Goal: Task Accomplishment & Management: Complete application form

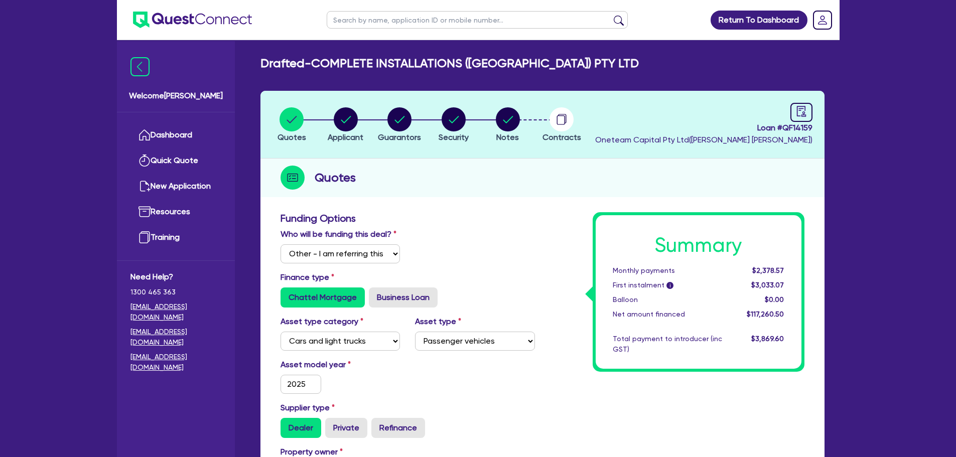
select select "Other"
select select "CARS_AND_LIGHT_TRUCKS"
select select "PASSENGER_VEHICLES"
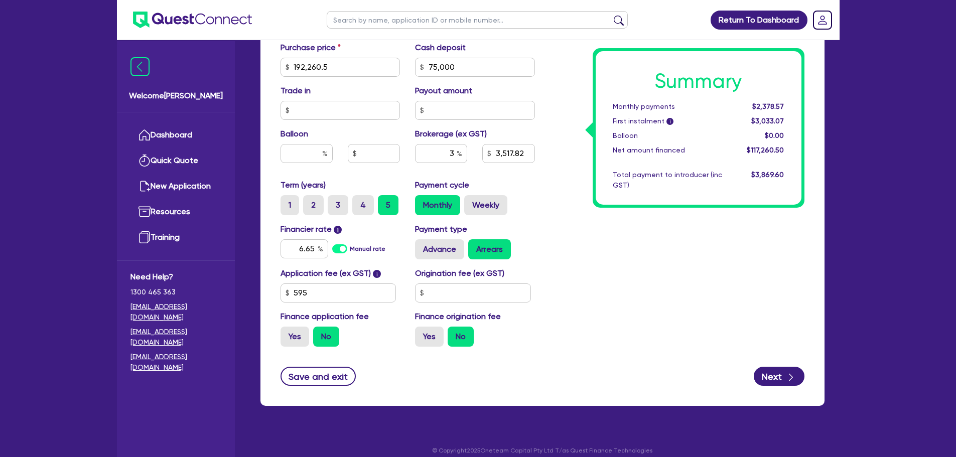
scroll to position [513, 0]
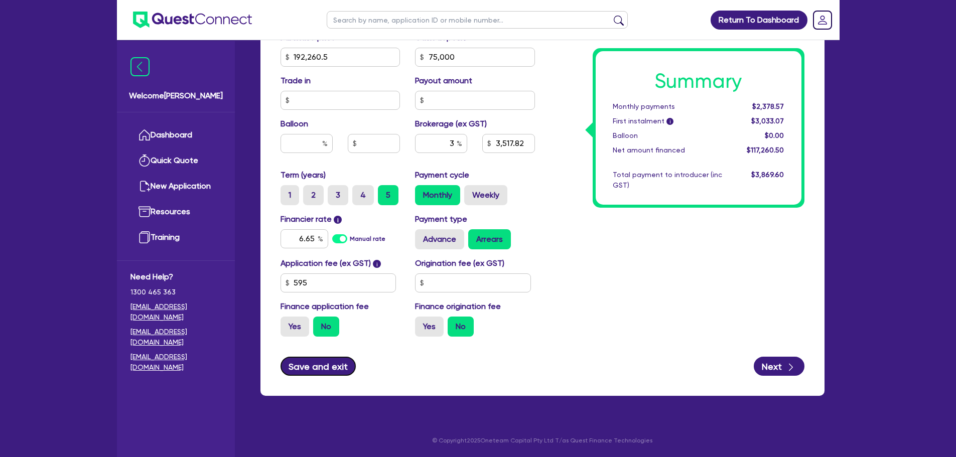
click at [326, 367] on button "Save and exit" at bounding box center [318, 366] width 76 height 19
type input "3,517.82"
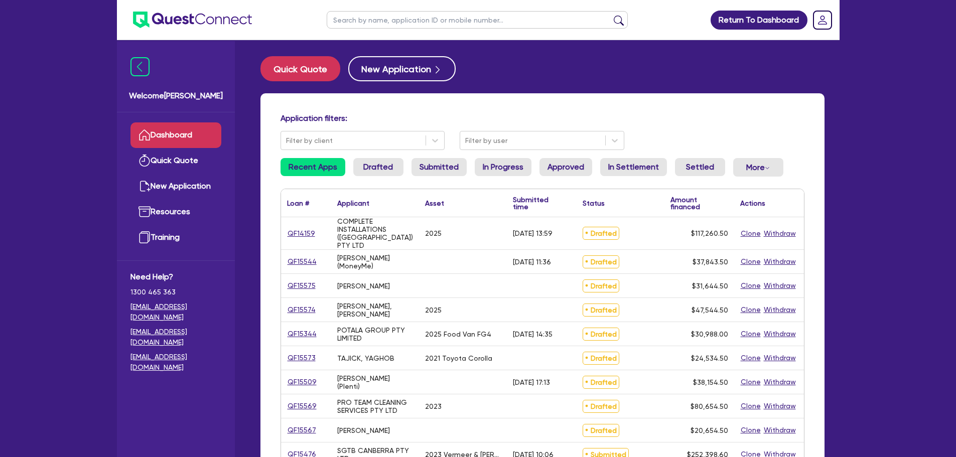
click at [388, 16] on input "text" at bounding box center [477, 20] width 301 height 18
type input "naveed"
click at [611, 15] on button "submit" at bounding box center [619, 22] width 16 height 14
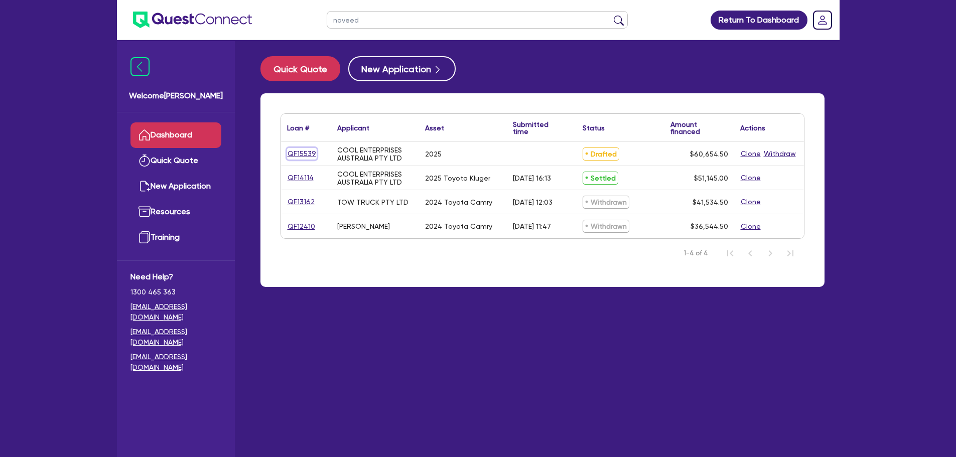
click at [296, 155] on link "QF15539" at bounding box center [302, 154] width 30 height 12
select select "Other"
select select "CARS_AND_LIGHT_TRUCKS"
select select "PASSENGER_VEHICLES"
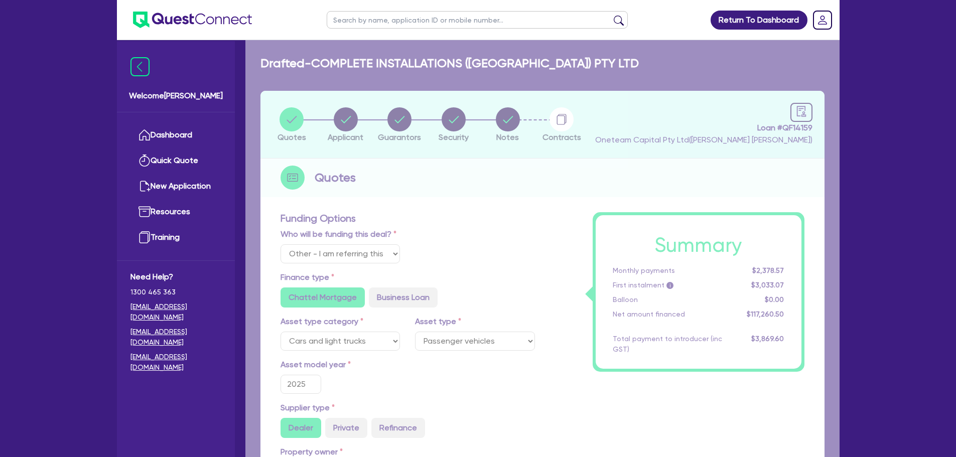
radio input "false"
radio input "true"
type input "60,000"
type input "10"
radio input "true"
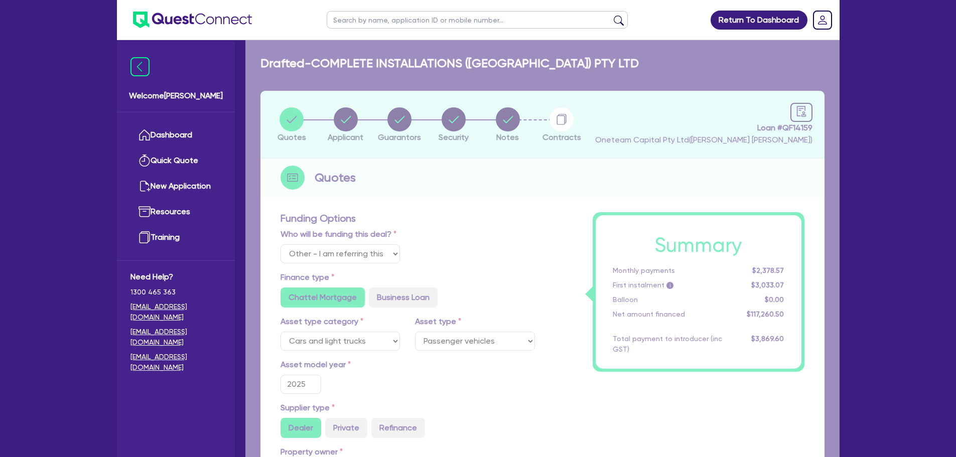
radio input "true"
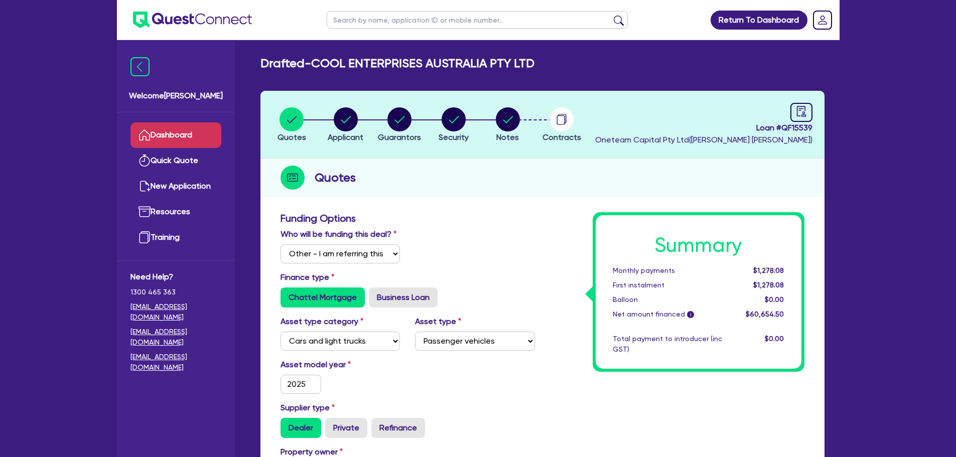
click at [165, 134] on link "Dashboard" at bounding box center [175, 135] width 91 height 26
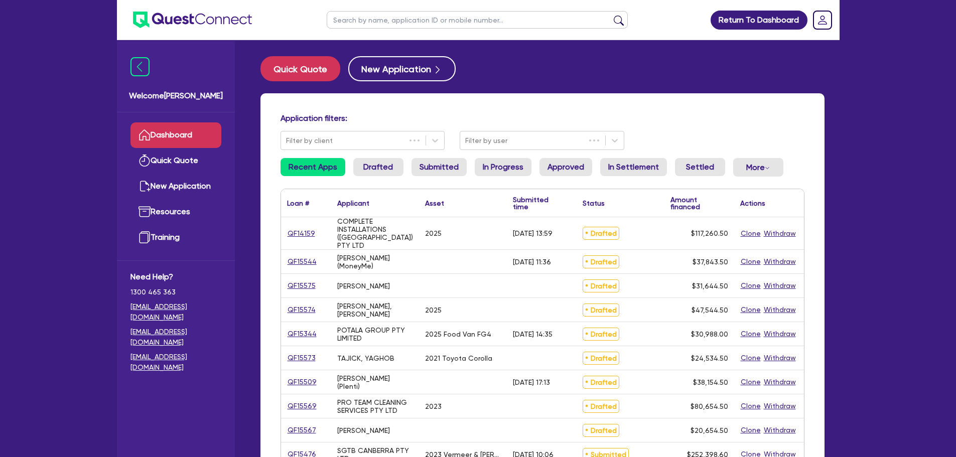
click at [401, 23] on input "text" at bounding box center [477, 20] width 301 height 18
type input "vyapp"
click at [611, 15] on button "submit" at bounding box center [619, 22] width 16 height 14
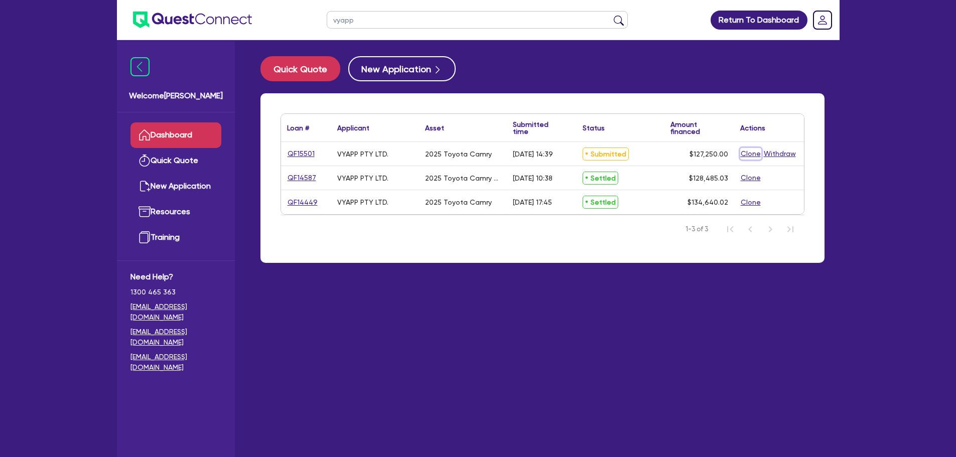
click at [749, 154] on button "Clone" at bounding box center [750, 154] width 21 height 12
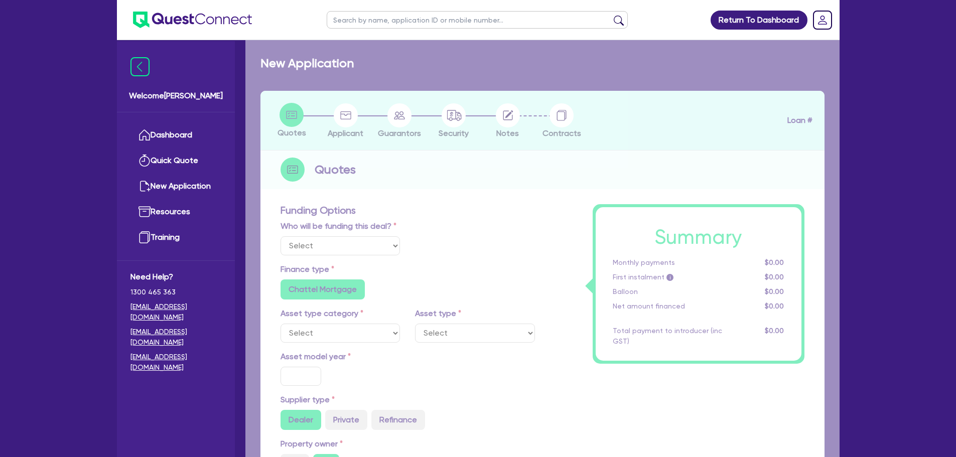
select select "Other"
radio input "true"
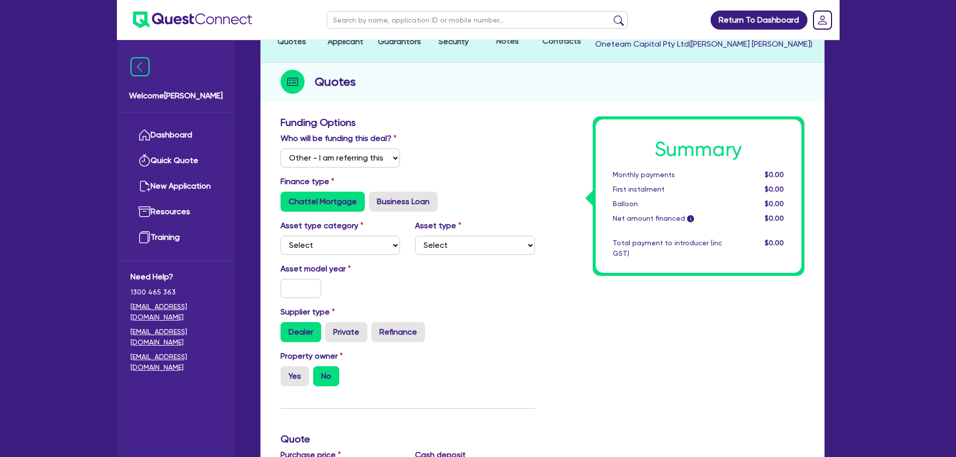
scroll to position [100, 0]
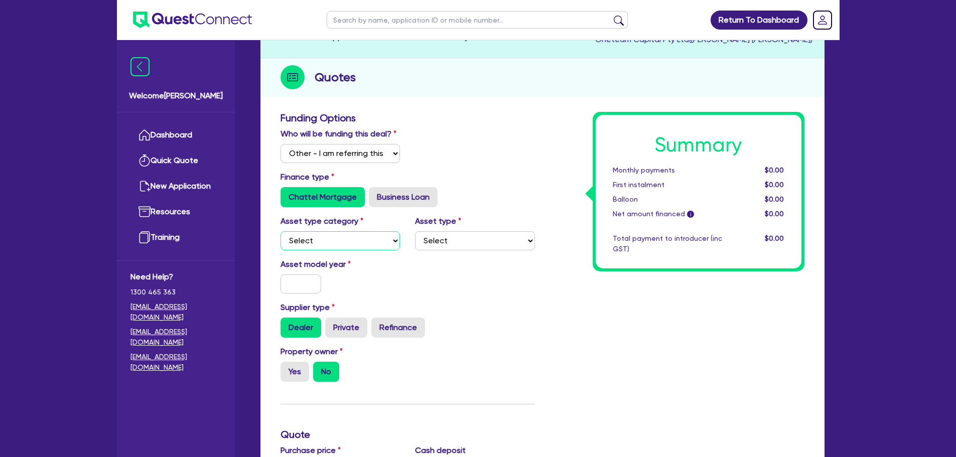
click at [345, 247] on select "Select Cars and light trucks Primary assets Secondary assets Tertiary assets" at bounding box center [340, 240] width 120 height 19
click at [280, 231] on select "Select Cars and light trucks Primary assets Secondary assets Tertiary assets" at bounding box center [340, 240] width 120 height 19
click at [359, 248] on select "Select Cars and light trucks Primary assets Secondary assets Tertiary assets" at bounding box center [340, 240] width 120 height 19
select select "CARS_AND_LIGHT_TRUCKS"
click at [280, 231] on select "Select Cars and light trucks Primary assets Secondary assets Tertiary assets" at bounding box center [340, 240] width 120 height 19
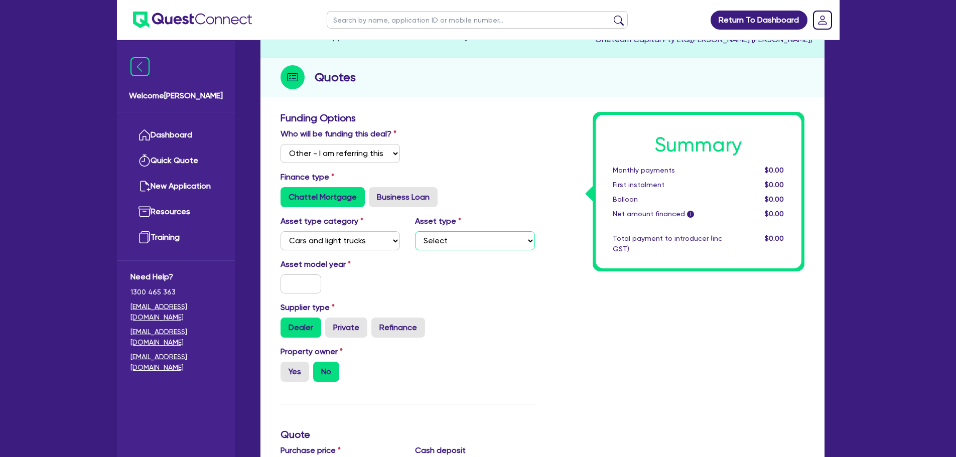
click at [487, 236] on select "Select Passenger vehicles Vans and utes Light trucks up to 4.5 tonne" at bounding box center [475, 240] width 120 height 19
select select "PASSENGER_VEHICLES"
click at [415, 231] on select "Select Passenger vehicles Vans and utes Light trucks up to 4.5 tonne" at bounding box center [475, 240] width 120 height 19
click at [296, 283] on input "text" at bounding box center [300, 283] width 41 height 19
type input "2025"
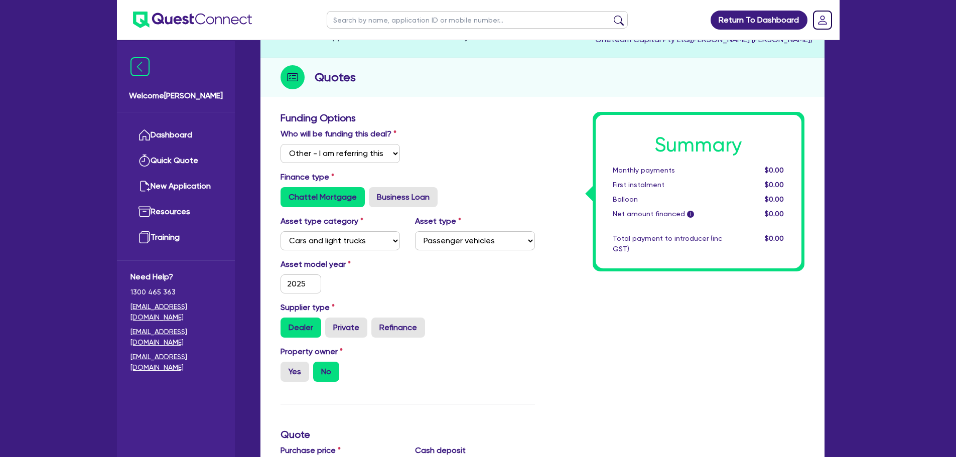
drag, startPoint x: 253, startPoint y: 264, endPoint x: 273, endPoint y: 266, distance: 20.2
drag, startPoint x: 273, startPoint y: 266, endPoint x: 287, endPoint y: 371, distance: 105.8
click at [287, 371] on label "Yes" at bounding box center [294, 372] width 29 height 20
click at [287, 368] on input "Yes" at bounding box center [283, 365] width 7 height 7
radio input "true"
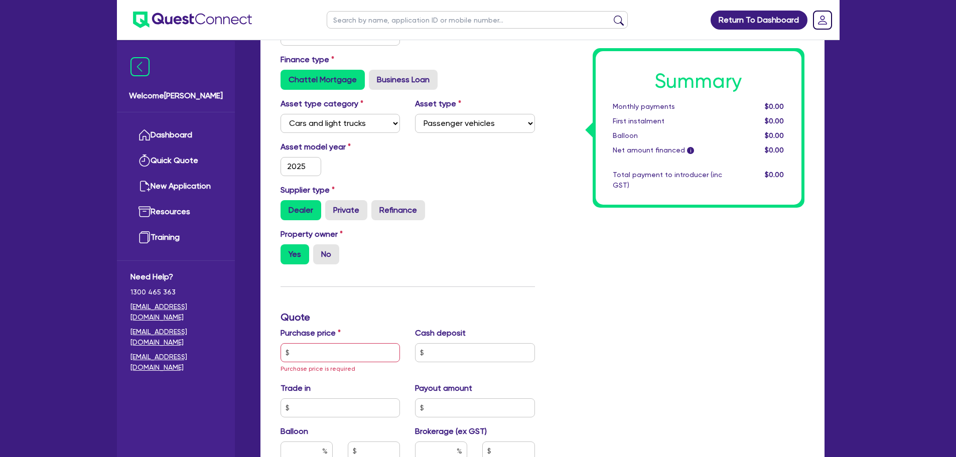
scroll to position [301, 0]
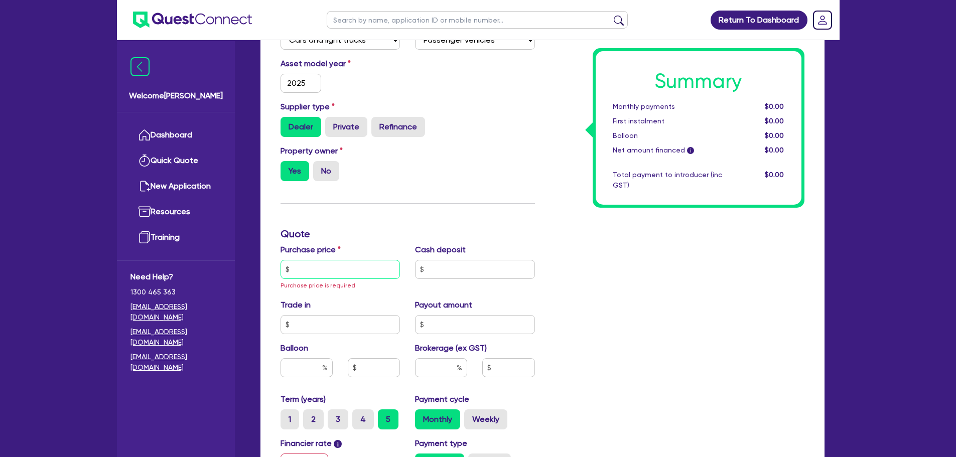
click at [311, 276] on input "text" at bounding box center [340, 269] width 120 height 19
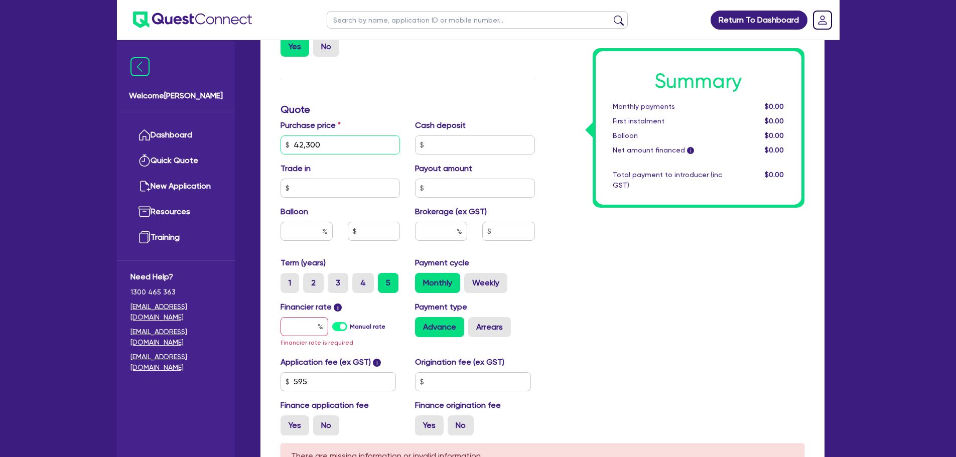
scroll to position [549, 0]
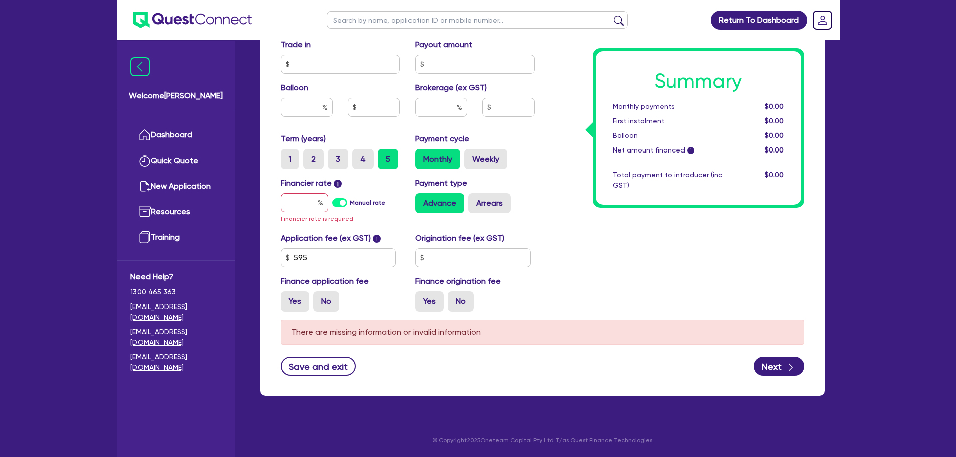
type input "42,300"
click at [303, 201] on input "text" at bounding box center [304, 202] width 48 height 19
type input "7"
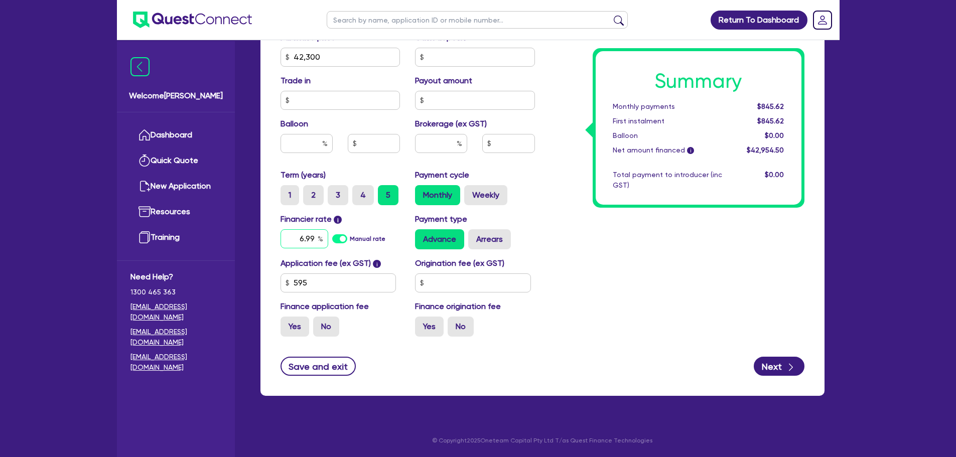
type input "6.99"
click at [433, 149] on input "text" at bounding box center [441, 143] width 52 height 19
type input "2"
type input "1"
type input "429.55"
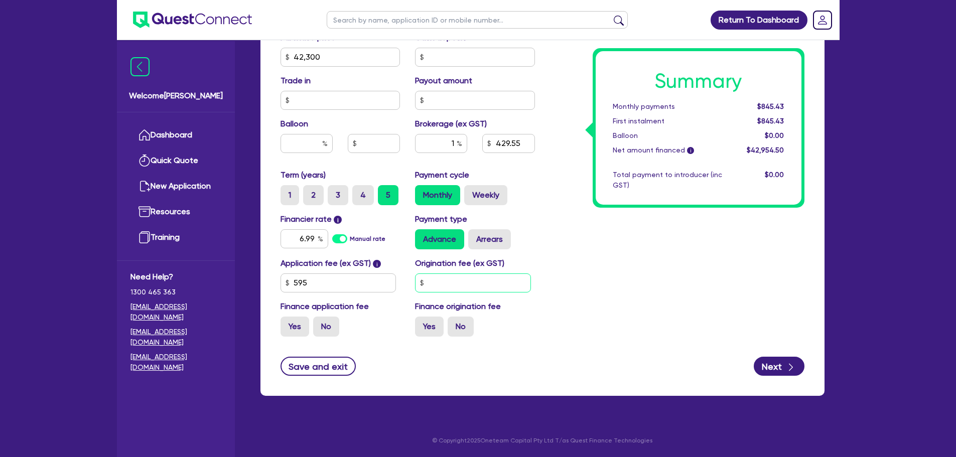
click at [467, 285] on input "text" at bounding box center [473, 282] width 116 height 19
type input "550"
type input "435.6"
click at [645, 281] on div "Summary Monthly payments $854.73 First instalment $854.73 Balloon $0.00 Net amo…" at bounding box center [676, 22] width 269 height 646
click at [786, 364] on icon "button" at bounding box center [791, 367] width 10 height 10
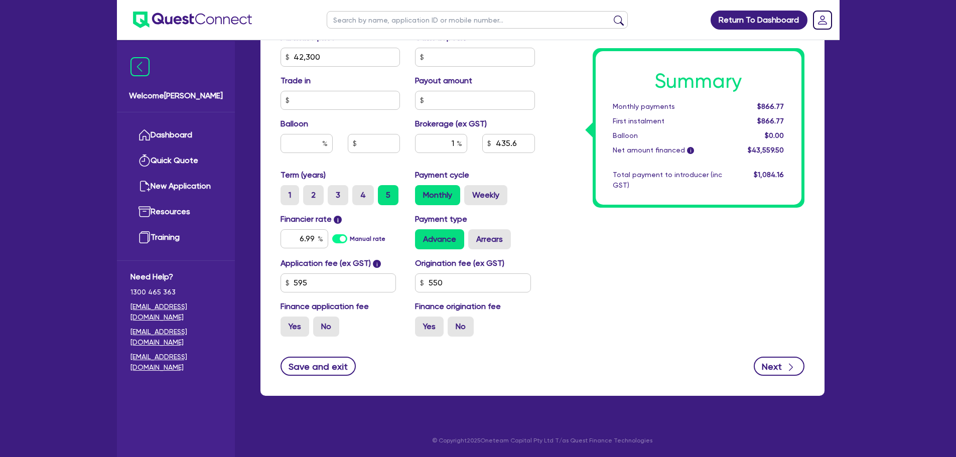
select select "COMPANY"
select select "FINANCIAL_INSURANCE"
select select "INSURANCE_AGENTS_BROKERS"
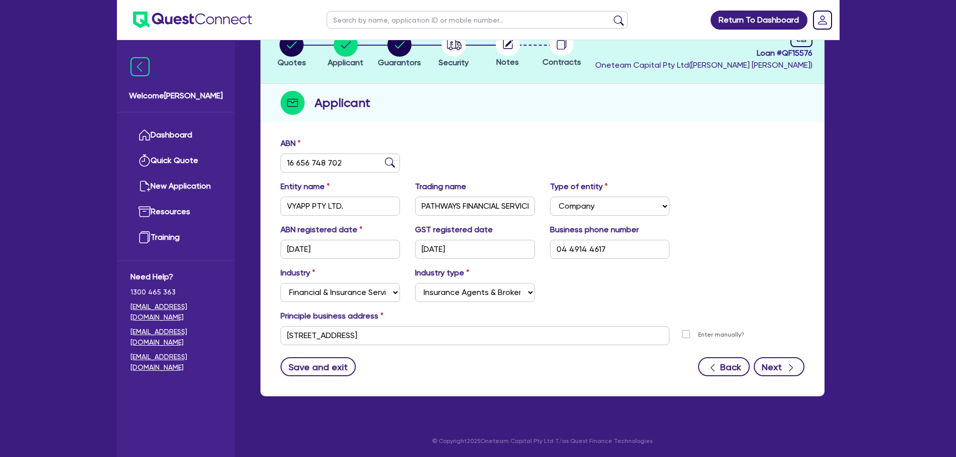
scroll to position [75, 0]
click at [794, 362] on div "button" at bounding box center [791, 366] width 10 height 13
select select "MRS"
select select "[GEOGRAPHIC_DATA]"
select select "MARRIED"
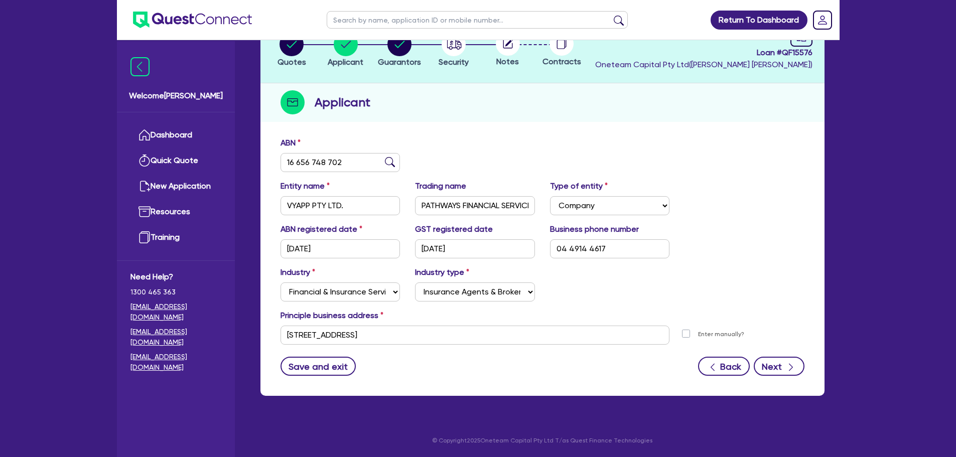
select select "PROPERTY"
select select "VEHICLE"
select select "CASH"
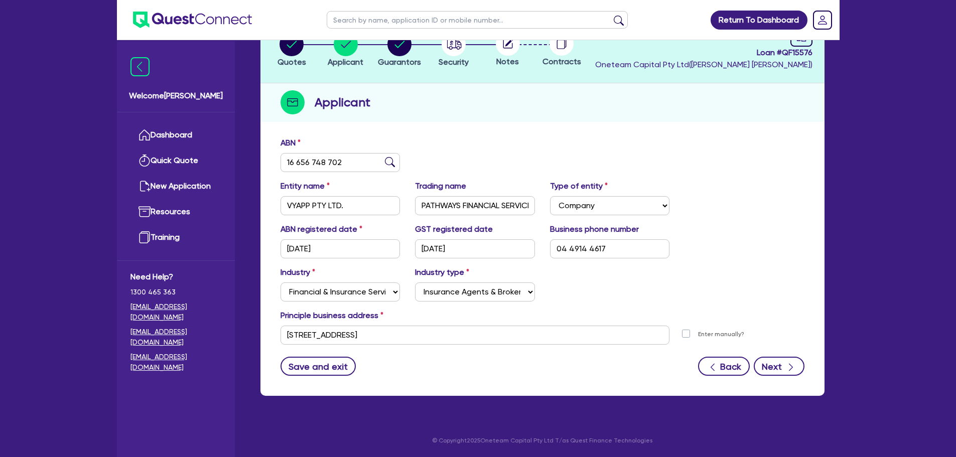
select select "HOUSEHOLD_PERSONAL"
select select "MORTGAGE"
select select "VEHICLE_LOAN"
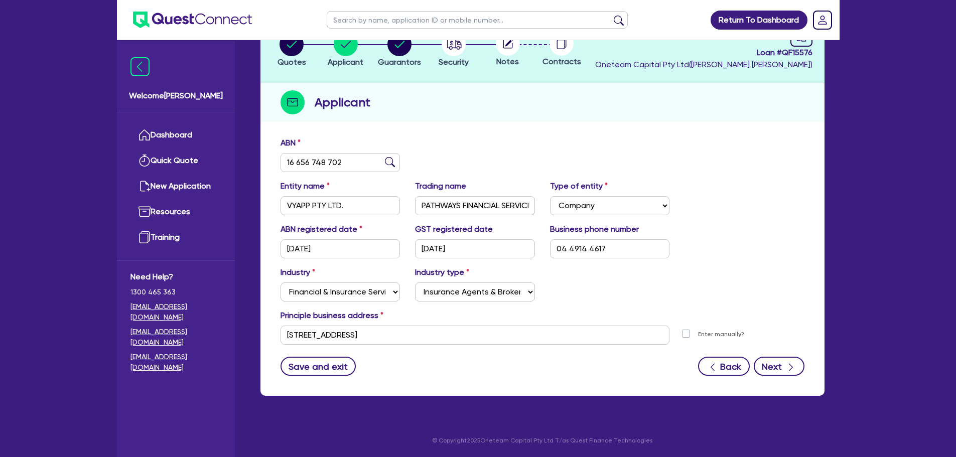
select select "VEHICLE_LOAN"
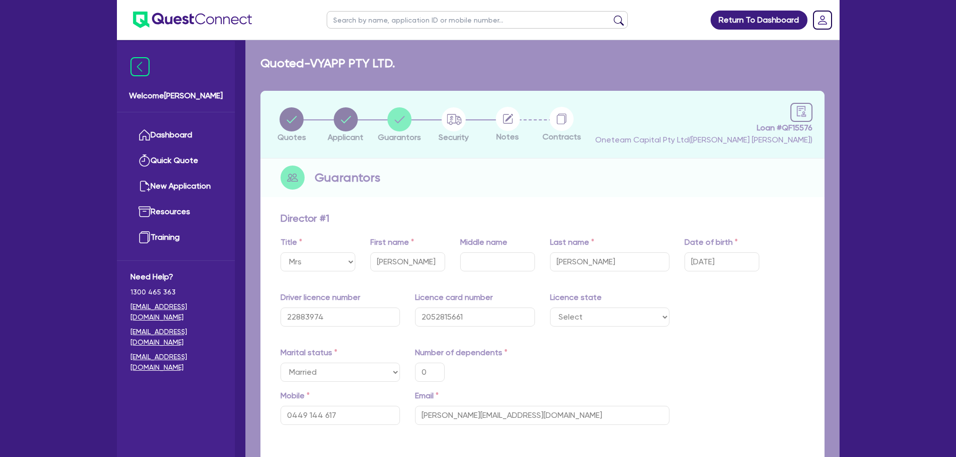
type input "0"
type input "0449 144 617"
type input "1,150,000"
type input "1,200,000"
type input "410,000"
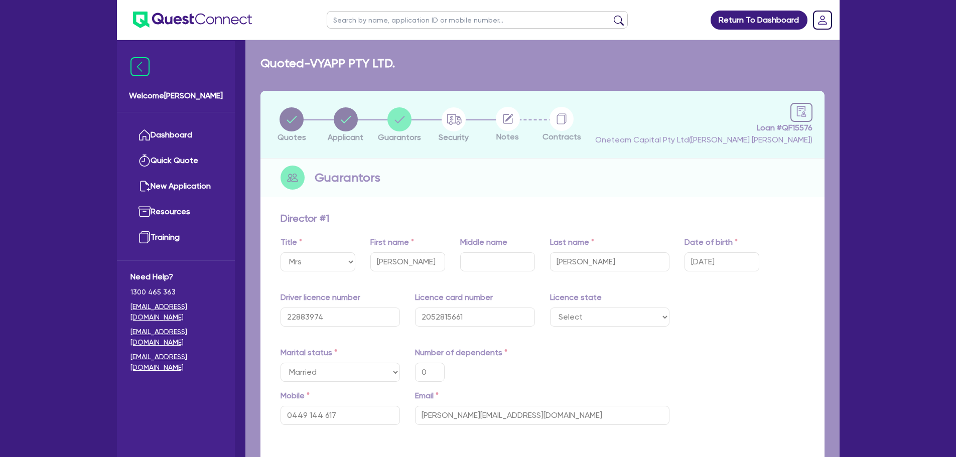
type input "50,000"
type input "35,000"
type input "50,000"
type input "324,000"
type input "2,050"
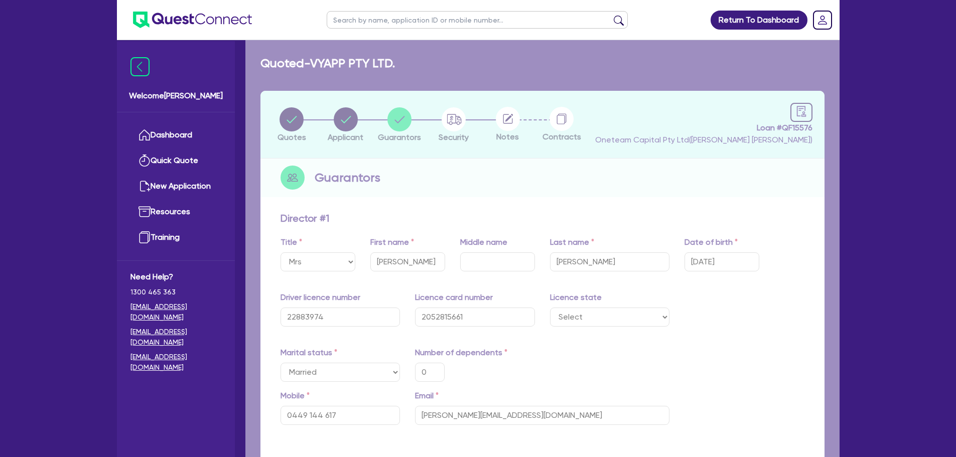
type input "919,000"
type input "5,700"
type input "920,000"
type input "5,500"
type input "15,000"
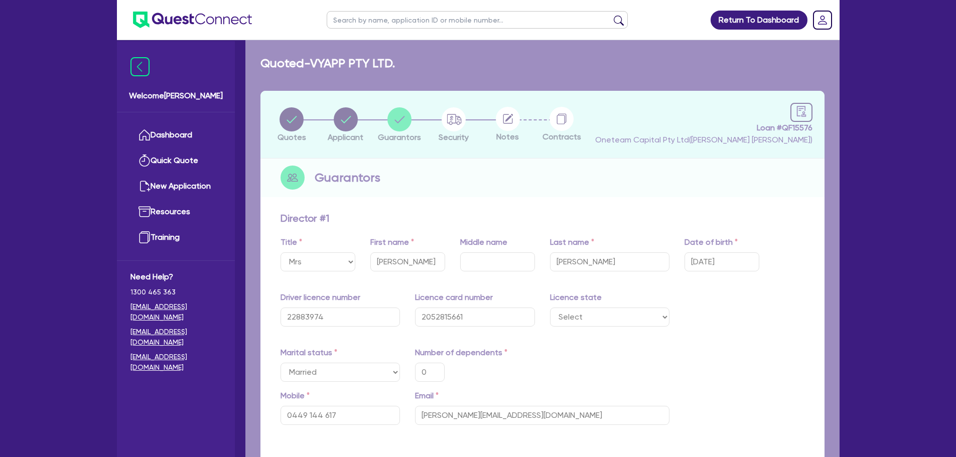
type input "1,020"
type input "120,000"
type input "2,300"
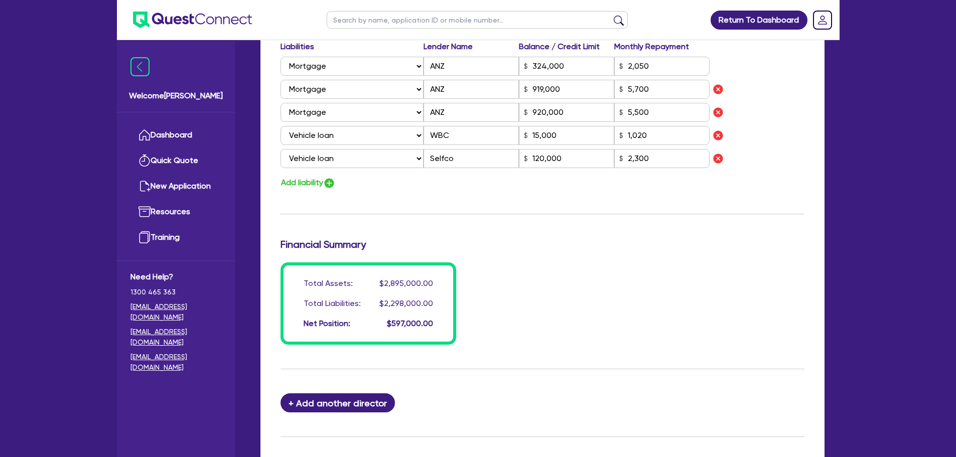
scroll to position [922, 0]
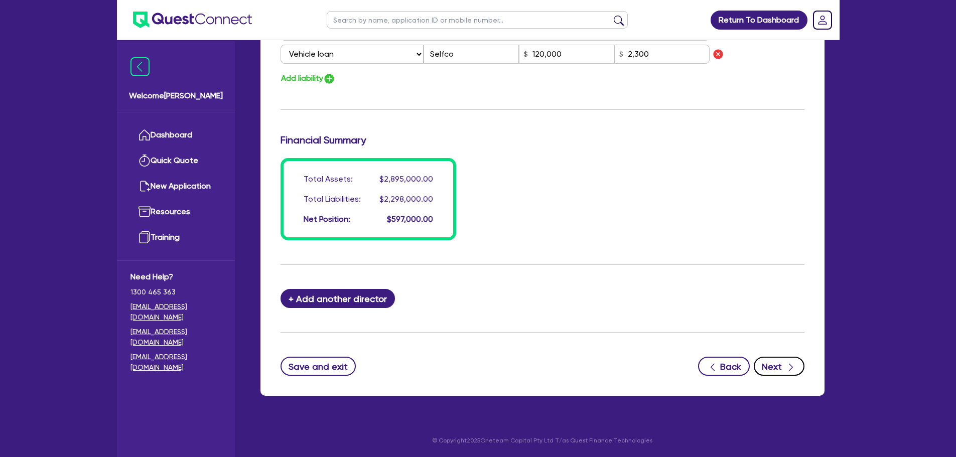
click at [780, 362] on button "Next" at bounding box center [778, 366] width 51 height 19
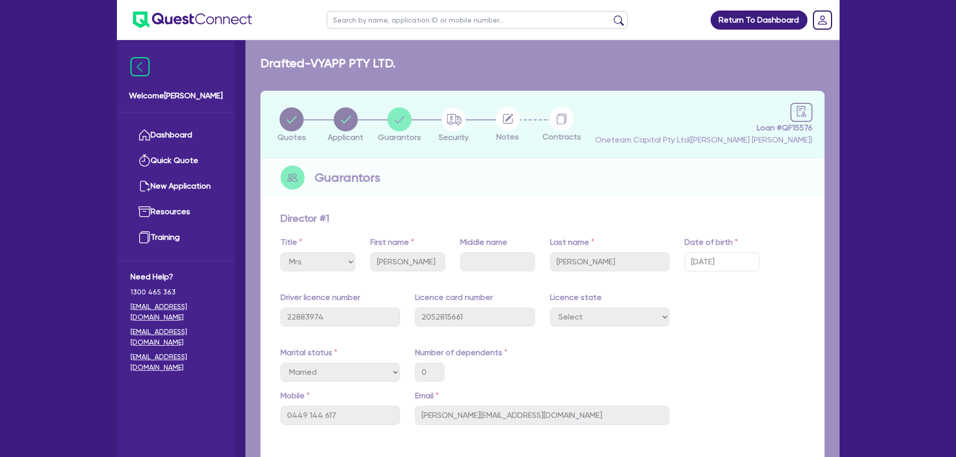
select select "CARS_AND_LIGHT_TRUCKS"
select select "PASSENGER_VEHICLES"
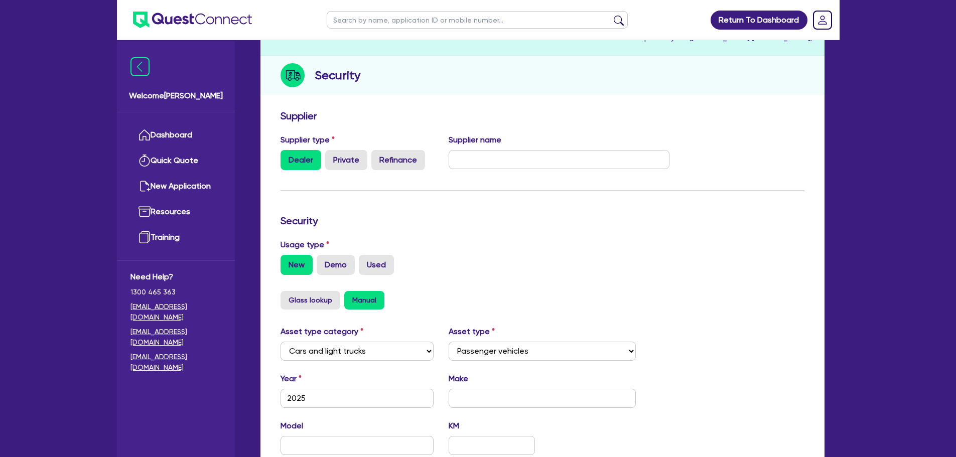
scroll to position [315, 0]
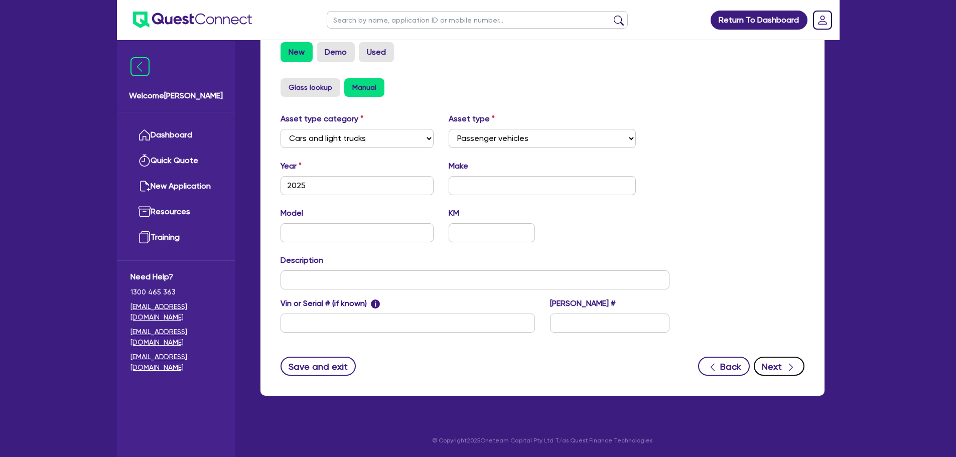
click at [781, 357] on button "Next" at bounding box center [778, 366] width 51 height 19
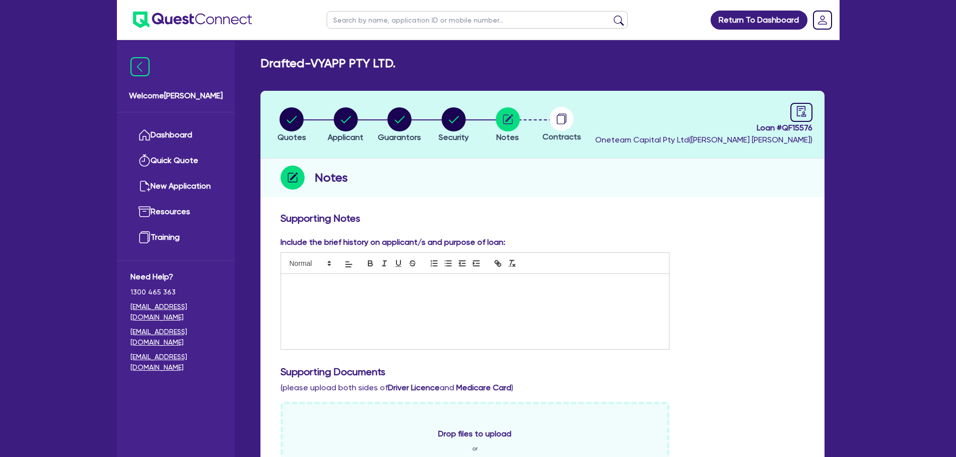
click at [433, 315] on div at bounding box center [475, 311] width 388 height 75
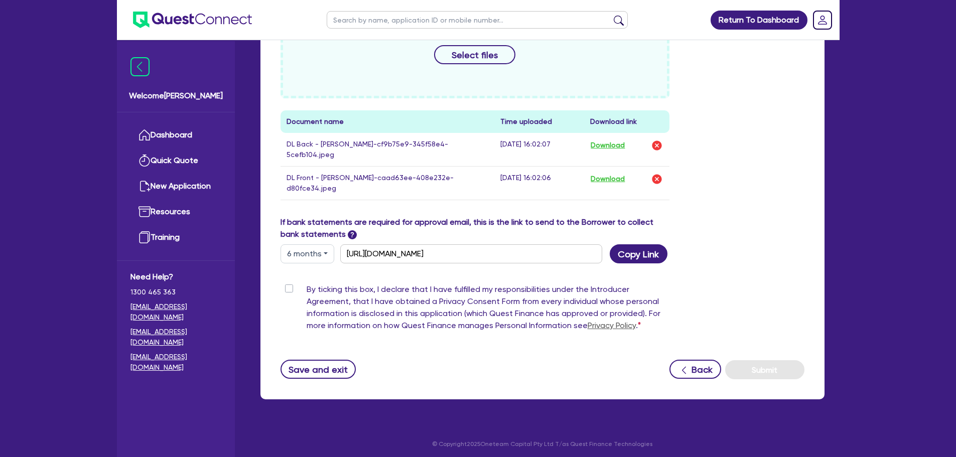
scroll to position [417, 0]
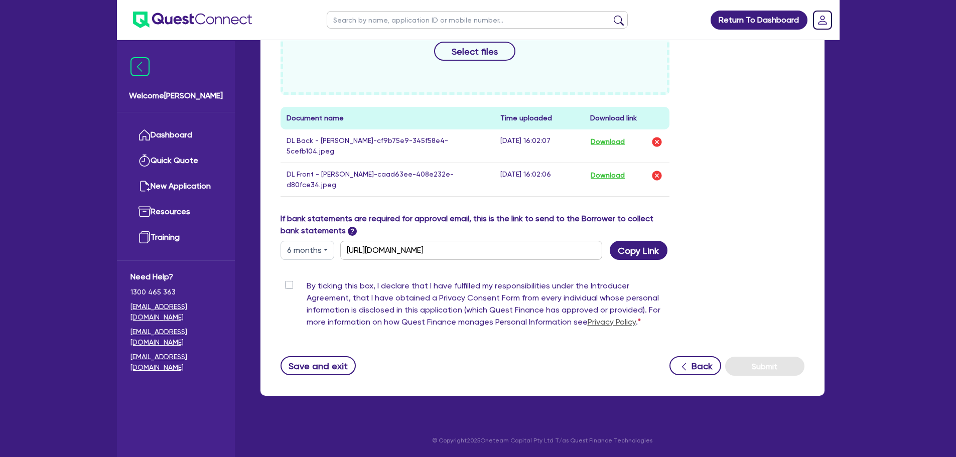
click at [307, 283] on label "By ticking this box, I declare that I have fulfilled my responsibilities under …" at bounding box center [488, 306] width 363 height 52
click at [288, 283] on input "By ticking this box, I declare that I have fulfilled my responsibilities under …" at bounding box center [284, 285] width 8 height 10
checkbox input "true"
click at [733, 362] on button "Submit" at bounding box center [764, 366] width 79 height 19
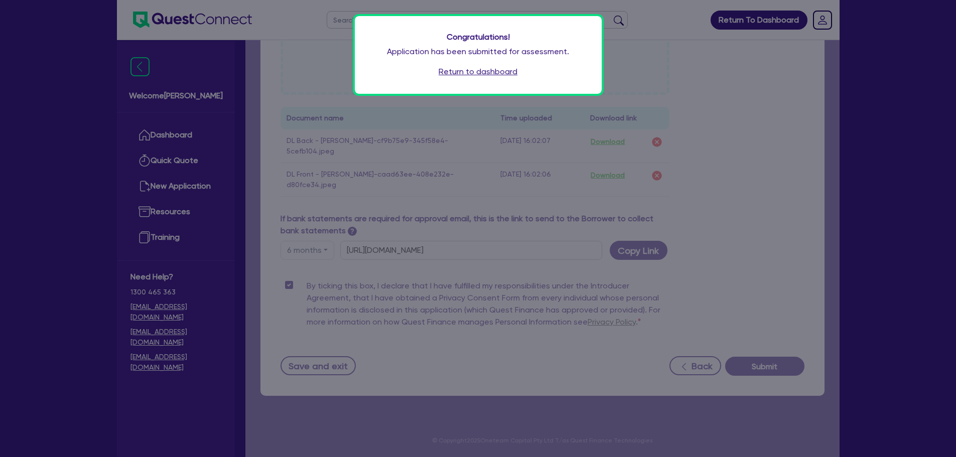
click at [503, 76] on link "Return to dashboard" at bounding box center [477, 72] width 79 height 12
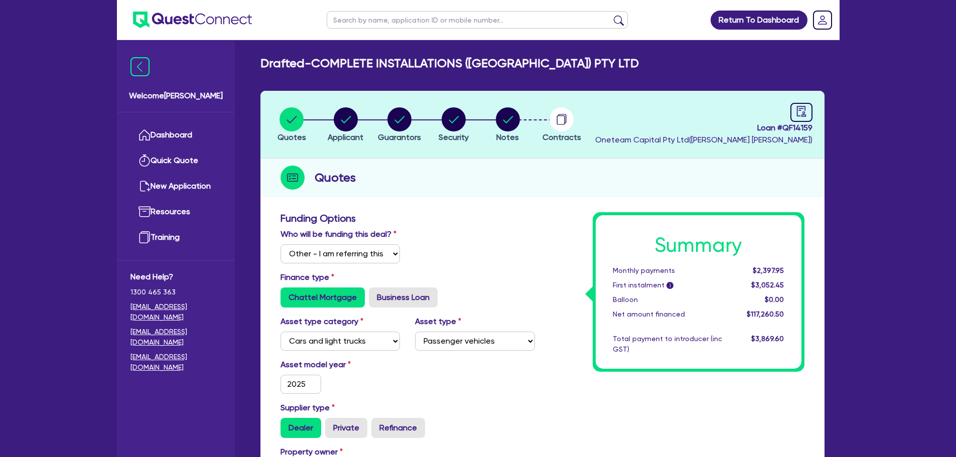
select select "Other"
select select "CARS_AND_LIGHT_TRUCKS"
select select "PASSENGER_VEHICLES"
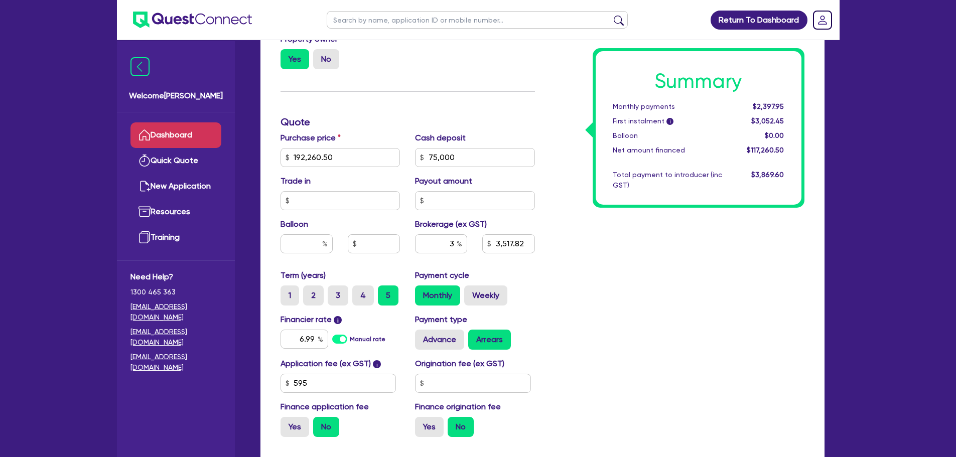
click at [186, 142] on link "Dashboard" at bounding box center [175, 135] width 91 height 26
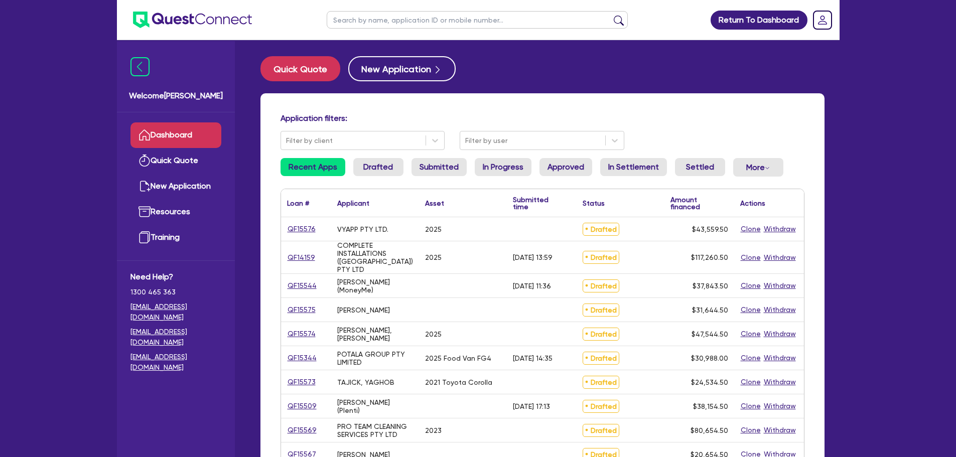
click at [366, 29] on ul at bounding box center [477, 20] width 321 height 40
click at [363, 22] on input "text" at bounding box center [477, 20] width 301 height 18
type input "vyapp"
click at [611, 15] on button "submit" at bounding box center [619, 22] width 16 height 14
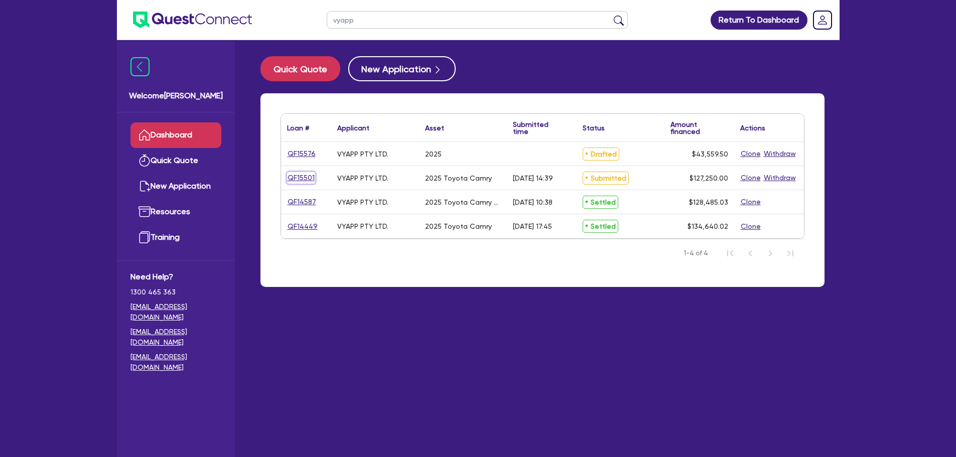
click at [299, 174] on link "QF15501" at bounding box center [301, 178] width 28 height 12
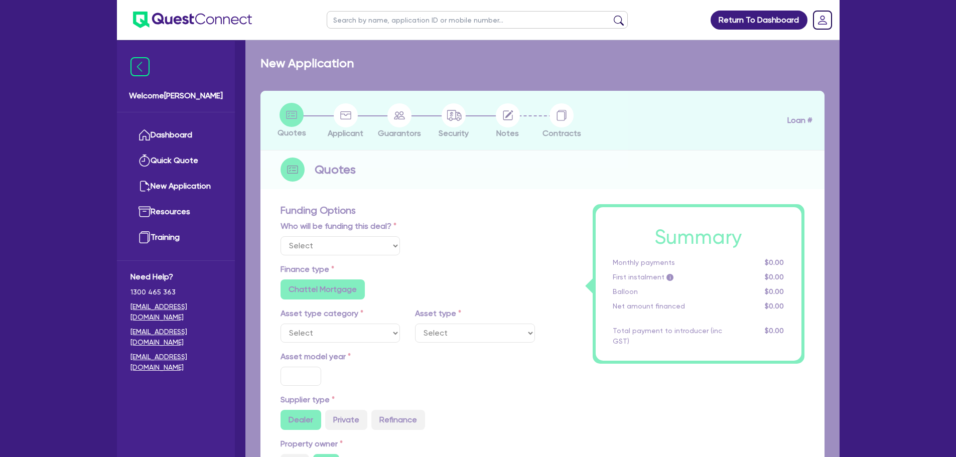
select select "Other"
select select "CARS_AND_LIGHT_TRUCKS"
type input "2025"
type input "126,900"
type input "2"
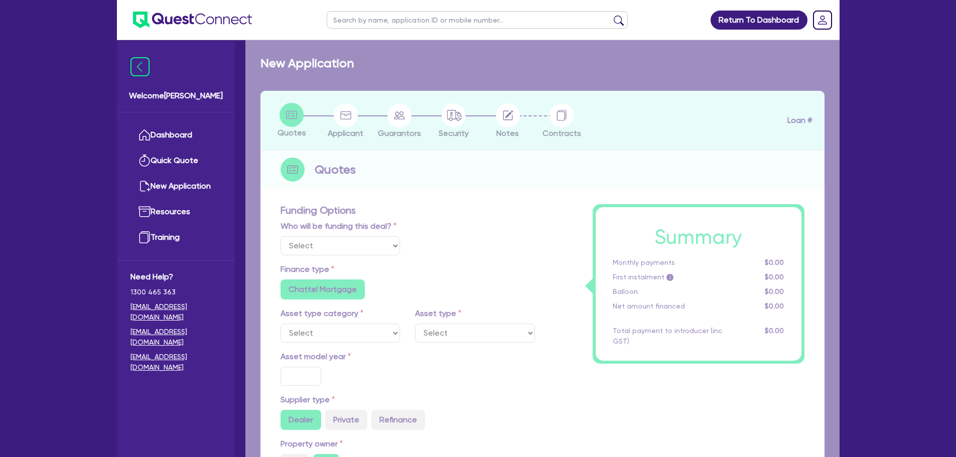
type input "2,545"
type input "6.4"
type input "318.18"
radio input "false"
radio input "true"
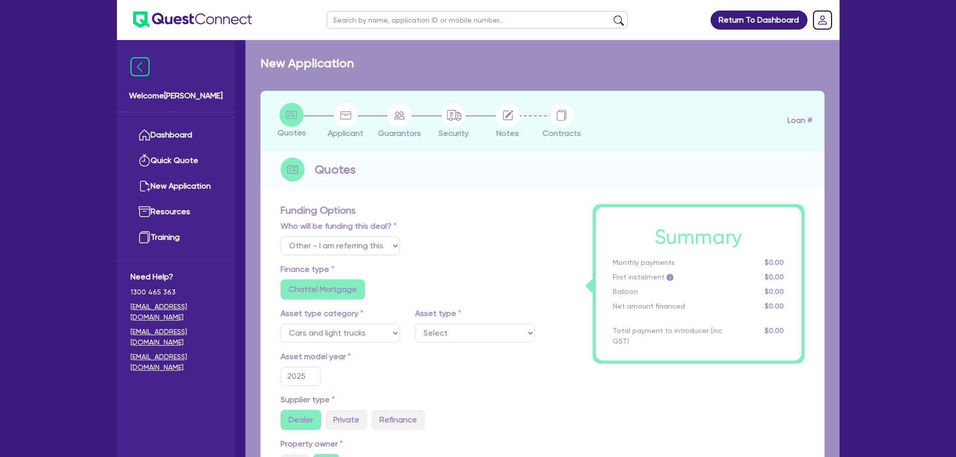
select select "PASSENGER_VEHICLES"
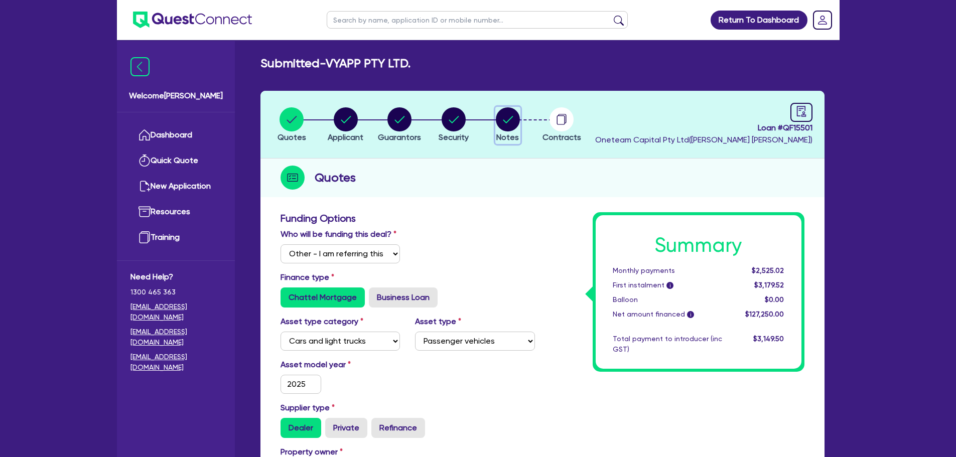
click at [507, 122] on icon "button" at bounding box center [508, 119] width 10 height 7
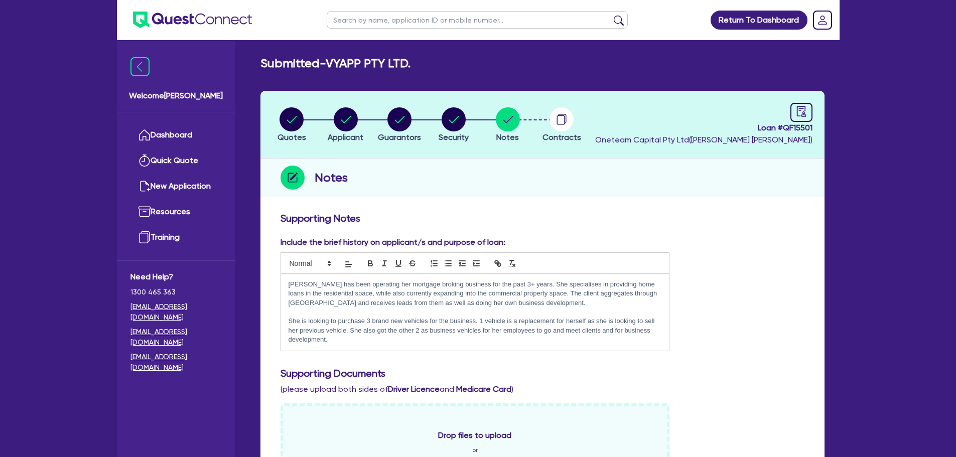
drag, startPoint x: 360, startPoint y: 342, endPoint x: 287, endPoint y: 281, distance: 94.7
click at [287, 281] on div "[PERSON_NAME] has been operating her mortgage broking business for the past 3+ …" at bounding box center [475, 312] width 388 height 77
copy div "[PERSON_NAME] has been operating her mortgage broking business for the past 3+ …"
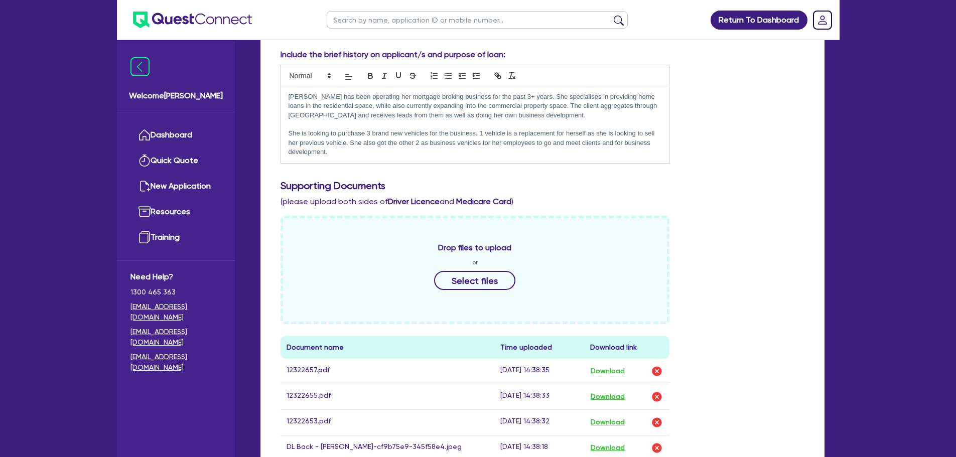
scroll to position [401, 0]
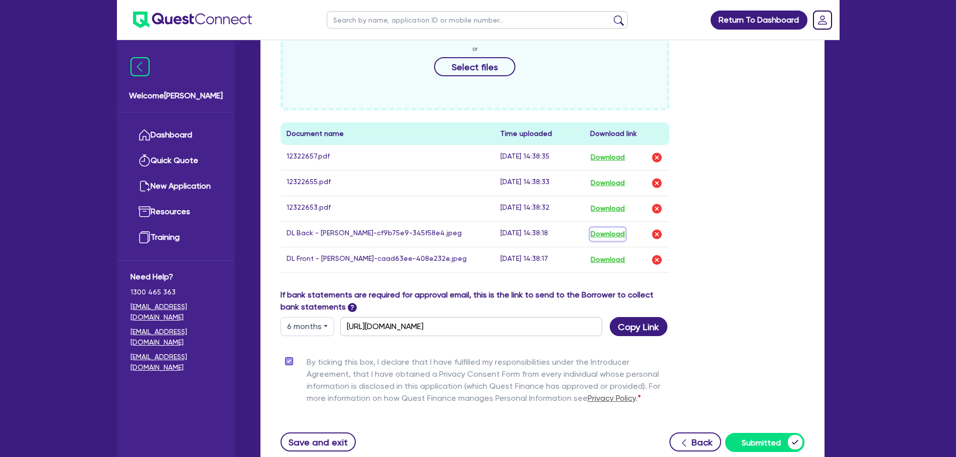
click at [615, 236] on button "Download" at bounding box center [607, 234] width 35 height 13
click at [615, 261] on button "Download" at bounding box center [607, 259] width 35 height 13
click at [186, 135] on link "Dashboard" at bounding box center [175, 135] width 91 height 26
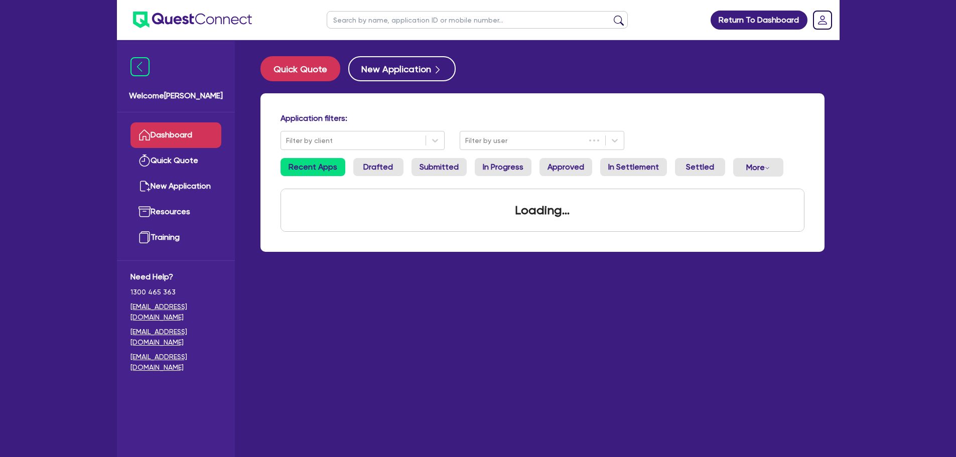
click at [392, 24] on input "text" at bounding box center [477, 20] width 301 height 18
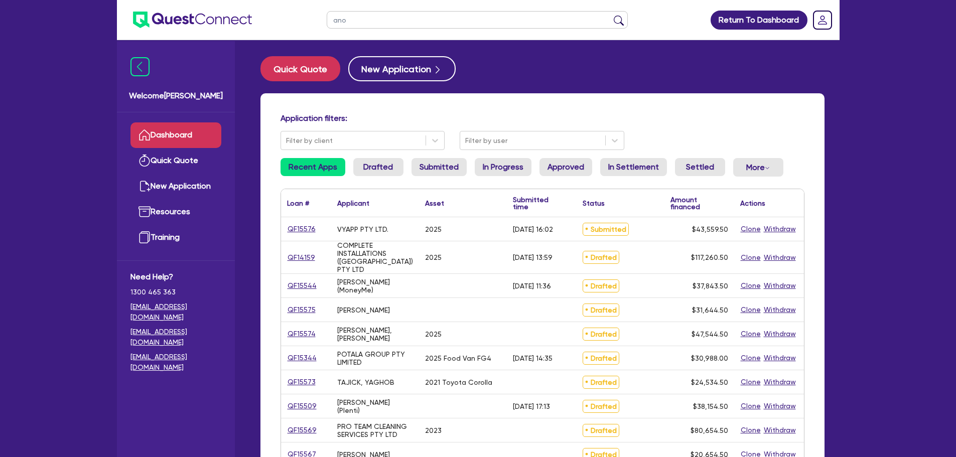
type input "ano"
click at [611, 15] on button "submit" at bounding box center [619, 22] width 16 height 14
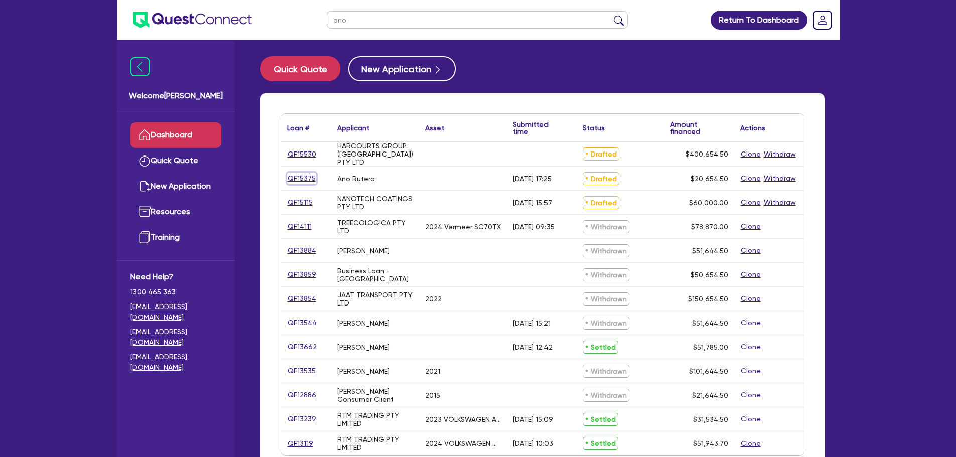
click at [311, 176] on link "QF15375" at bounding box center [301, 179] width 29 height 12
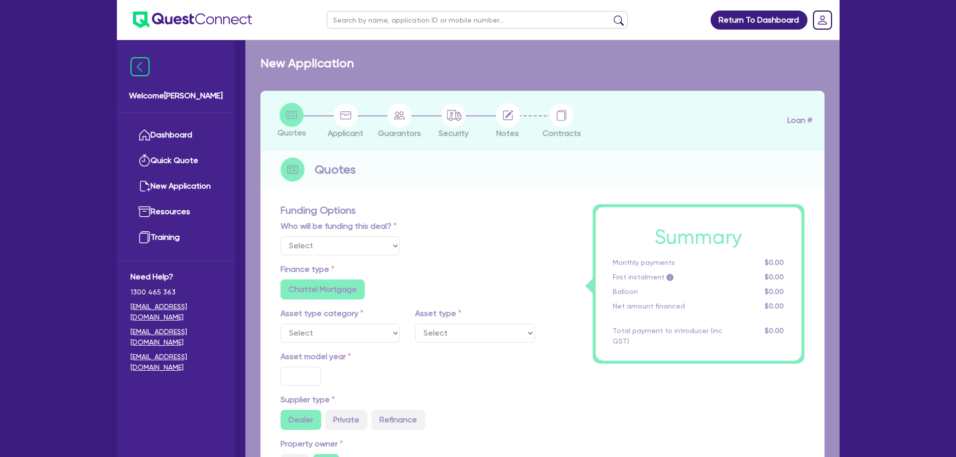
select select "Other"
radio input "false"
type input "20,000"
type input "8"
radio input "true"
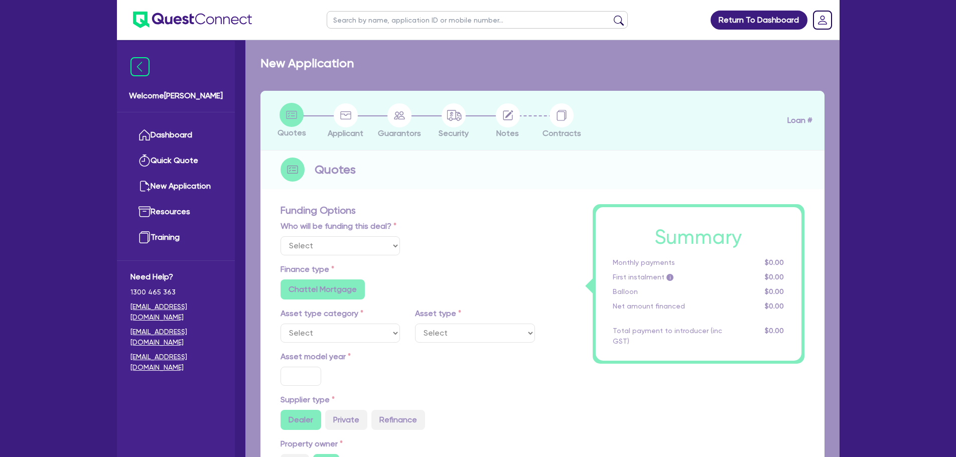
radio input "false"
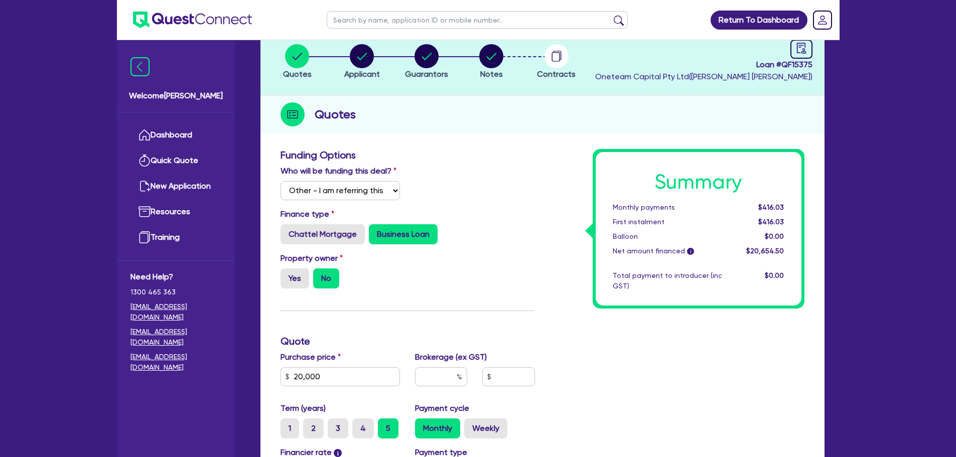
scroll to position [201, 0]
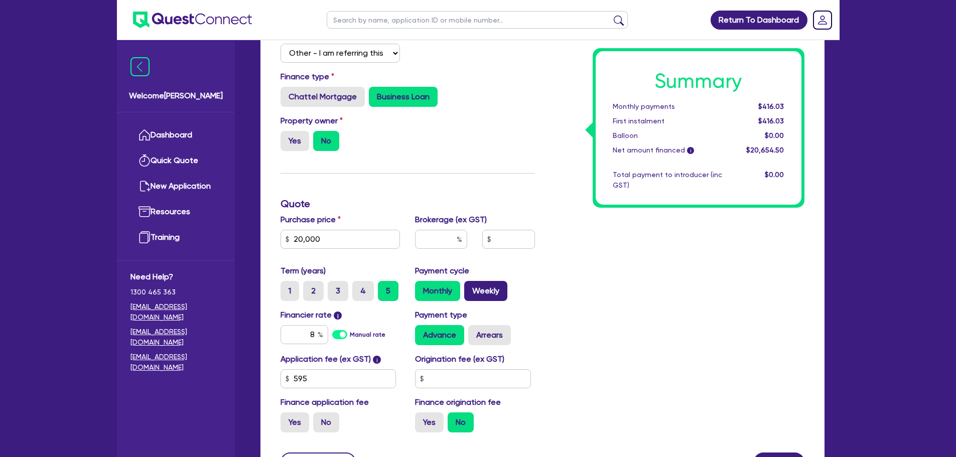
click at [489, 290] on label "Weekly" at bounding box center [485, 291] width 43 height 20
click at [471, 287] on input "Weekly" at bounding box center [467, 284] width 7 height 7
radio input "true"
drag, startPoint x: 314, startPoint y: 331, endPoint x: 309, endPoint y: 331, distance: 5.0
click at [305, 331] on input "8" at bounding box center [304, 334] width 48 height 19
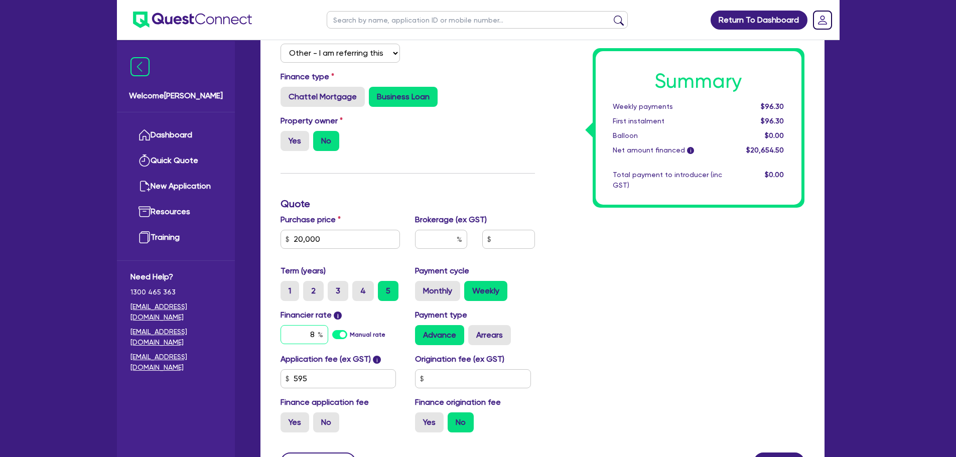
type input "20,000"
type input "1"
type input "20,000"
type input "19"
type input "20,000"
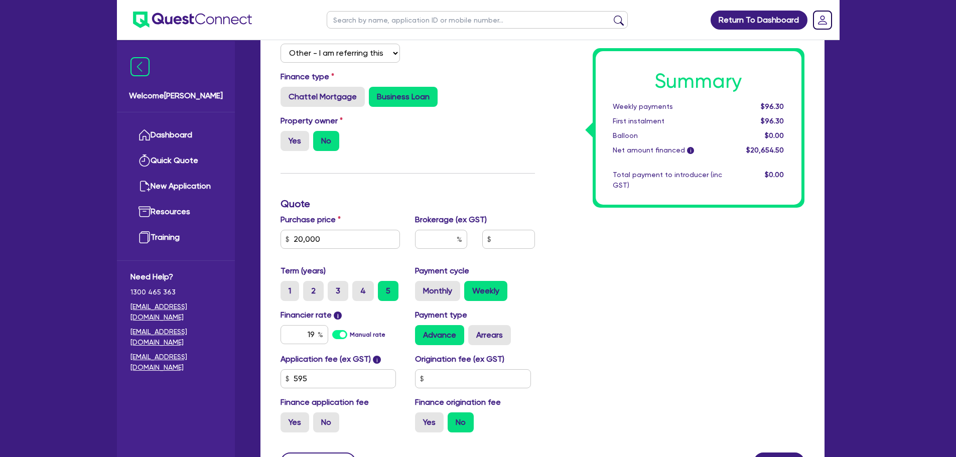
click at [625, 279] on div "Summary Weekly payments $96.30 First instalment $96.30 Balloon $0.00 Net amount…" at bounding box center [676, 226] width 269 height 429
click at [309, 294] on label "2" at bounding box center [313, 291] width 21 height 20
click at [309, 287] on input "2" at bounding box center [306, 284] width 7 height 7
radio input "true"
type input "20,000"
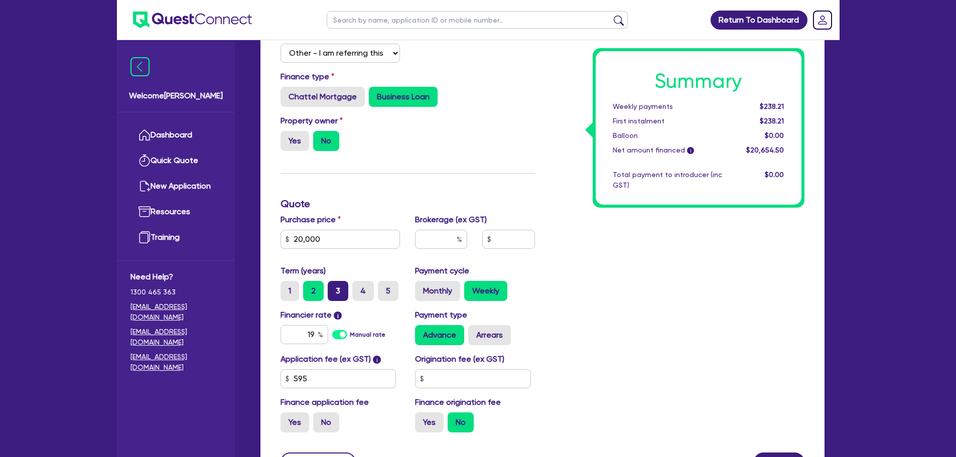
click at [346, 293] on label "3" at bounding box center [338, 291] width 21 height 20
click at [334, 287] on input "3" at bounding box center [331, 284] width 7 height 7
radio input "true"
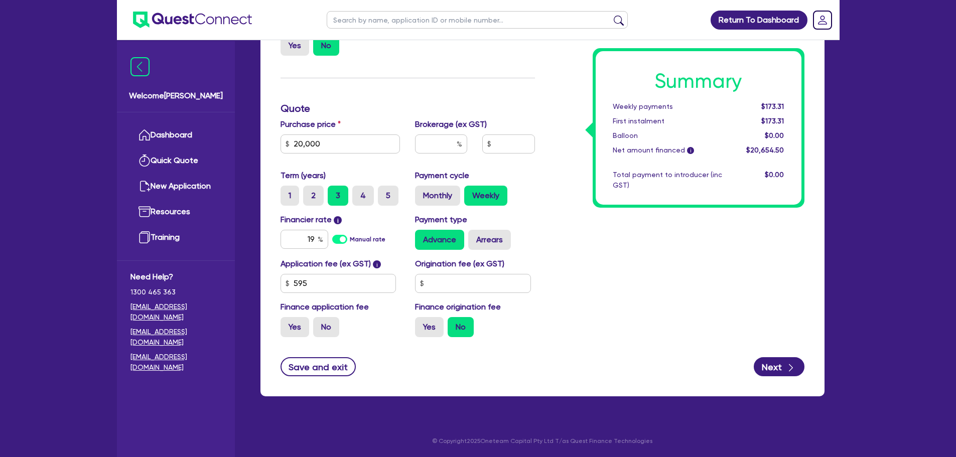
scroll to position [296, 0]
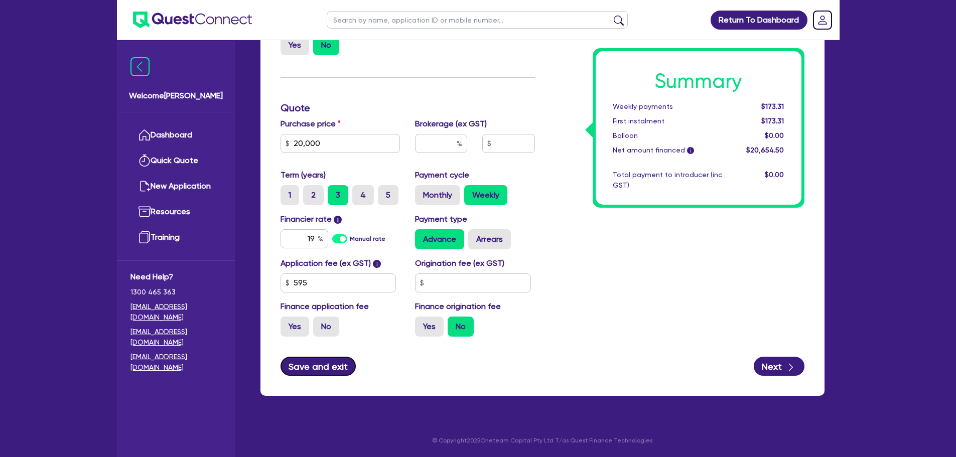
click at [312, 366] on button "Save and exit" at bounding box center [318, 366] width 76 height 19
type input "20,000"
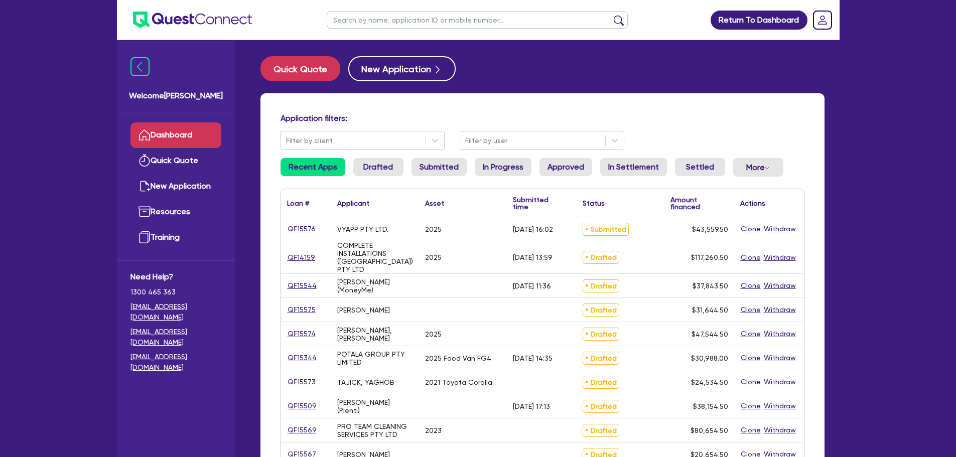
click at [483, 22] on input "text" at bounding box center [477, 20] width 301 height 18
click at [611, 15] on button "submit" at bounding box center [619, 22] width 16 height 14
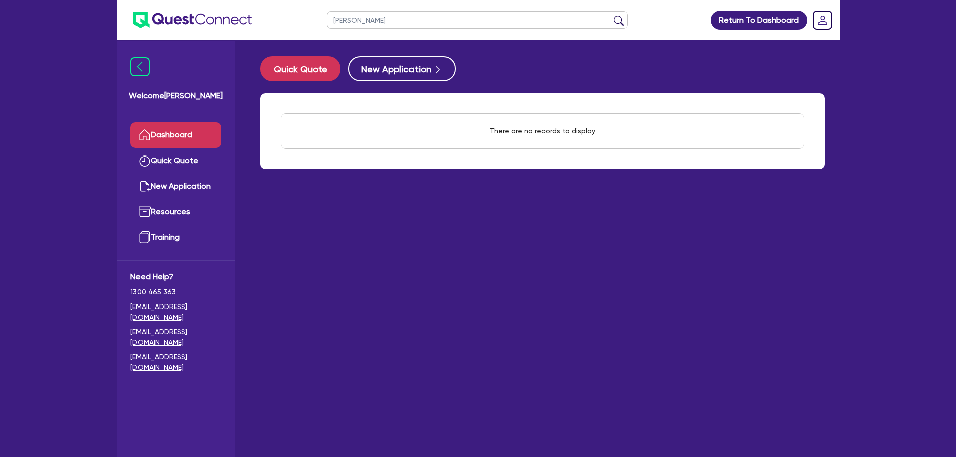
drag, startPoint x: 364, startPoint y: 20, endPoint x: 312, endPoint y: 15, distance: 52.4
click at [312, 15] on header "sheena Return To Dashboard Edit Profile Logout" at bounding box center [478, 20] width 722 height 40
click at [611, 15] on button "submit" at bounding box center [619, 22] width 16 height 14
click at [365, 19] on input "all distract" at bounding box center [477, 20] width 301 height 18
click at [363, 22] on input "all distract" at bounding box center [477, 20] width 301 height 18
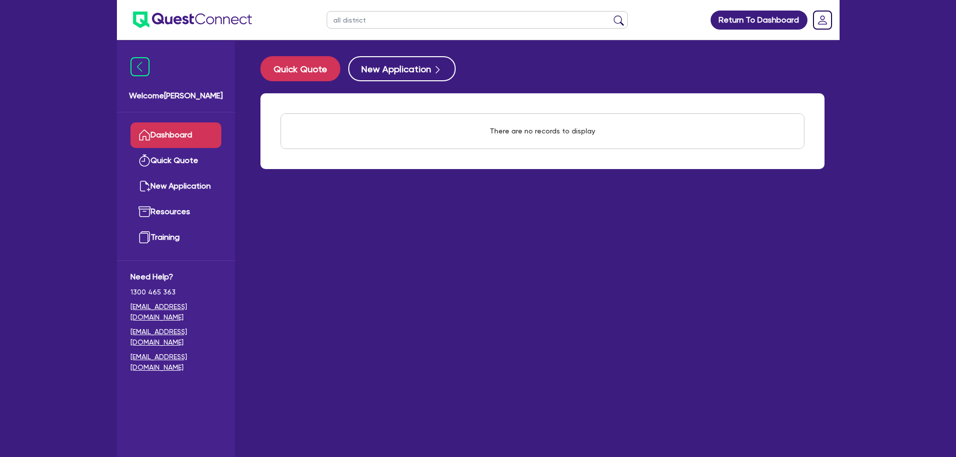
click at [383, 20] on input "all district" at bounding box center [477, 20] width 301 height 18
type input "all districts"
click at [611, 15] on button "submit" at bounding box center [619, 22] width 16 height 14
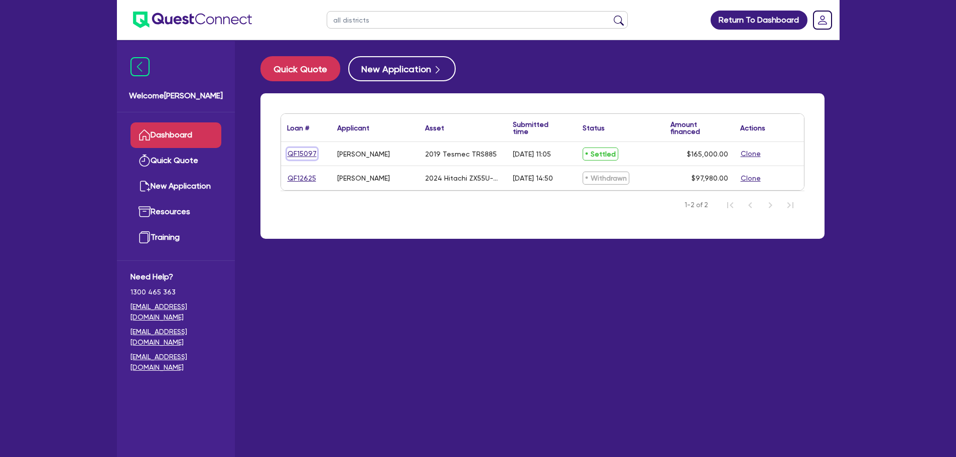
click at [310, 152] on link "QF15097" at bounding box center [302, 154] width 30 height 12
select select "Other"
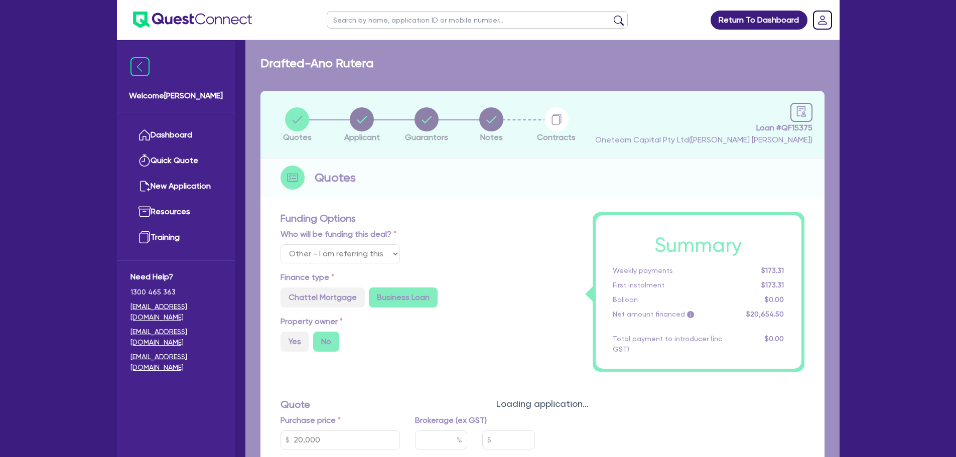
radio input "true"
select select "PRIMARY_ASSETS"
type input "2019"
radio input "true"
type input "291,500"
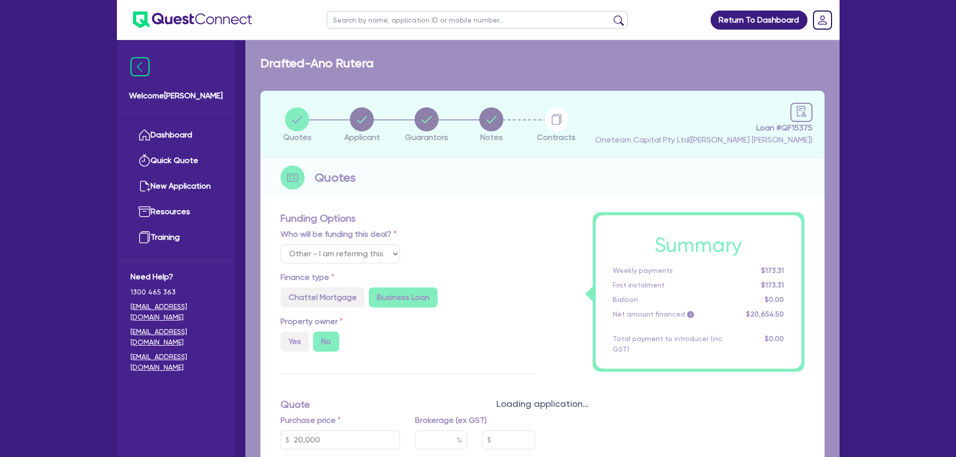
type input "126,500"
type input "6"
type input "9,900"
radio input "false"
radio input "true"
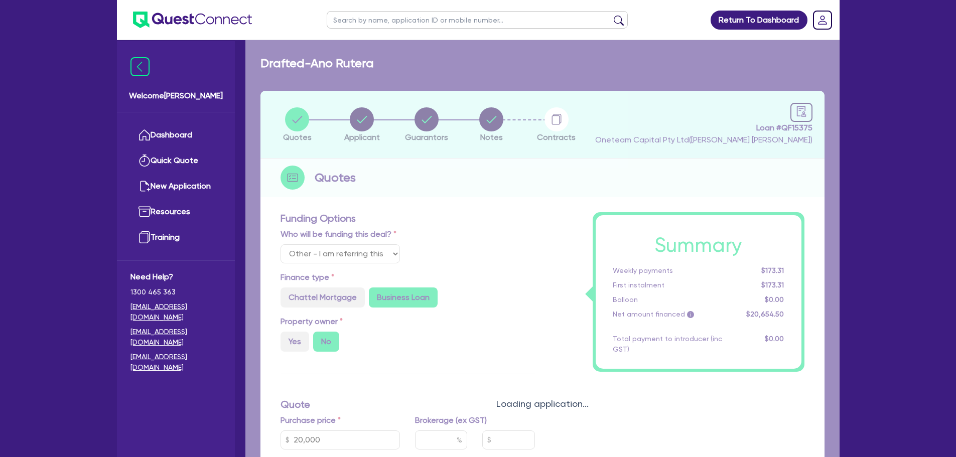
radio input "true"
type input "10.29"
type input "900"
radio input "false"
radio input "true"
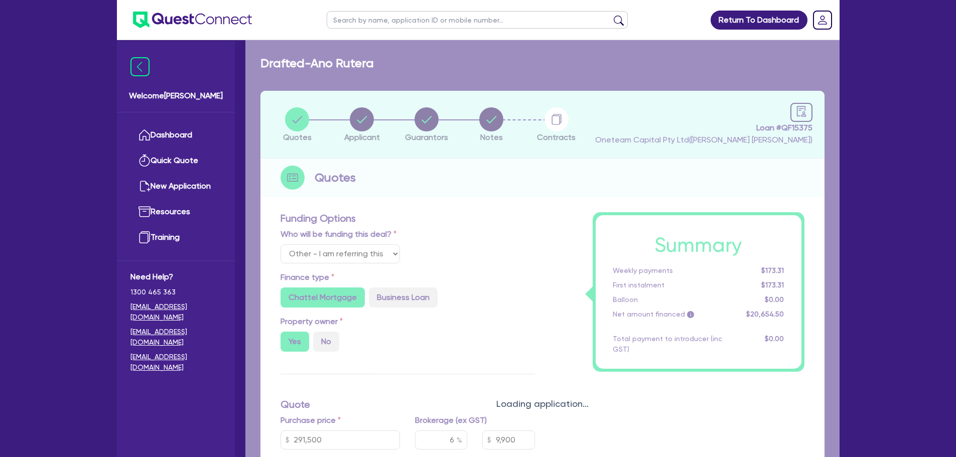
select select "YELLOW_GOODS_AND_EXCAVATORS"
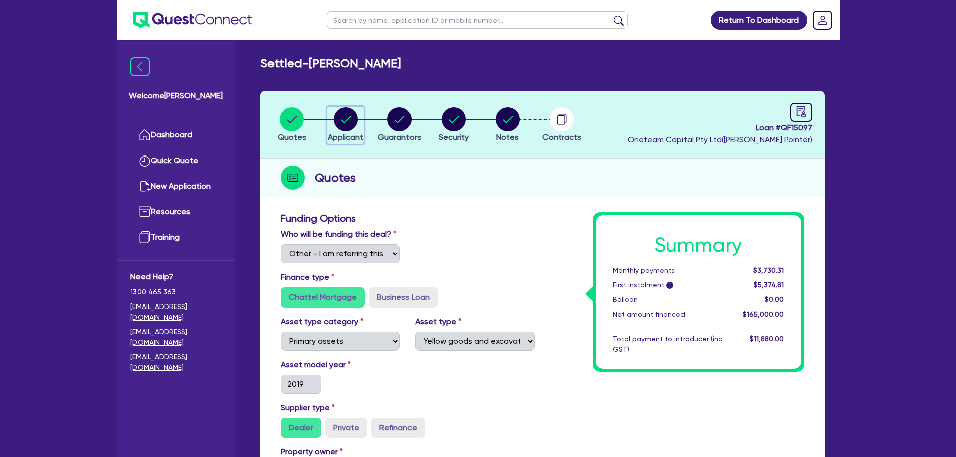
click at [346, 120] on circle "button" at bounding box center [346, 119] width 24 height 24
select select "SOLE_TRADER"
select select "BUILDING_CONSTRUCTION"
select select "TRADES_SERVICES_BUSINESSES_GOVERNMENT"
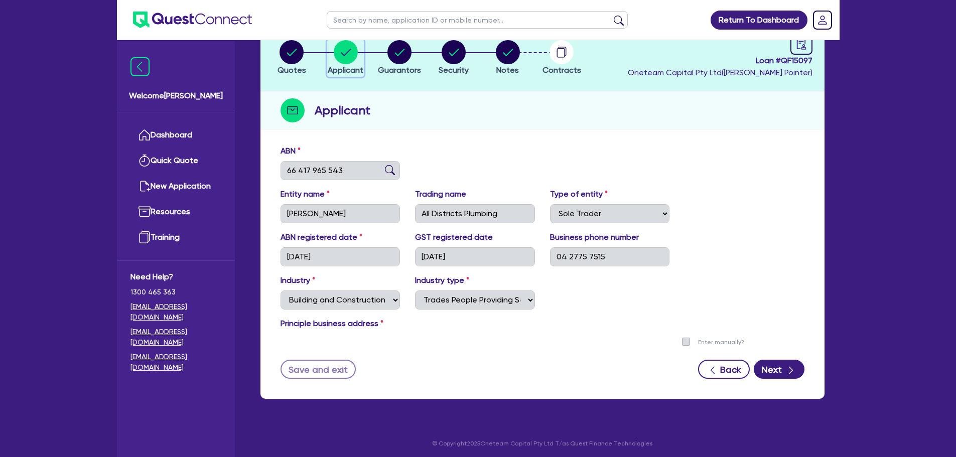
scroll to position [70, 0]
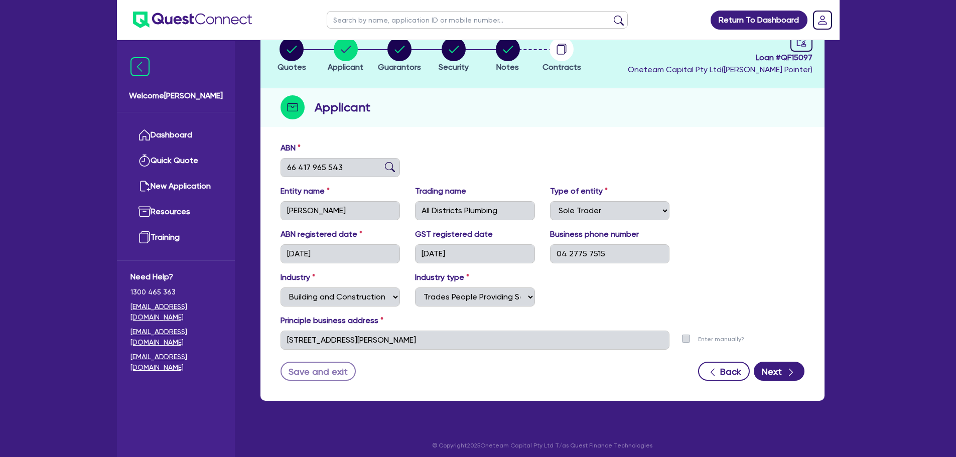
click at [275, 211] on div "Entity name JOHNSON, BEN" at bounding box center [340, 202] width 135 height 35
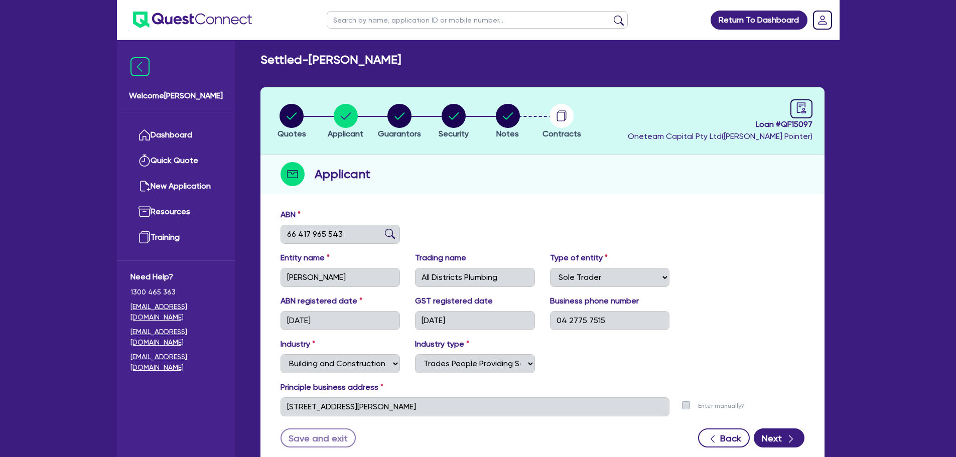
scroll to position [0, 0]
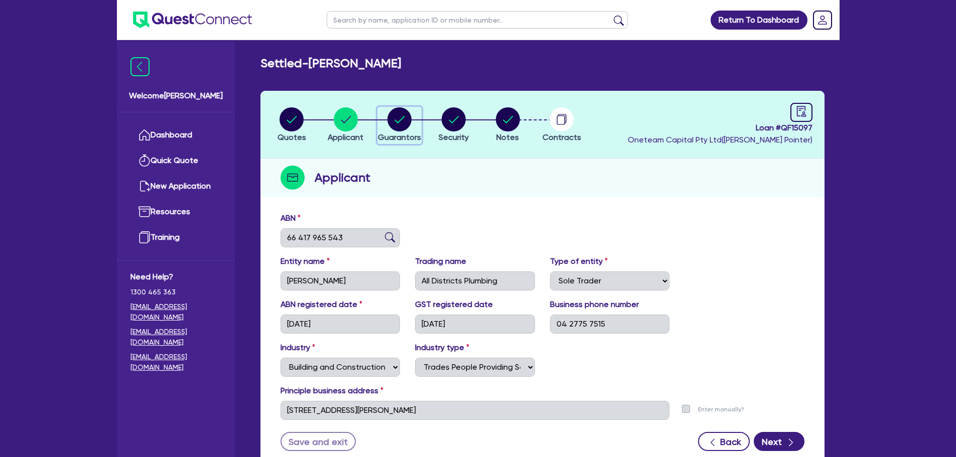
drag, startPoint x: 401, startPoint y: 117, endPoint x: 398, endPoint y: 125, distance: 9.2
click at [400, 117] on circle "button" at bounding box center [399, 119] width 24 height 24
select select "MR"
select select "[GEOGRAPHIC_DATA]"
select select "MARRIED"
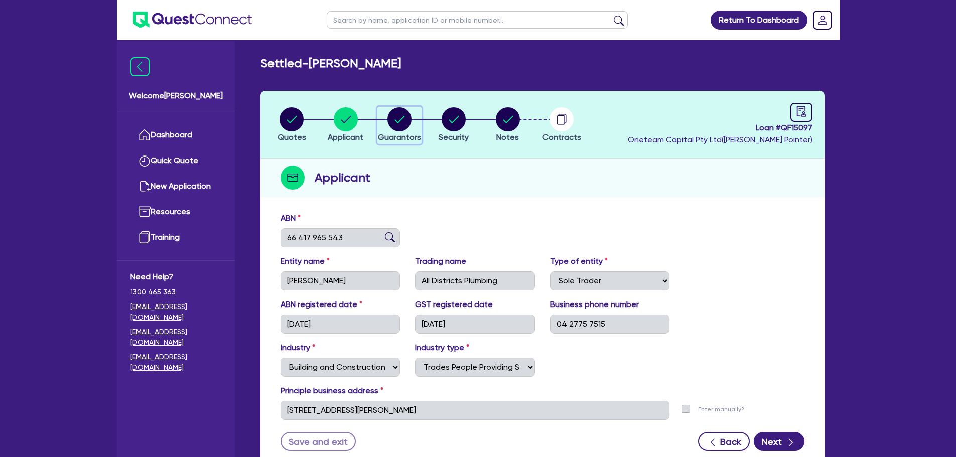
select select "CASH"
select select "PROPERTY"
select select "VEHICLE"
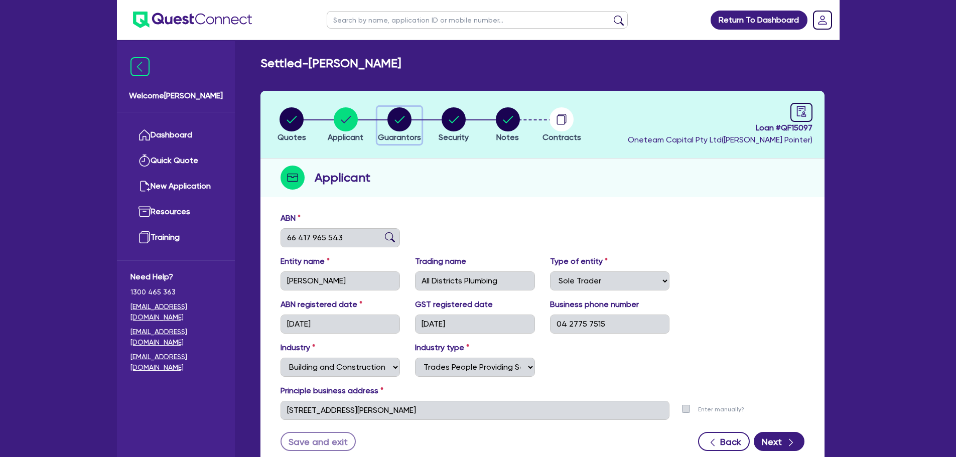
select select "TRUCK"
select select "TRAILER"
select select "EQUIPMENT"
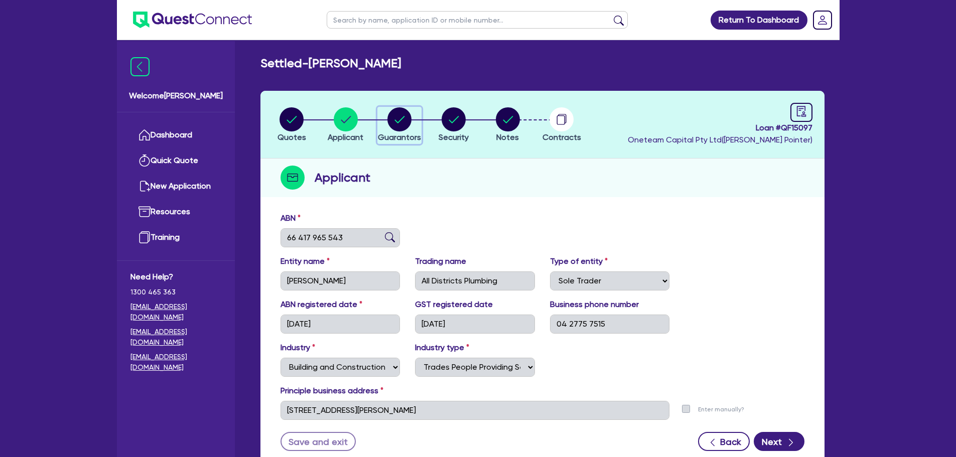
select select "HOUSEHOLD_PERSONAL"
select select "EQUIPMENT"
select select "MORTGAGE"
select select "EQUIPMENT_LOAN"
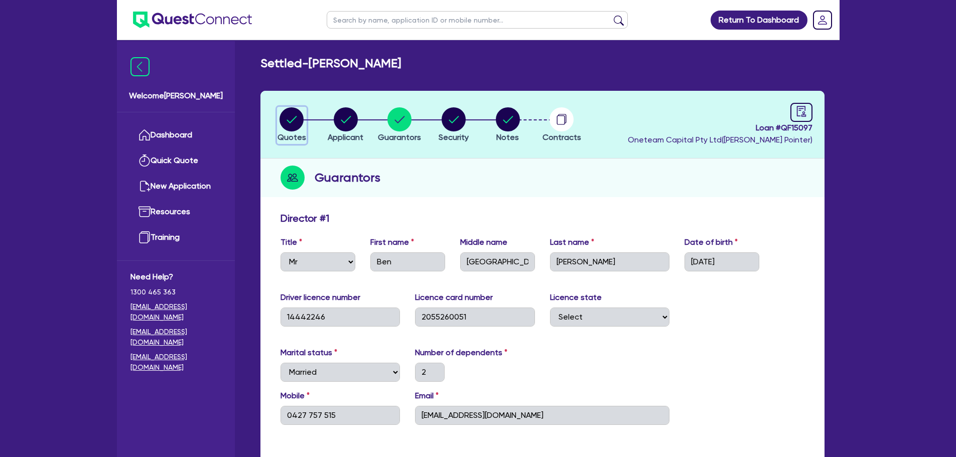
click at [302, 125] on icon "button" at bounding box center [291, 119] width 24 height 24
select select "Other"
select select "PRIMARY_ASSETS"
select select "YELLOW_GOODS_AND_EXCAVATORS"
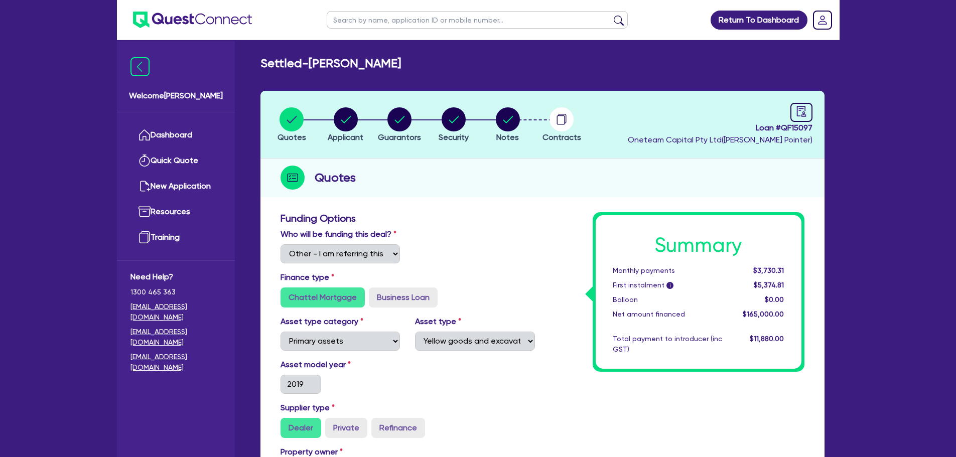
drag, startPoint x: 418, startPoint y: 21, endPoint x: 434, endPoint y: 17, distance: 16.2
click at [418, 21] on input "text" at bounding box center [477, 20] width 301 height 18
type input "johnson"
click button "submit" at bounding box center [619, 22] width 16 height 14
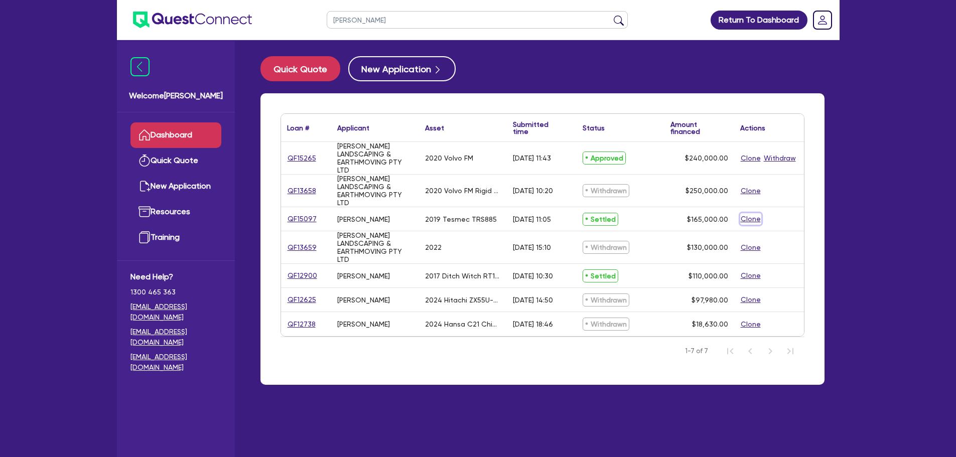
click at [759, 219] on button "Clone" at bounding box center [750, 219] width 21 height 12
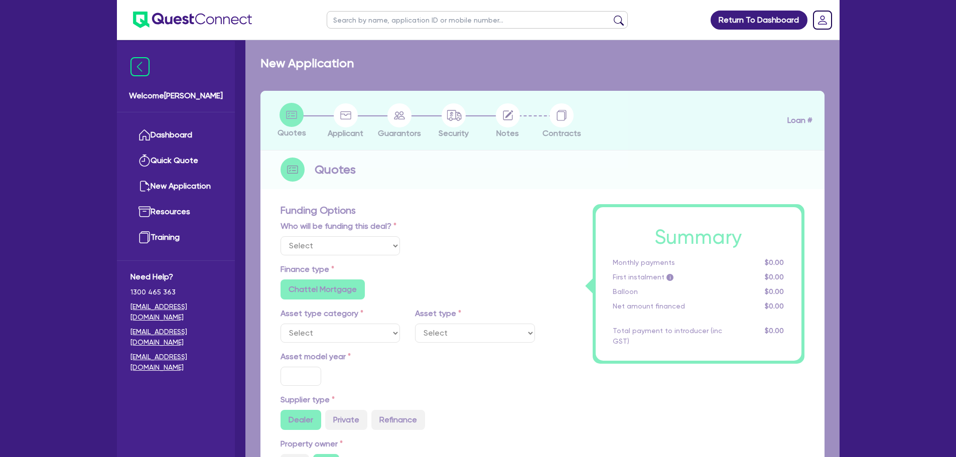
select select "Other"
radio input "true"
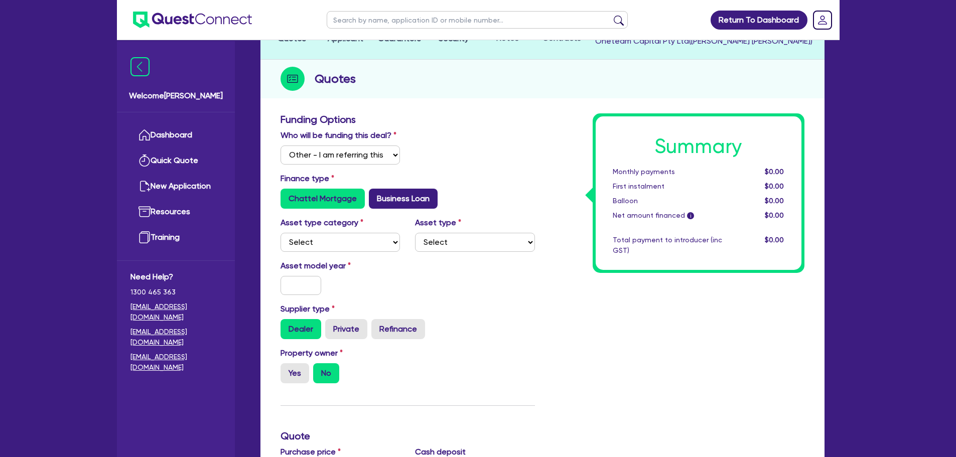
scroll to position [100, 0]
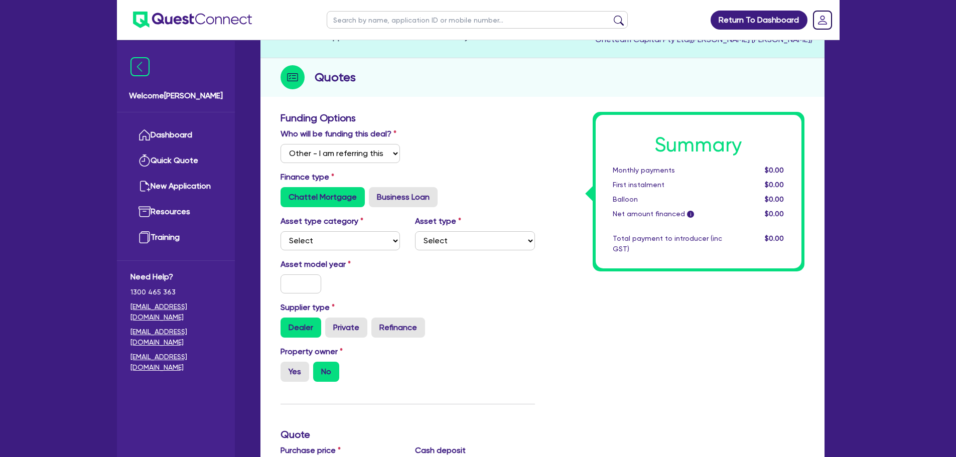
click at [373, 251] on div "Asset type category Select Cars and light trucks Primary assets Secondary asset…" at bounding box center [407, 236] width 269 height 43
click at [369, 241] on select "Select Cars and light trucks Primary assets Secondary assets Tertiary assets" at bounding box center [340, 240] width 120 height 19
select select "PRIMARY_ASSETS"
click at [280, 231] on select "Select Cars and light trucks Primary assets Secondary assets Tertiary assets" at bounding box center [340, 240] width 120 height 19
click at [453, 229] on div "Asset type Select Heavy trucks over 4.5 tonne Trailers Bus and coaches Yellow g…" at bounding box center [474, 232] width 135 height 35
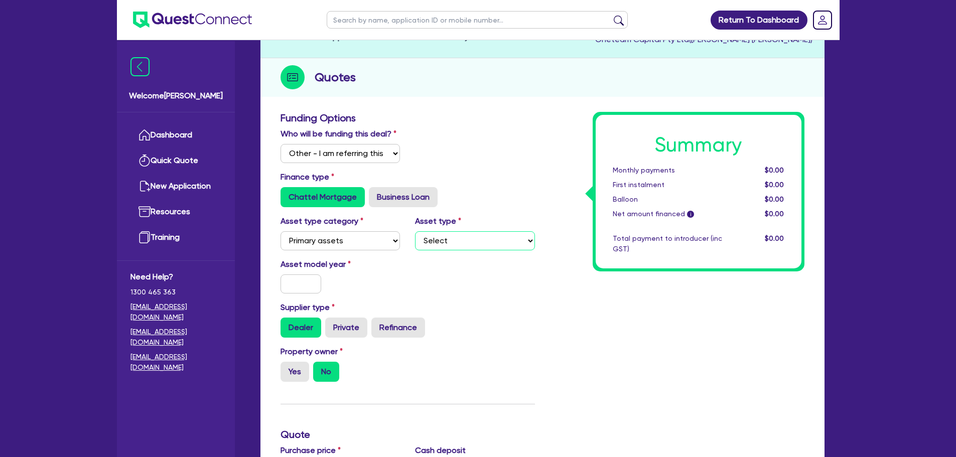
click at [450, 242] on select "Select Heavy trucks over 4.5 tonne Trailers Bus and coaches Yellow goods and ex…" at bounding box center [475, 240] width 120 height 19
select select "YELLOW_GOODS_AND_EXCAVATORS"
click at [415, 231] on select "Select Heavy trucks over 4.5 tonne Trailers Bus and coaches Yellow goods and ex…" at bounding box center [475, 240] width 120 height 19
click at [303, 281] on input "text" at bounding box center [300, 283] width 41 height 19
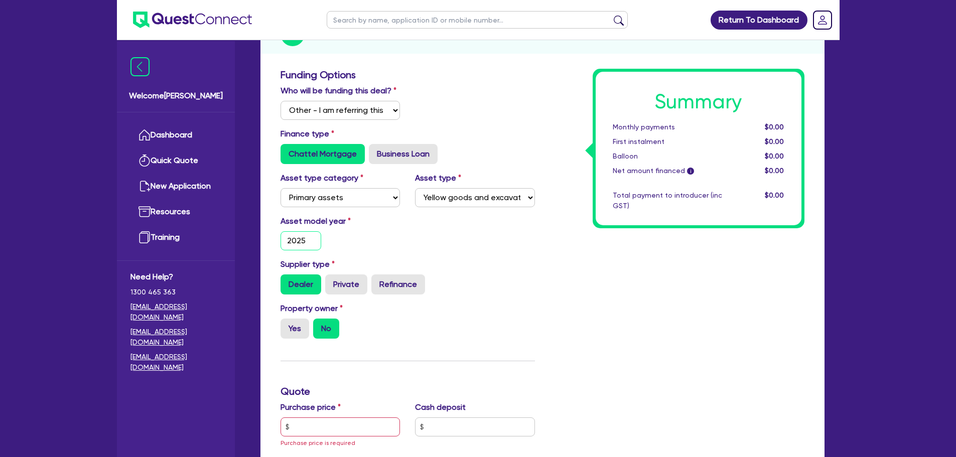
scroll to position [251, 0]
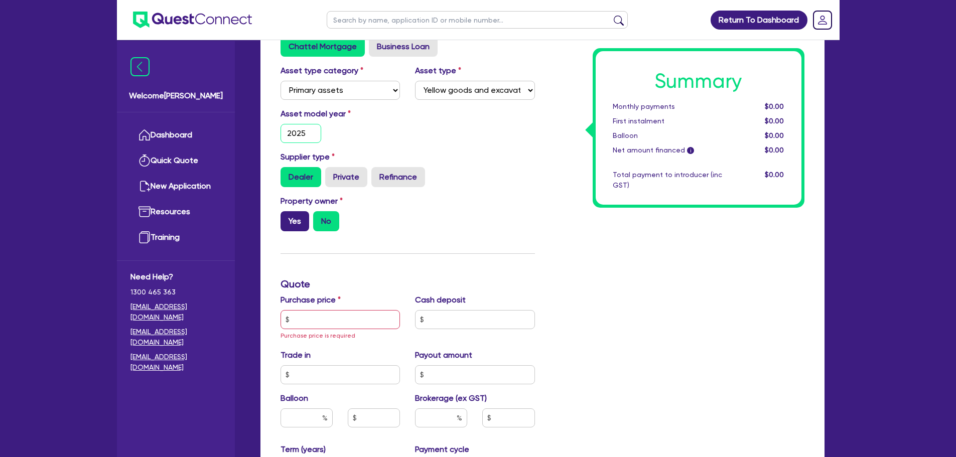
type input "2025"
click at [296, 219] on label "Yes" at bounding box center [294, 221] width 29 height 20
click at [287, 218] on input "Yes" at bounding box center [283, 214] width 7 height 7
radio input "true"
click at [318, 223] on label "No" at bounding box center [326, 221] width 26 height 20
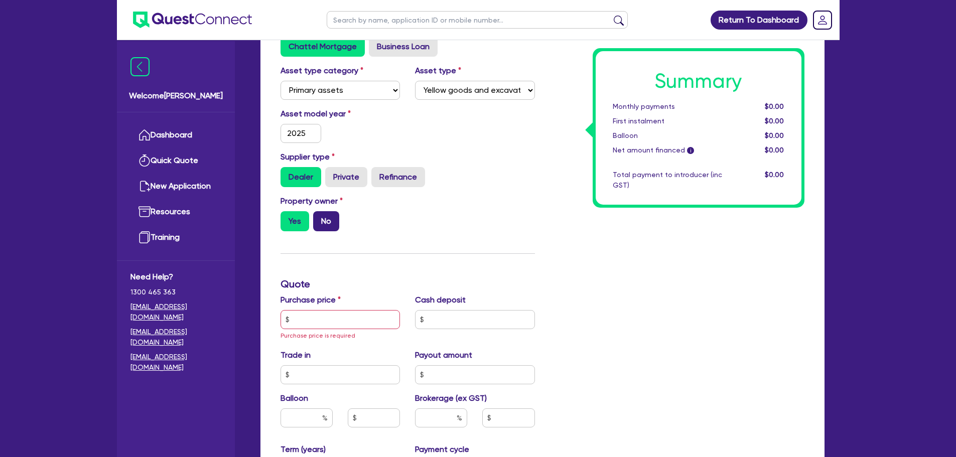
click at [318, 218] on input "No" at bounding box center [316, 214] width 7 height 7
radio input "true"
click at [339, 323] on input "text" at bounding box center [340, 319] width 120 height 19
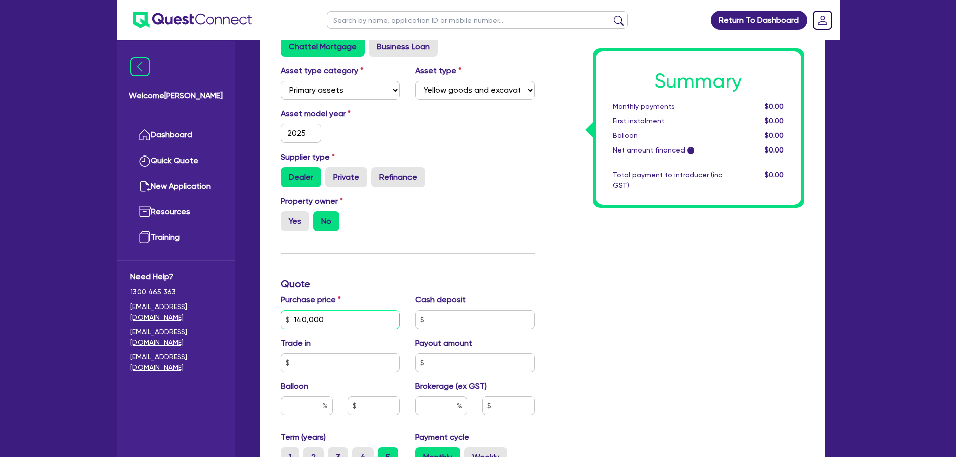
type input "140,000"
click at [312, 133] on input "2025" at bounding box center [300, 133] width 41 height 19
type input "2018"
drag, startPoint x: 477, startPoint y: 124, endPoint x: 475, endPoint y: 134, distance: 9.9
click at [477, 125] on div "Asset model year 2018" at bounding box center [407, 129] width 269 height 43
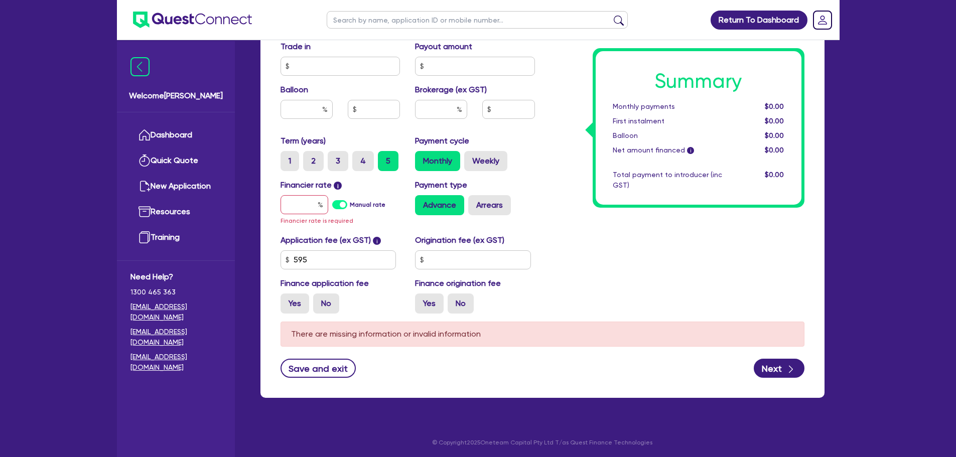
scroll to position [549, 0]
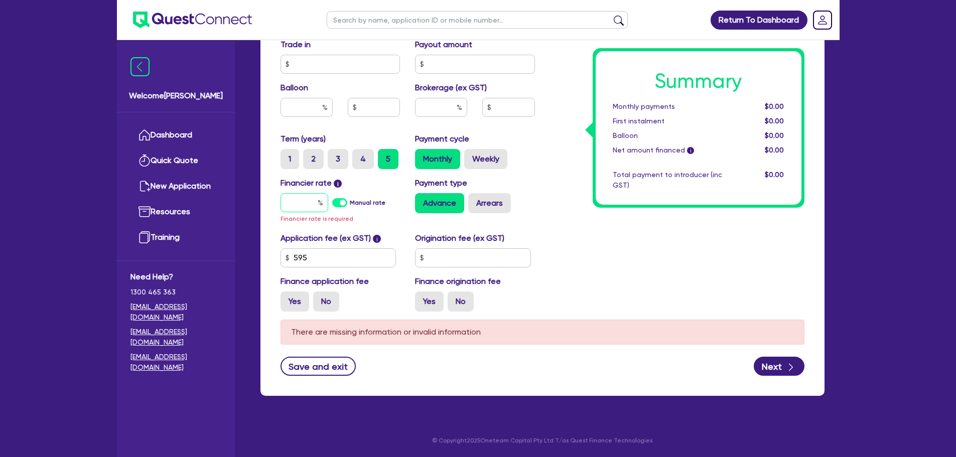
click at [302, 203] on input "text" at bounding box center [304, 202] width 48 height 19
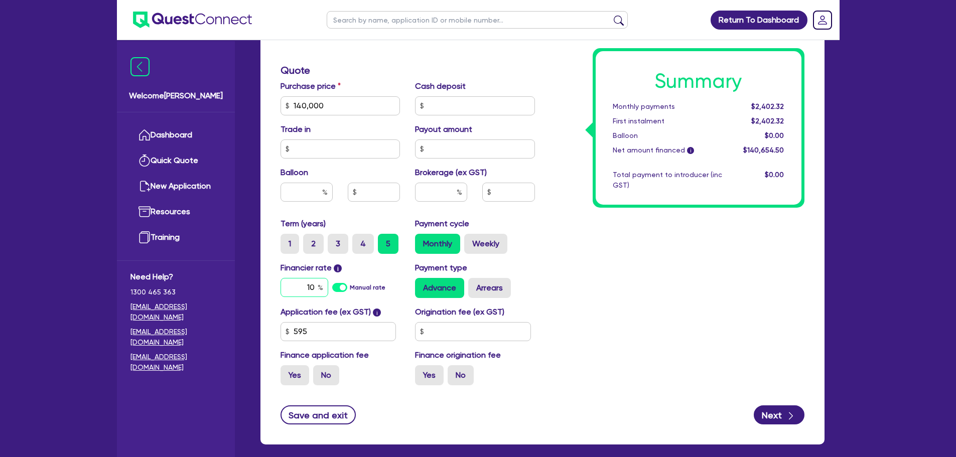
scroll to position [463, 0]
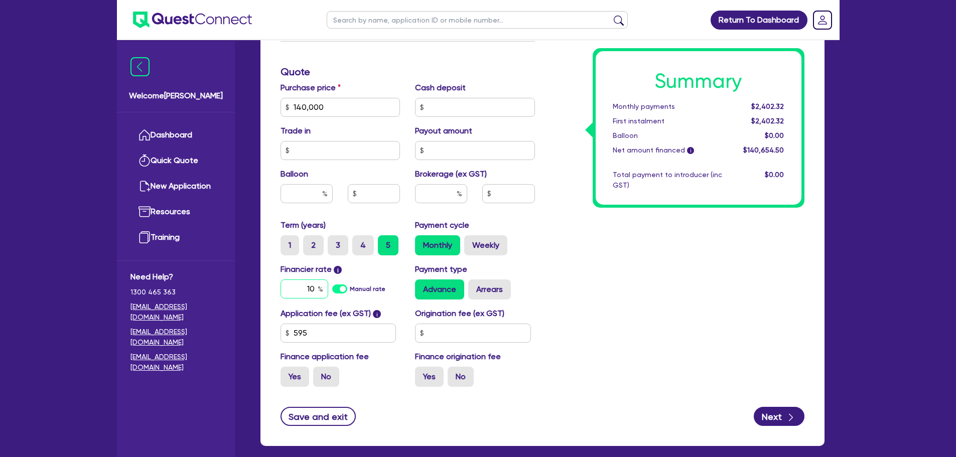
type input "10"
click at [431, 196] on input "text" at bounding box center [441, 193] width 52 height 19
type input "4"
click at [565, 205] on div "Summary Monthly payments $3,094.21 First instalment $3,094.21 Balloon $0.00 Net…" at bounding box center [676, 72] width 269 height 646
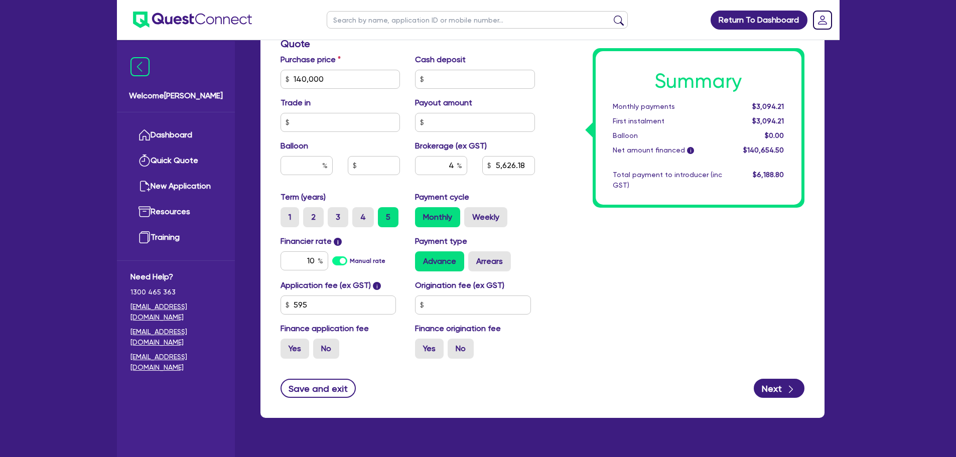
scroll to position [513, 0]
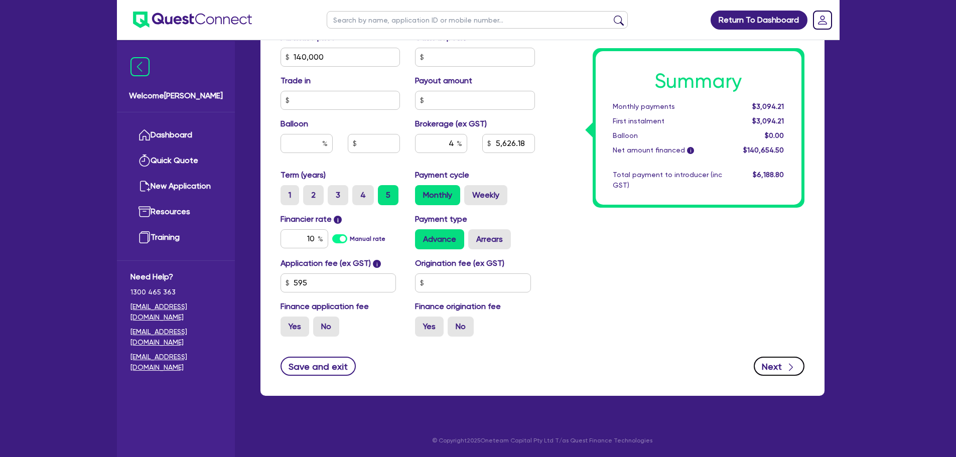
click at [779, 366] on button "Next" at bounding box center [778, 366] width 51 height 19
type input "5,626.18"
select select "SOLE_TRADER"
select select "BUILDING_CONSTRUCTION"
select select "TRADES_SERVICES_BUSINESSES_GOVERNMENT"
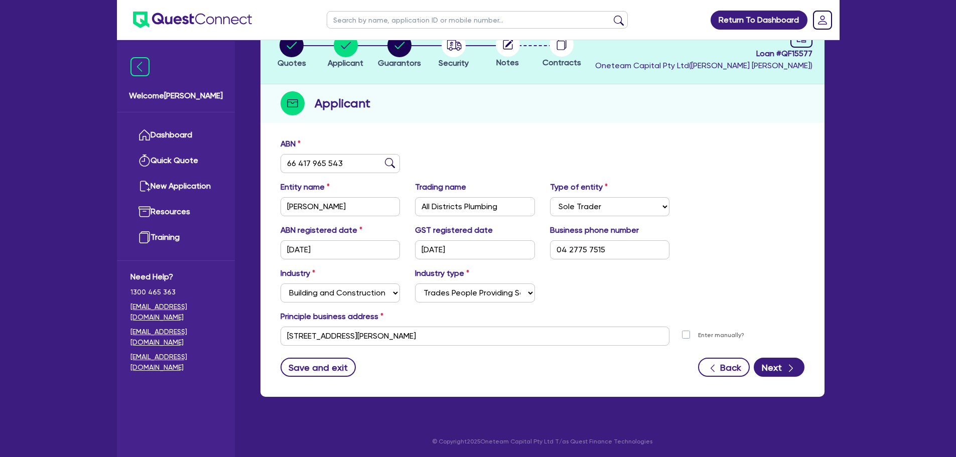
scroll to position [75, 0]
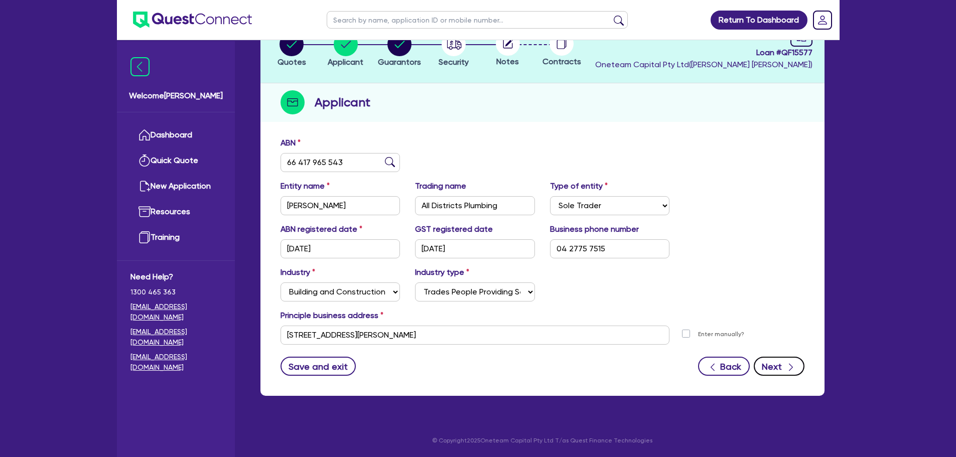
click at [784, 369] on button "Next" at bounding box center [778, 366] width 51 height 19
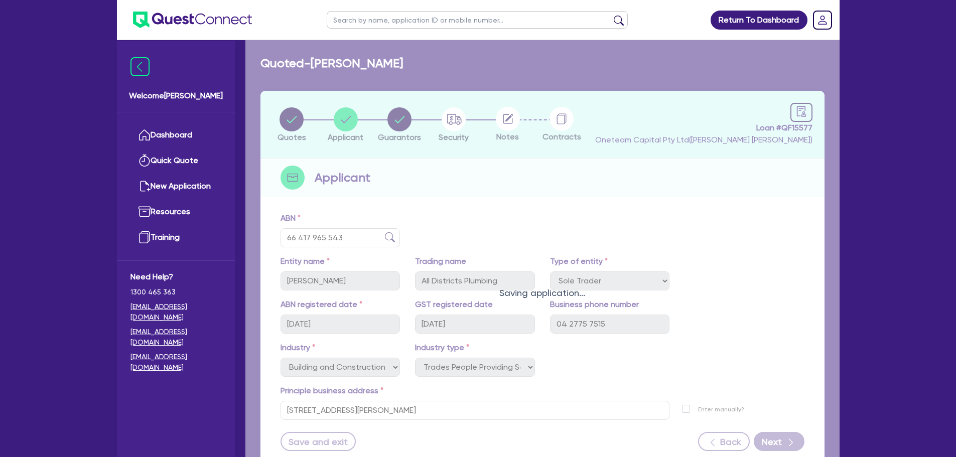
select select "MR"
select select "[GEOGRAPHIC_DATA]"
select select "MARRIED"
select select "CASH"
select select "PROPERTY"
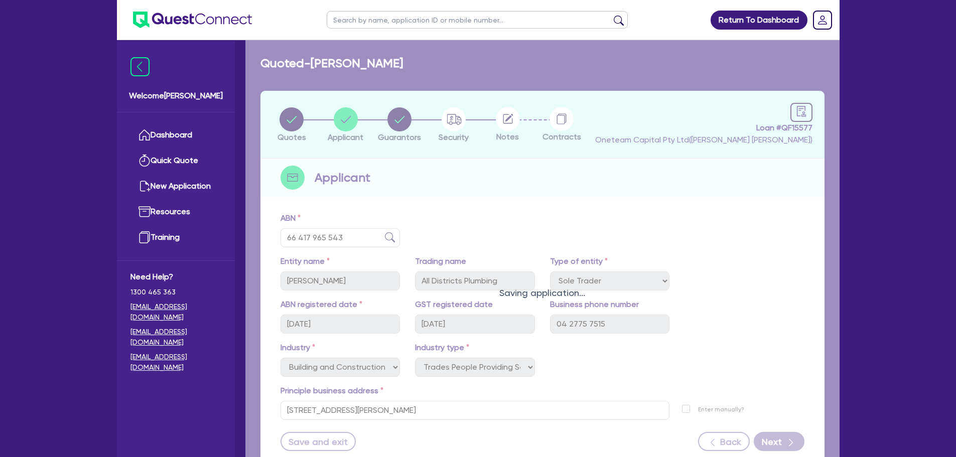
select select "VEHICLE"
select select "TRUCK"
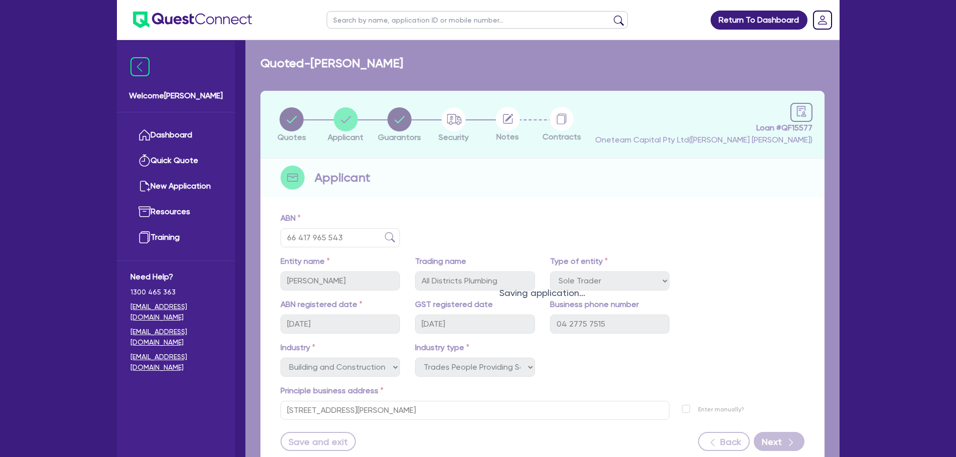
select select "TRUCK"
select select "TRAILER"
select select "EQUIPMENT"
select select "HOUSEHOLD_PERSONAL"
select select "EQUIPMENT"
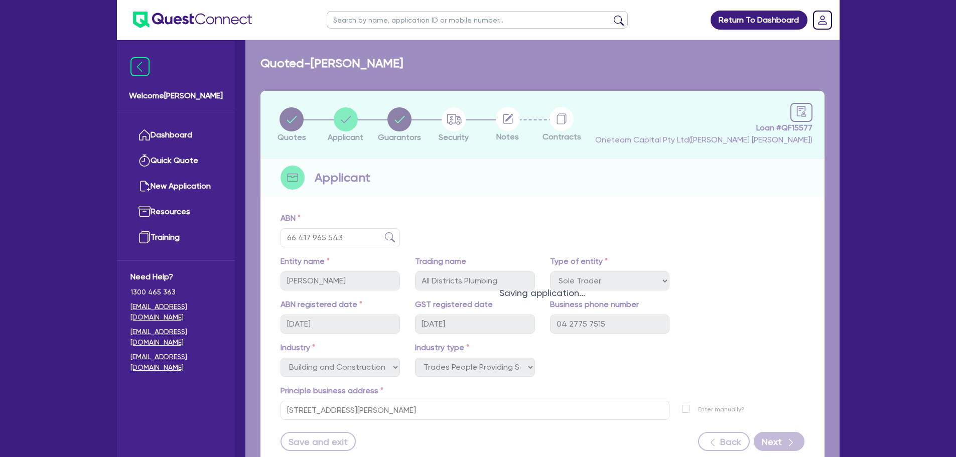
select select "MORTGAGE"
select select "EQUIPMENT_LOAN"
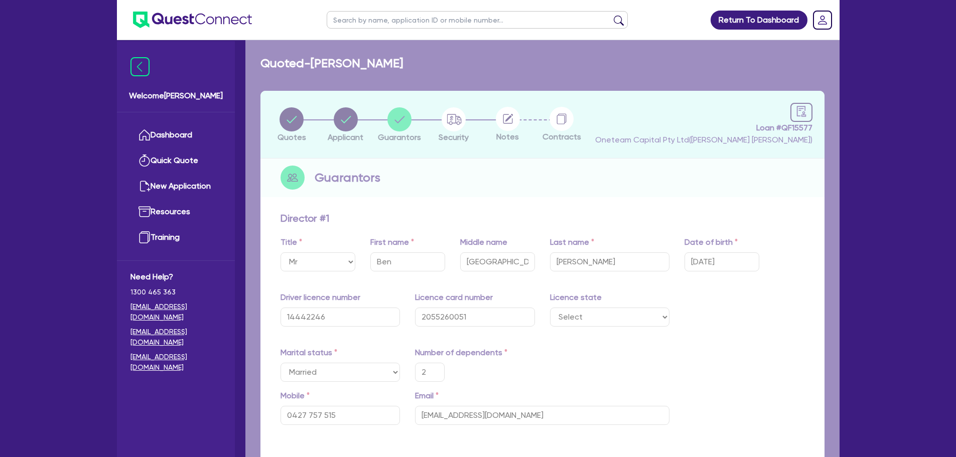
type input "2"
type input "0427 757 515"
type input "350,000"
type input "650,000"
type input "30,000"
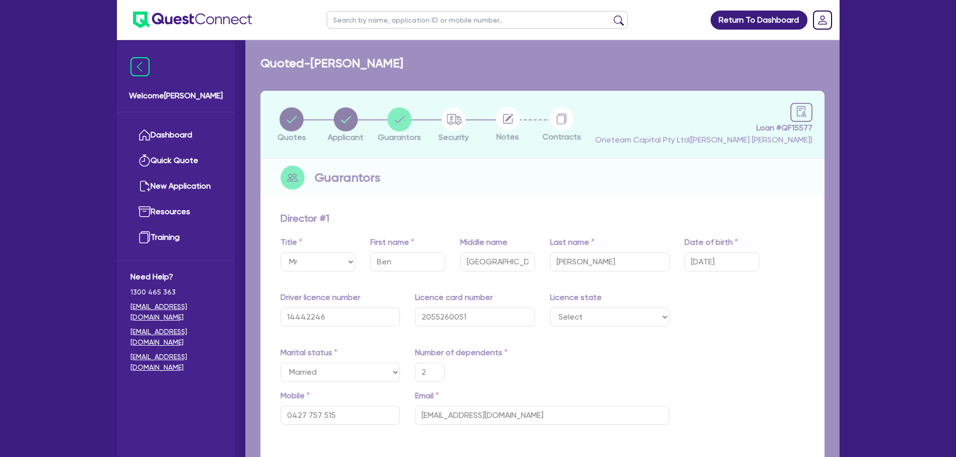
type input "35,000"
type input "40,000"
type input "15,000"
type input "42,000"
type input "38,000"
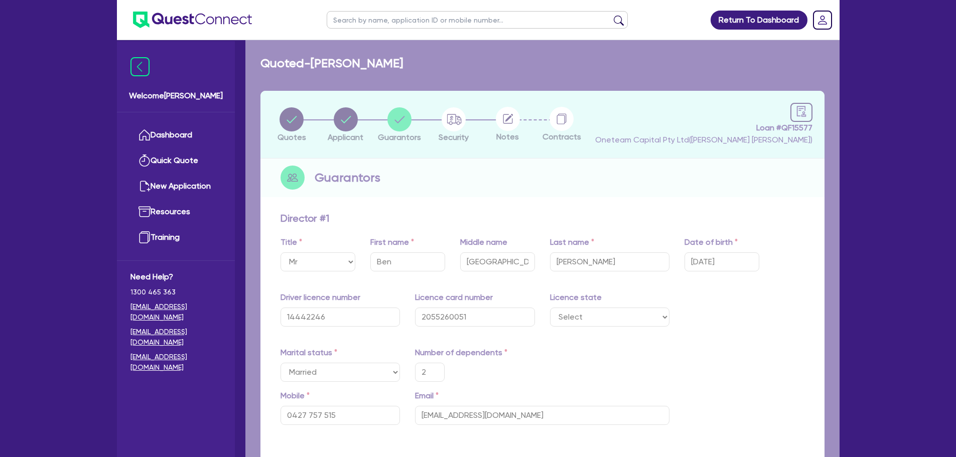
type input "55,000"
type input "46,000"
type input "150,000"
type input "85,000"
type input "90,000"
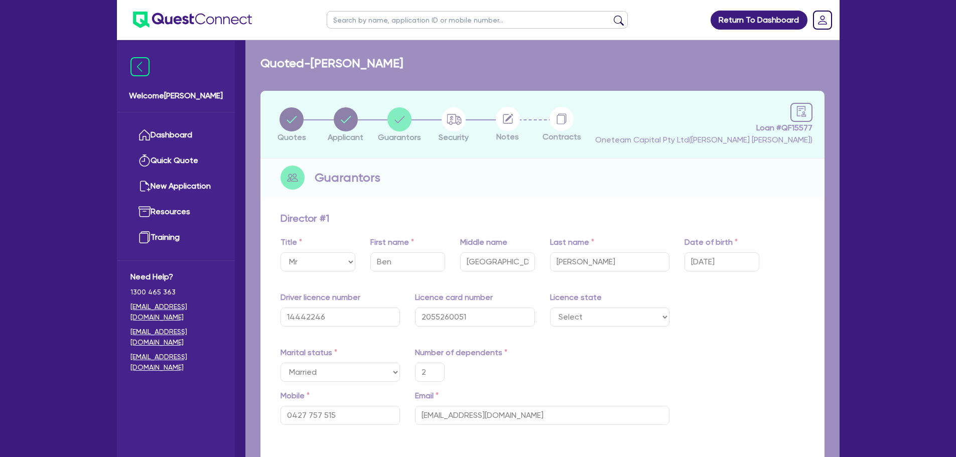
type input "1,500"
type input "80,000"
type input "2,100"
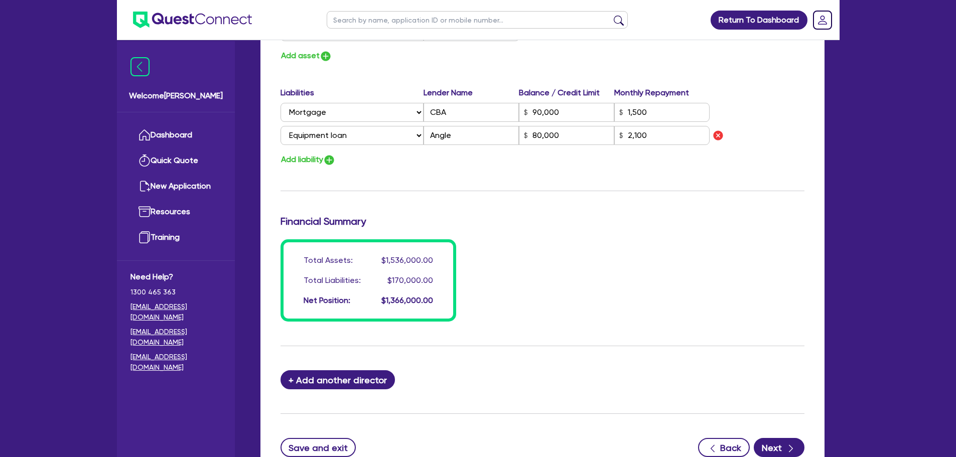
scroll to position [991, 0]
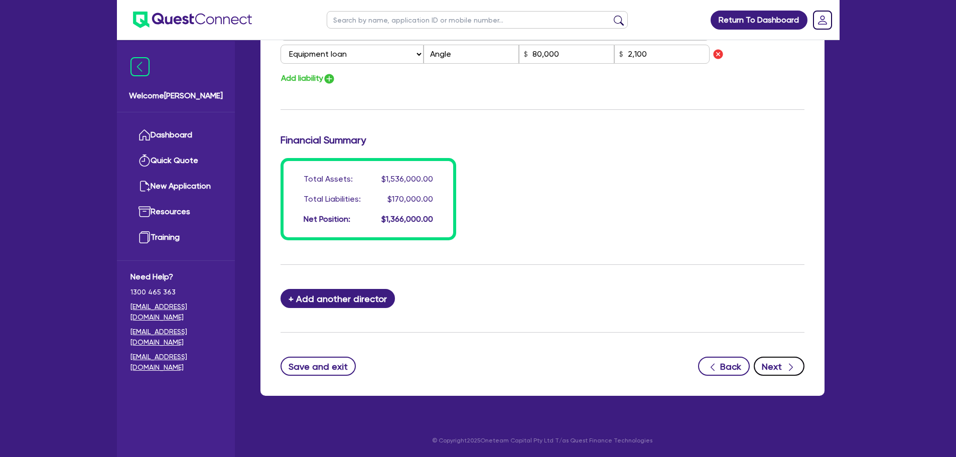
click at [780, 365] on button "Next" at bounding box center [778, 366] width 51 height 19
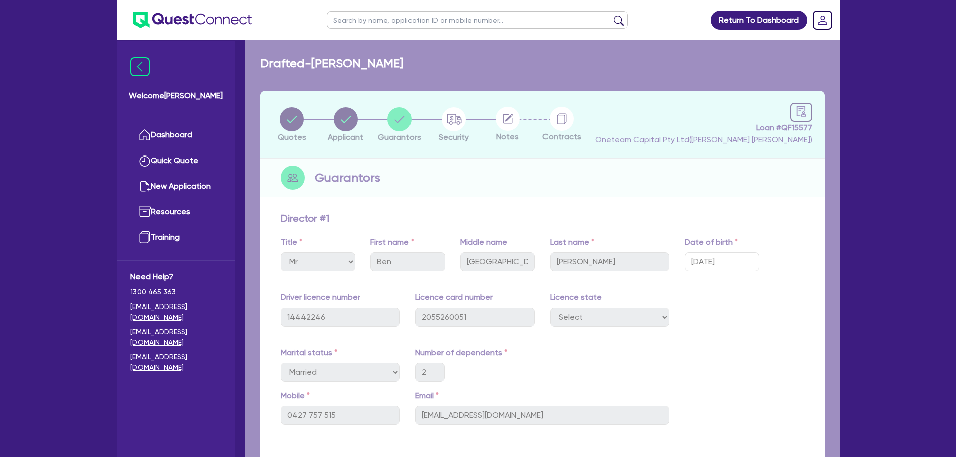
select select "PRIMARY_ASSETS"
select select "YELLOW_GOODS_AND_EXCAVATORS"
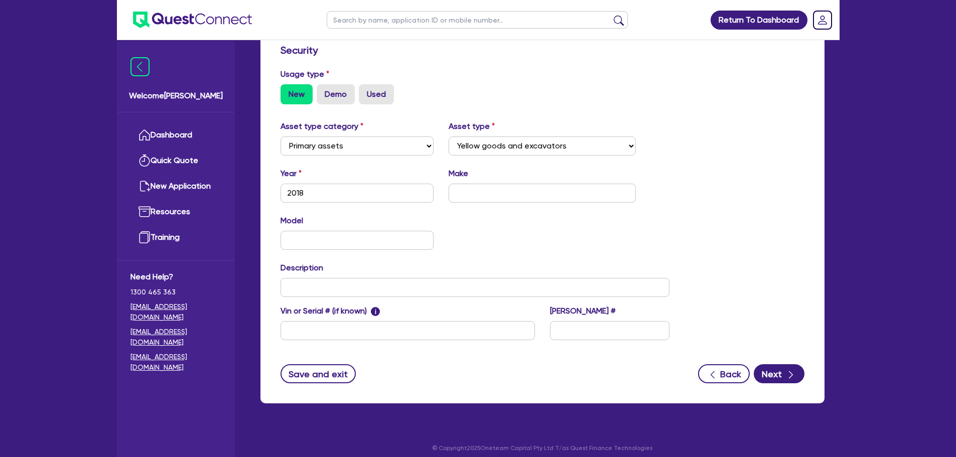
scroll to position [280, 0]
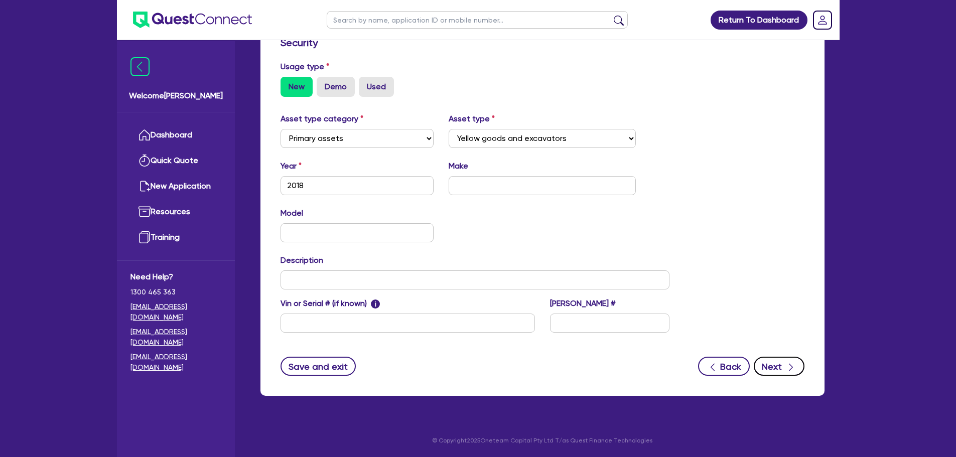
click at [784, 366] on button "Next" at bounding box center [778, 366] width 51 height 19
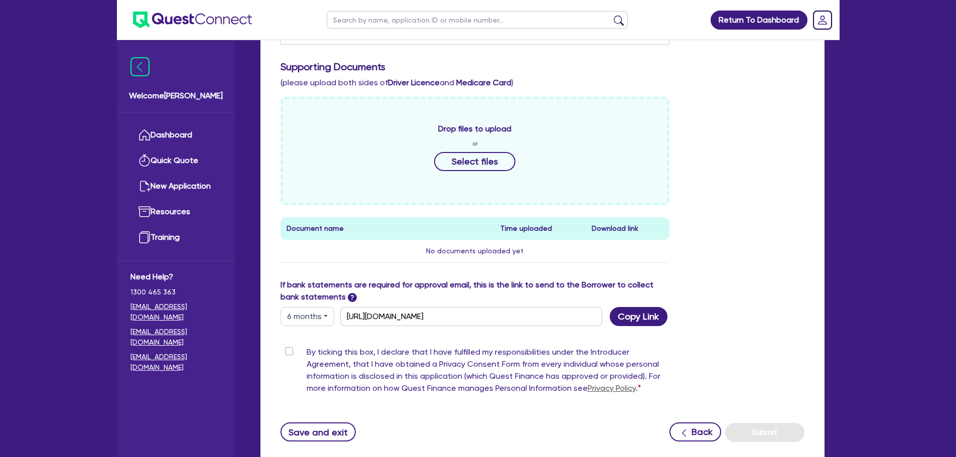
scroll to position [371, 0]
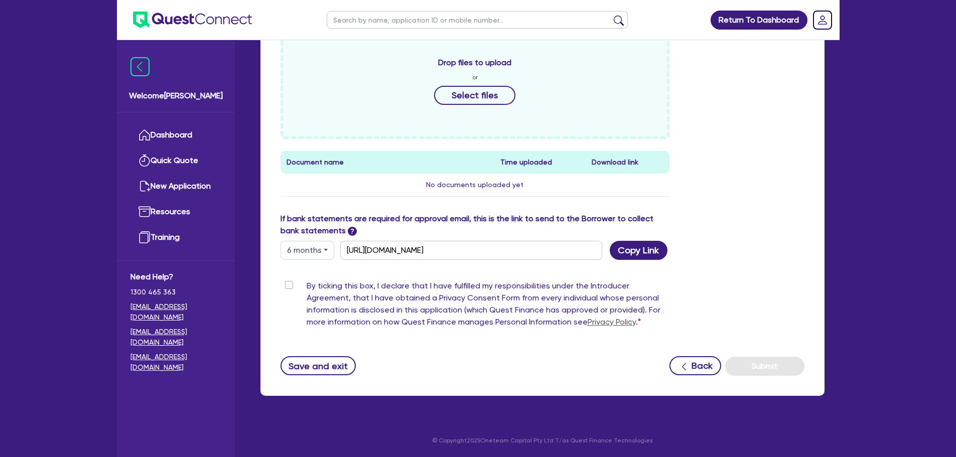
click at [307, 283] on label "By ticking this box, I declare that I have fulfilled my responsibilities under …" at bounding box center [488, 306] width 363 height 52
click at [288, 283] on input "By ticking this box, I declare that I have fulfilled my responsibilities under …" at bounding box center [284, 285] width 8 height 10
checkbox input "true"
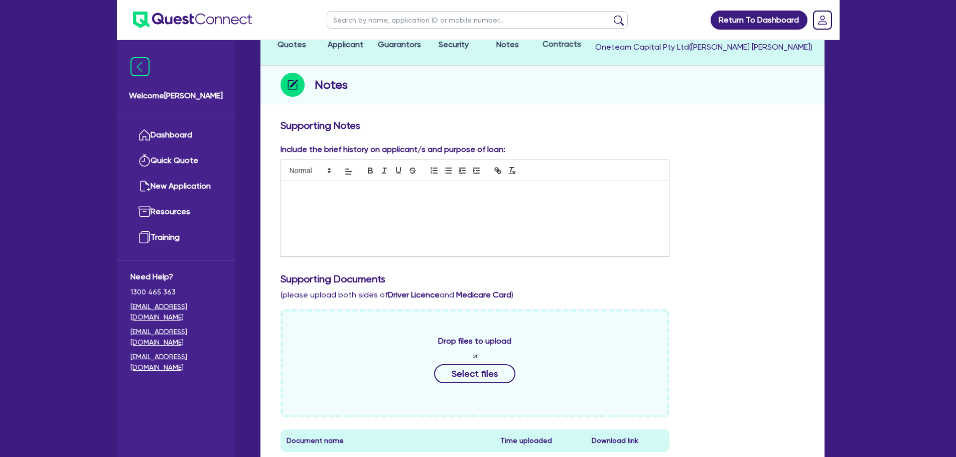
scroll to position [120, 0]
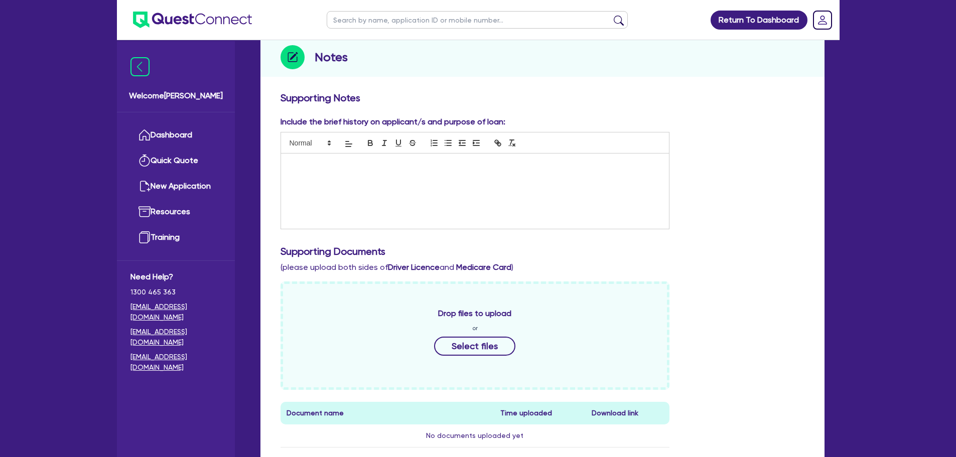
click at [444, 199] on div at bounding box center [475, 191] width 388 height 75
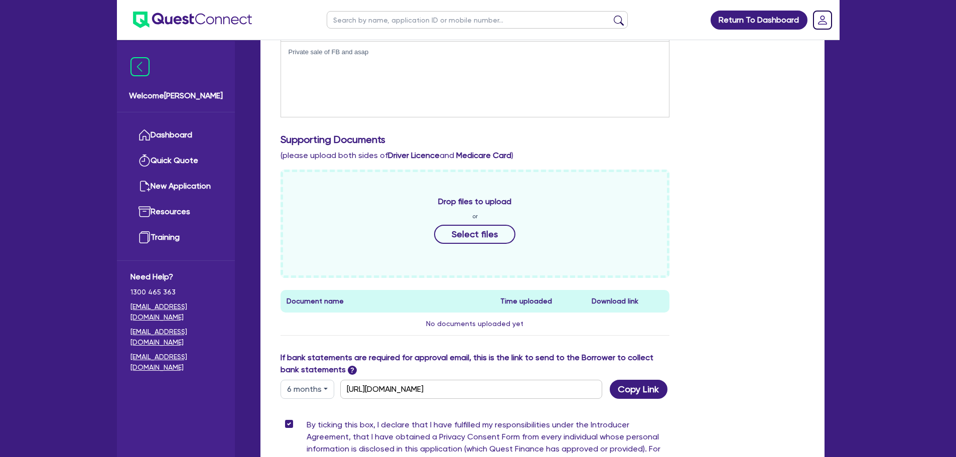
scroll to position [371, 0]
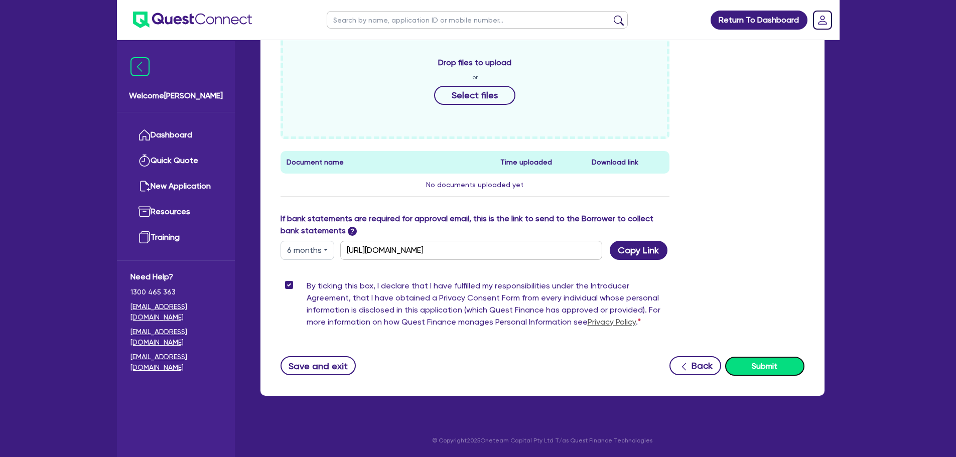
click at [756, 365] on button "Submit" at bounding box center [764, 366] width 79 height 19
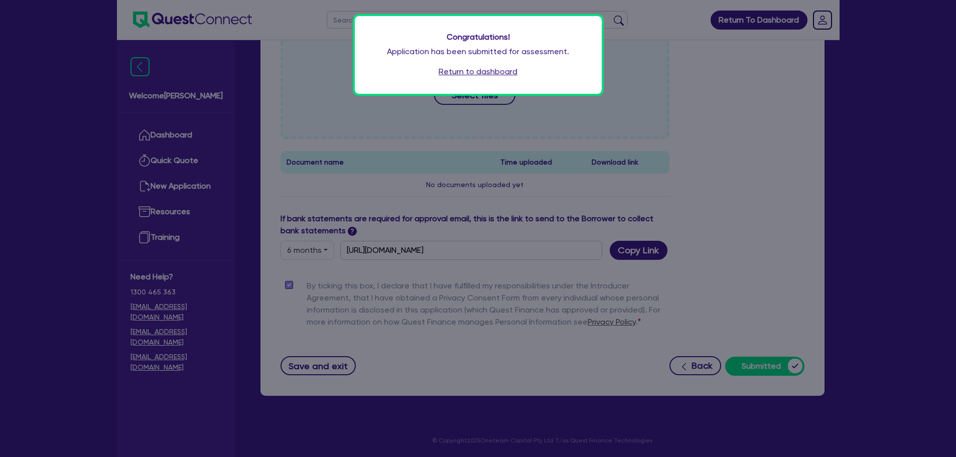
click at [499, 76] on link "Return to dashboard" at bounding box center [477, 72] width 79 height 12
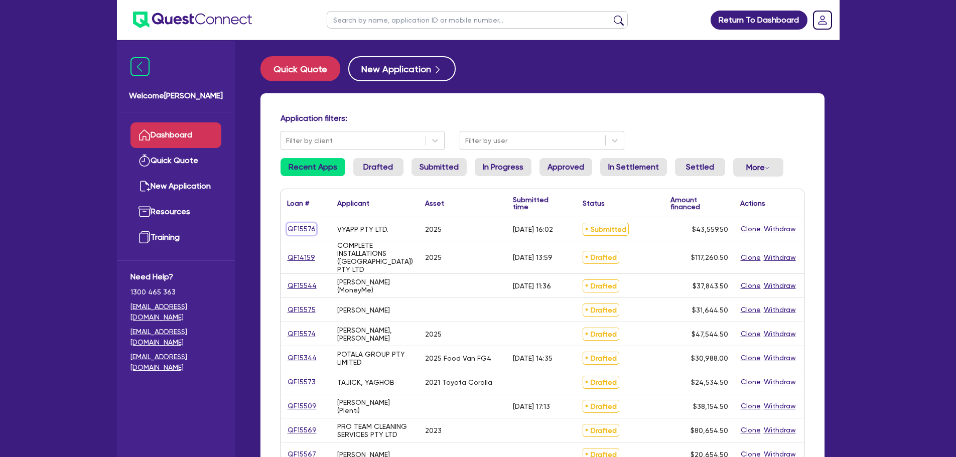
click at [300, 226] on link "QF15576" at bounding box center [301, 229] width 29 height 12
select select "Other"
select select "CARS_AND_LIGHT_TRUCKS"
select select "PASSENGER_VEHICLES"
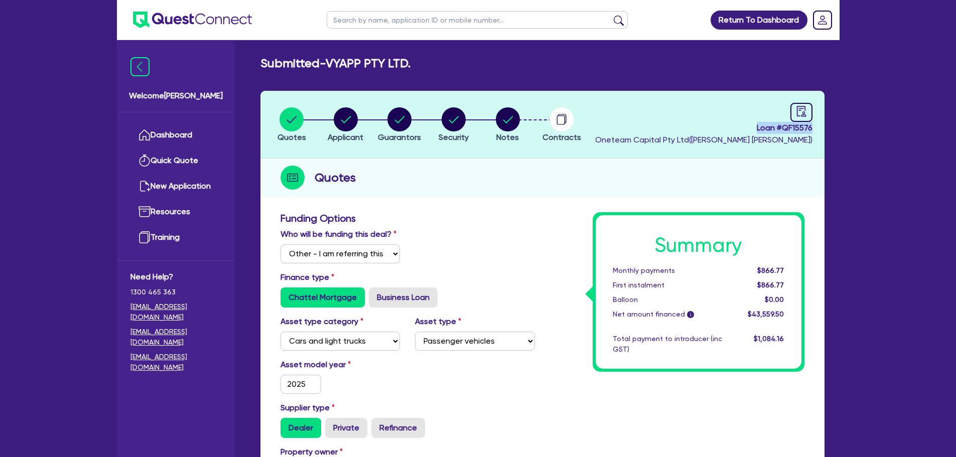
drag, startPoint x: 746, startPoint y: 125, endPoint x: 817, endPoint y: 128, distance: 70.3
click at [817, 128] on header "Quotes Applicant Guarantors Security Notes Contracts Loan # QF15576 Oneteam Cap…" at bounding box center [542, 125] width 564 height 68
copy span "Loan # QF15576"
click at [176, 132] on link "Dashboard" at bounding box center [175, 135] width 91 height 26
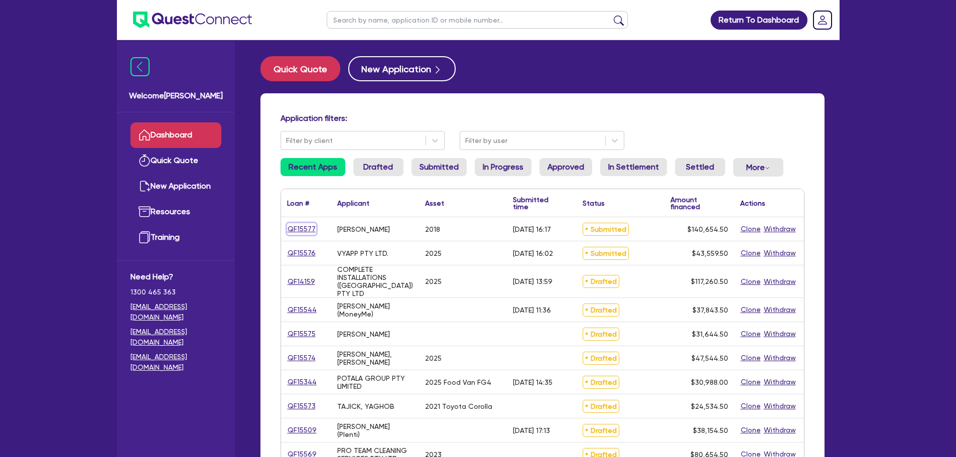
click at [301, 230] on link "QF15577" at bounding box center [301, 229] width 29 height 12
select select "Other"
select select "PRIMARY_ASSETS"
select select "YELLOW_GOODS_AND_EXCAVATORS"
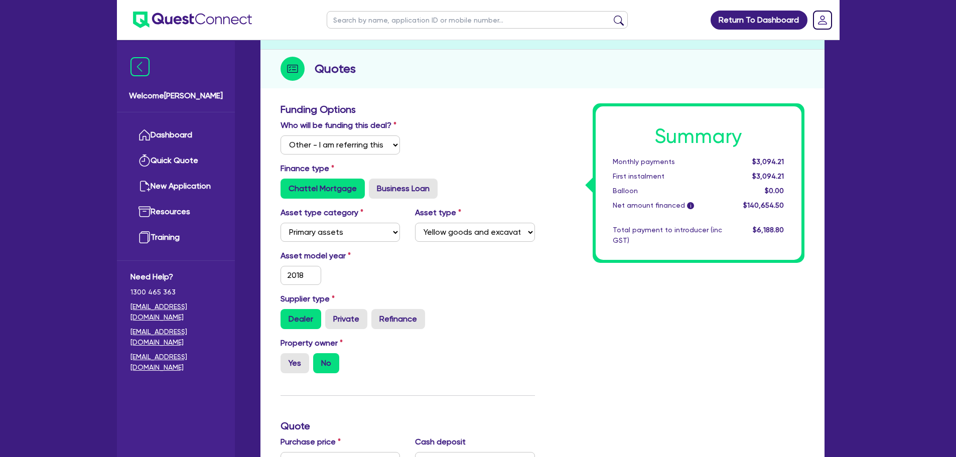
scroll to position [251, 0]
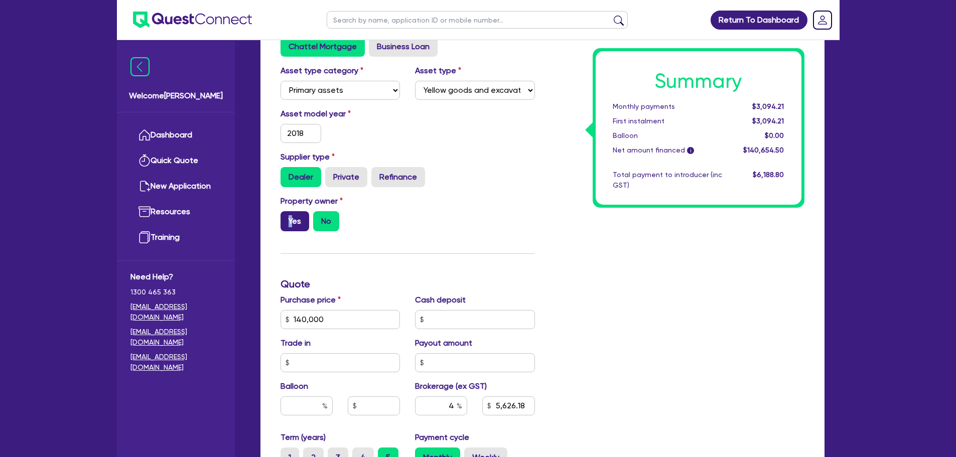
click at [293, 215] on div "Property owner Yes No" at bounding box center [340, 213] width 135 height 36
drag, startPoint x: 312, startPoint y: 223, endPoint x: 307, endPoint y: 222, distance: 5.2
click at [311, 223] on div "Yes No" at bounding box center [340, 221] width 120 height 20
click at [300, 224] on label "Yes" at bounding box center [294, 221] width 29 height 20
click at [287, 218] on input "Yes" at bounding box center [283, 214] width 7 height 7
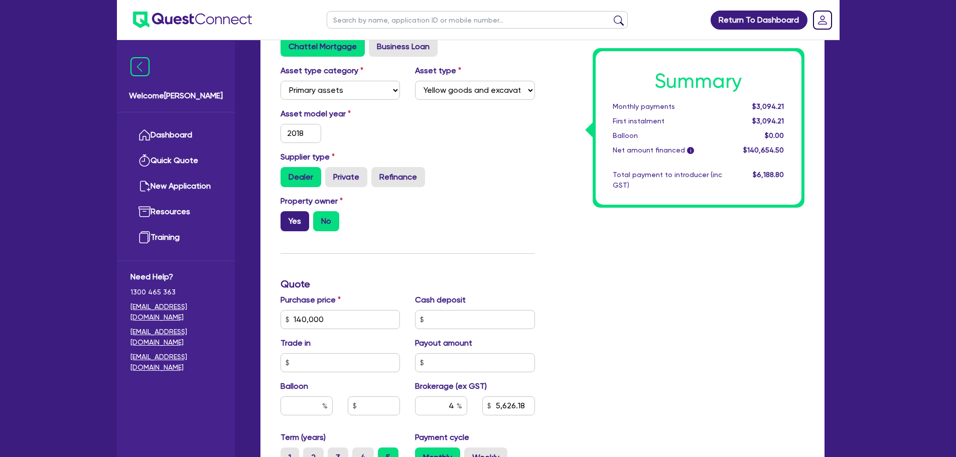
radio input "true"
type input "140,000"
type input "5,626.18"
type input "140,000"
type input "5,626.18"
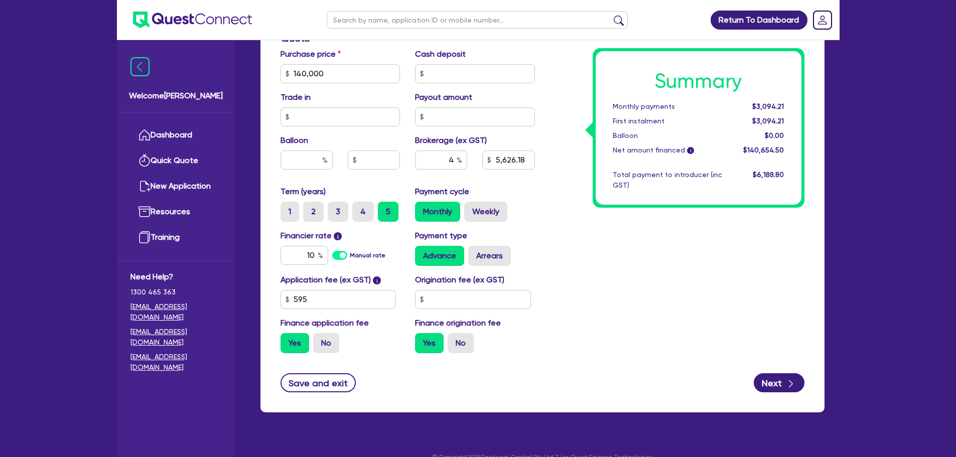
scroll to position [502, 0]
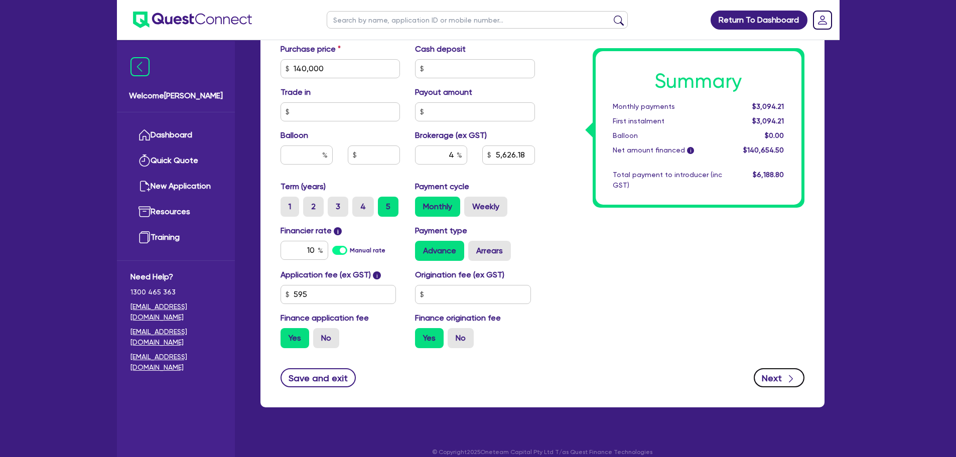
click at [771, 378] on button "Next" at bounding box center [778, 377] width 51 height 19
type input "140,000"
type input "5,626.18"
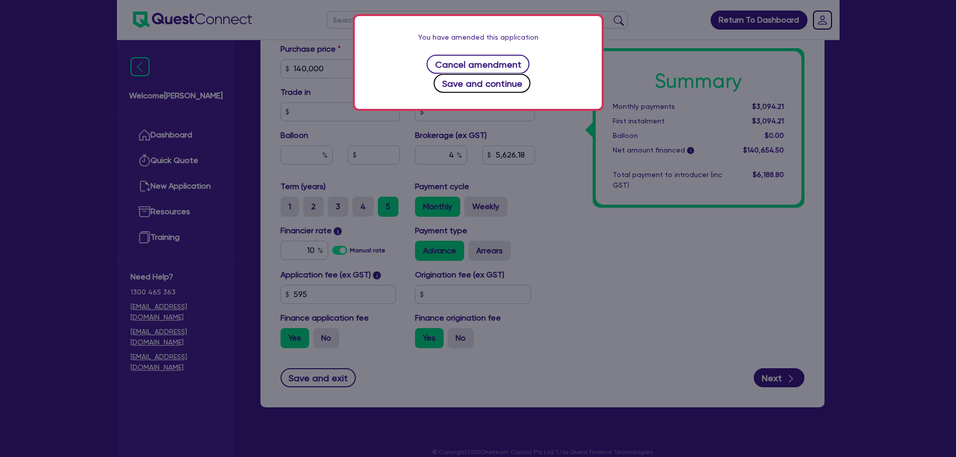
click at [527, 74] on button "Save and continue" at bounding box center [481, 83] width 97 height 19
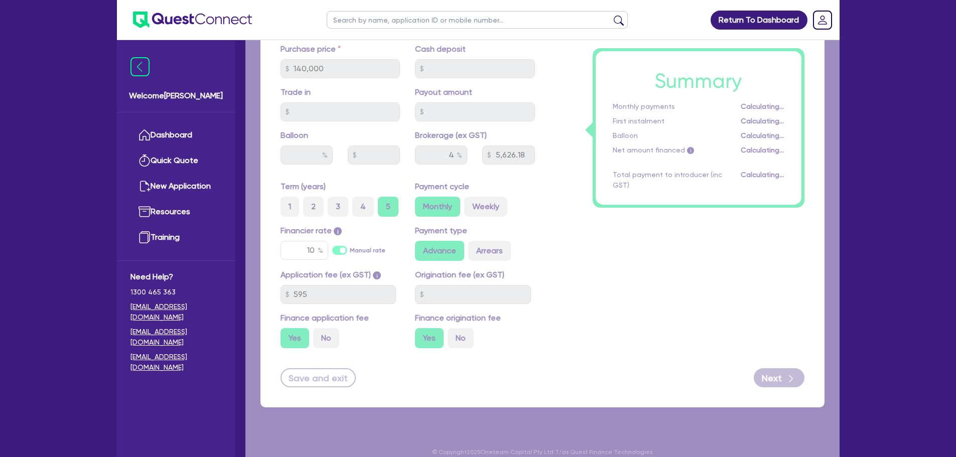
select select "SOLE_TRADER"
select select "BUILDING_CONSTRUCTION"
select select "TRADES_SERVICES_BUSINESSES_GOVERNMENT"
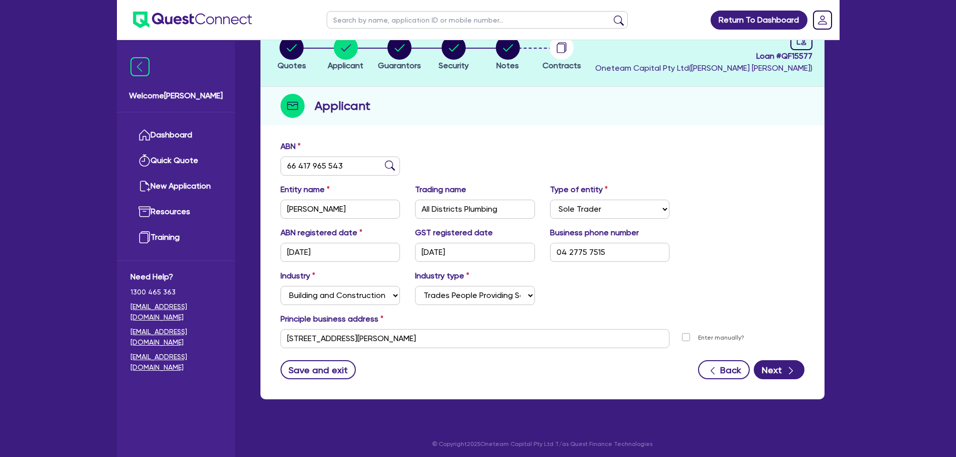
scroll to position [75, 0]
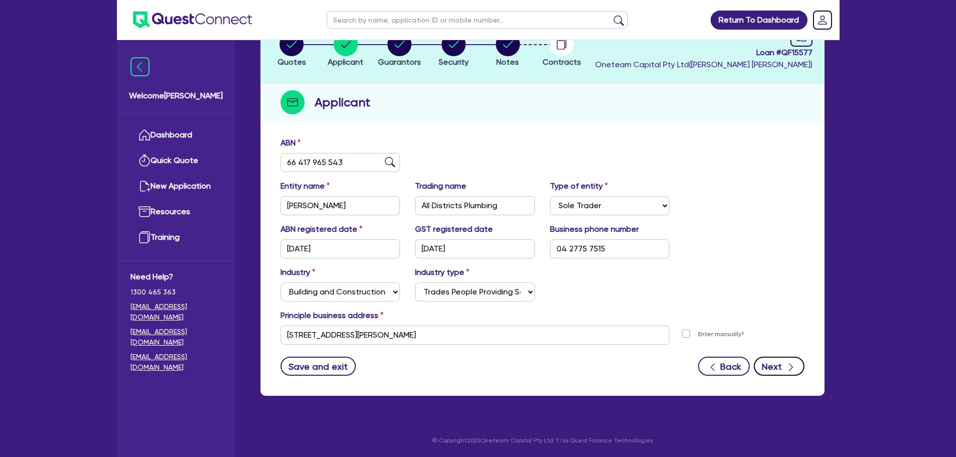
click at [785, 366] on div "button" at bounding box center [790, 366] width 11 height 13
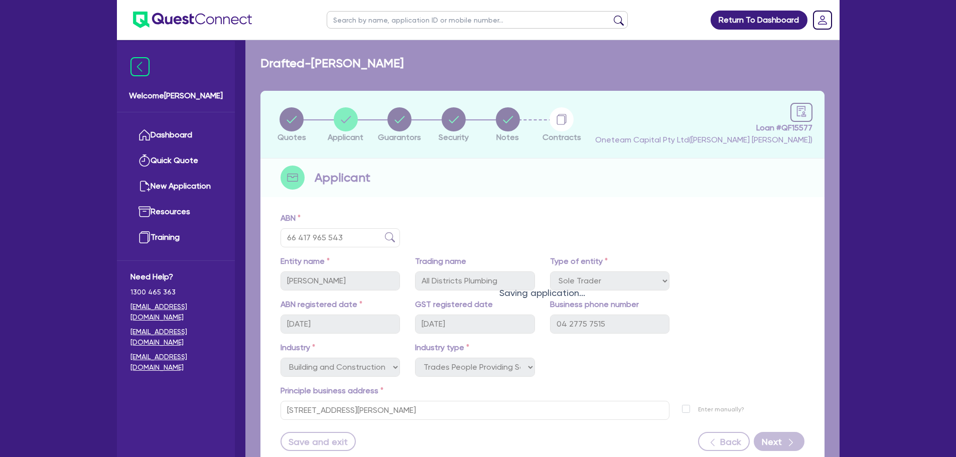
select select "MR"
select select "[GEOGRAPHIC_DATA]"
select select "MARRIED"
select select "CASH"
select select "PROPERTY"
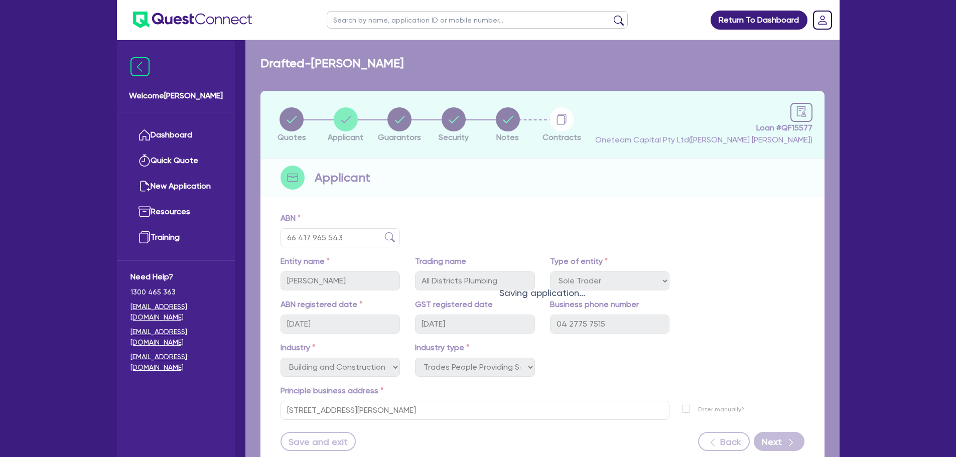
select select "VEHICLE"
select select "TRUCK"
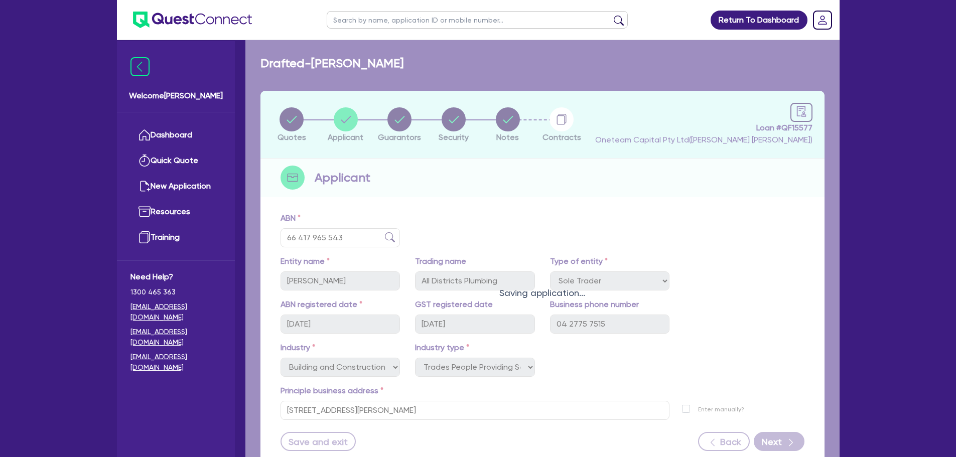
select select "TRUCK"
select select "TRAILER"
select select "EQUIPMENT"
select select "HOUSEHOLD_PERSONAL"
select select "EQUIPMENT"
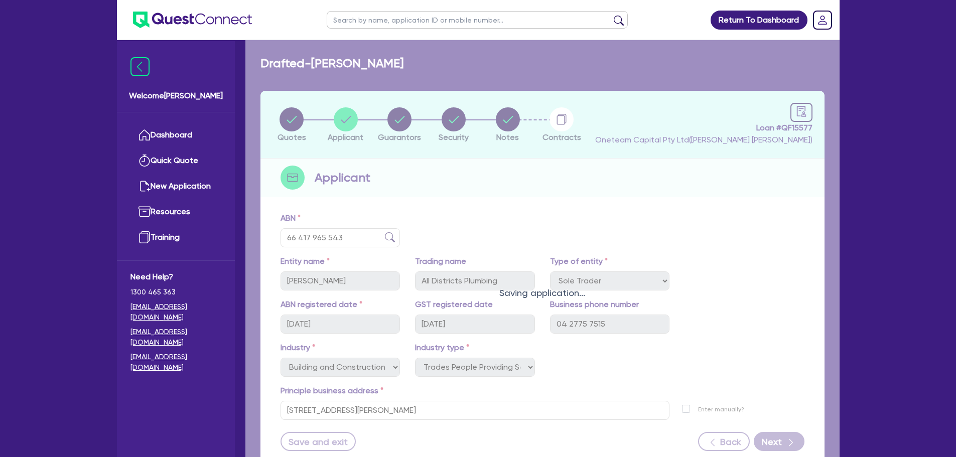
select select "MORTGAGE"
select select "EQUIPMENT_LOAN"
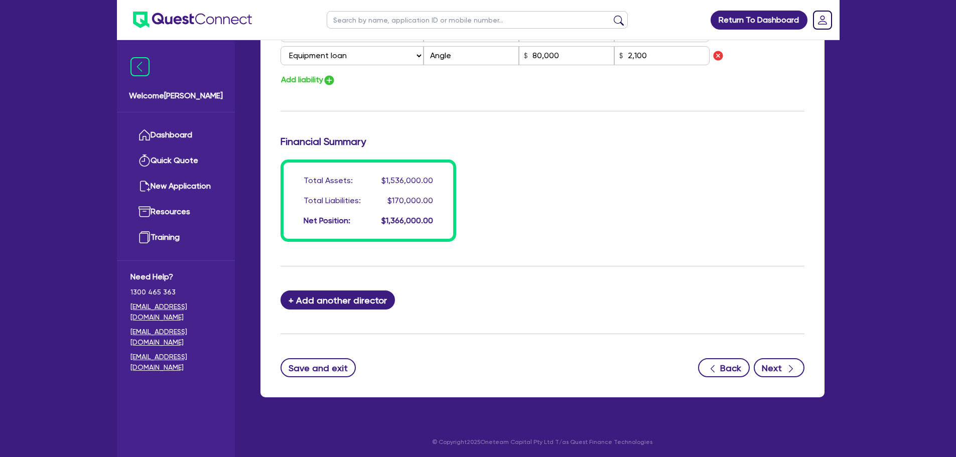
scroll to position [991, 0]
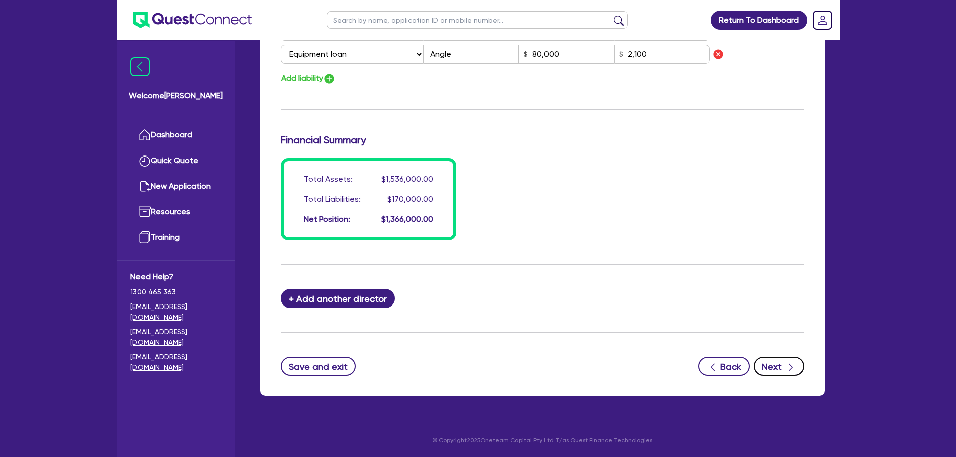
click at [785, 374] on button "Next" at bounding box center [778, 366] width 51 height 19
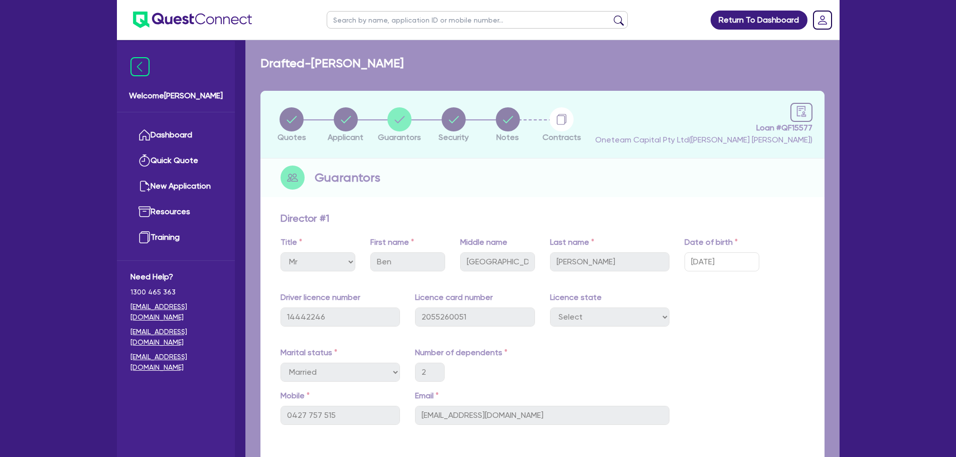
select select "PRIMARY_ASSETS"
select select "YELLOW_GOODS_AND_EXCAVATORS"
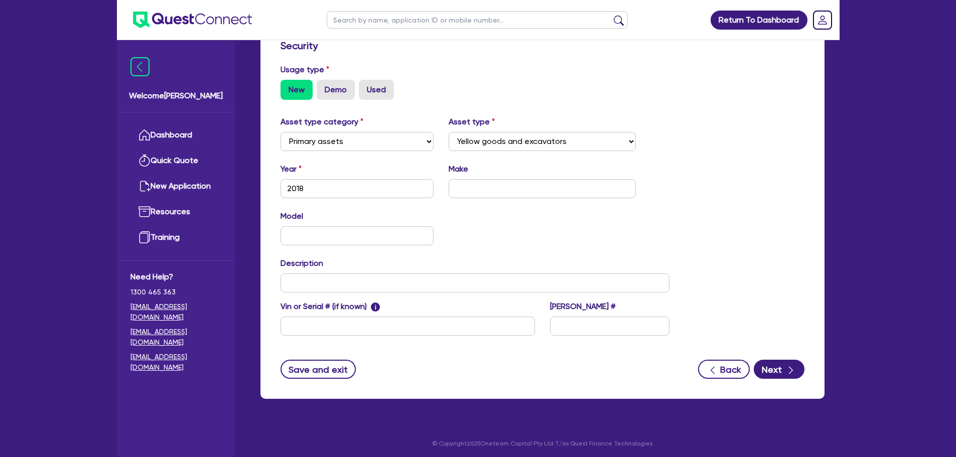
scroll to position [280, 0]
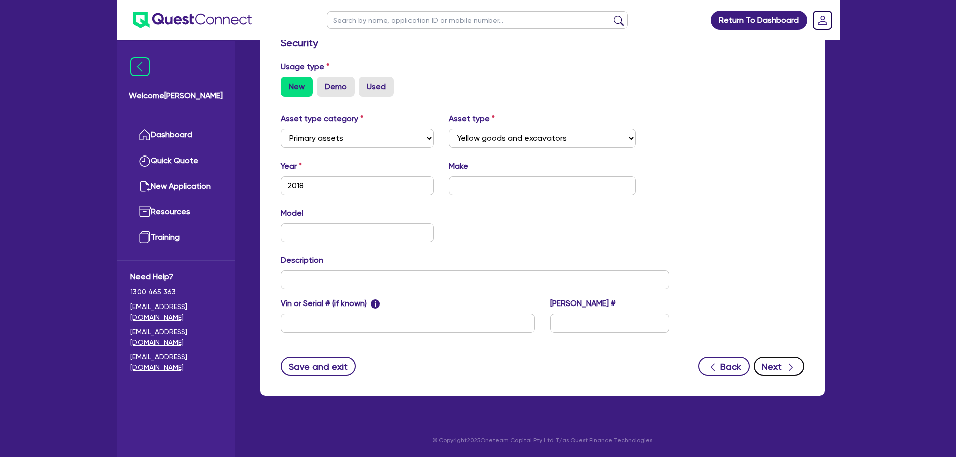
click at [778, 358] on button "Next" at bounding box center [778, 366] width 51 height 19
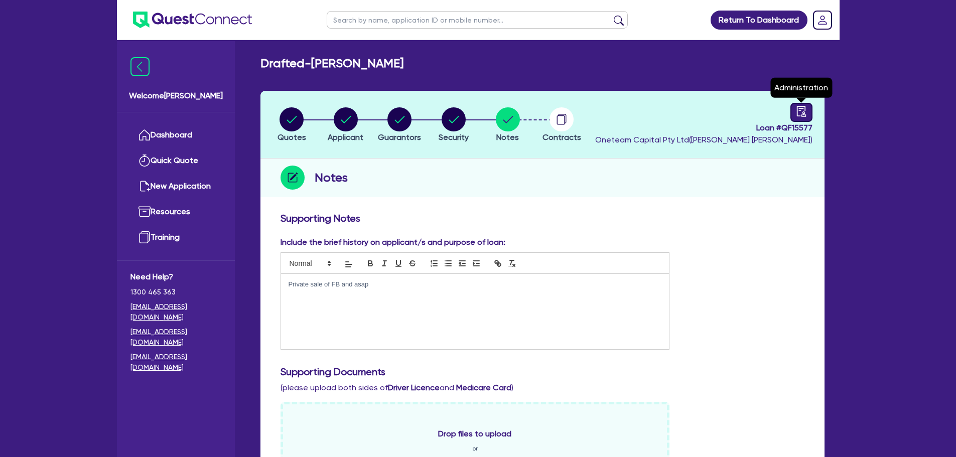
click at [798, 104] on div at bounding box center [801, 112] width 22 height 19
select select "DRAFTED_AMENDED"
select select "Other"
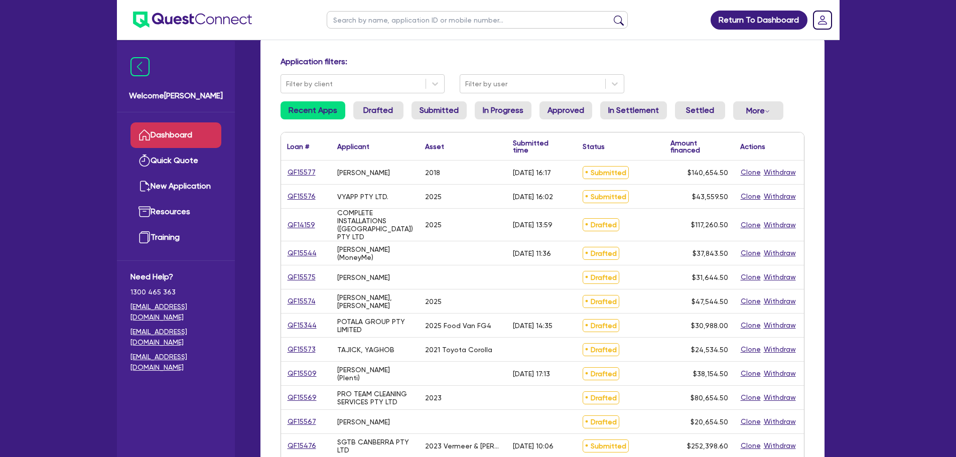
scroll to position [100, 0]
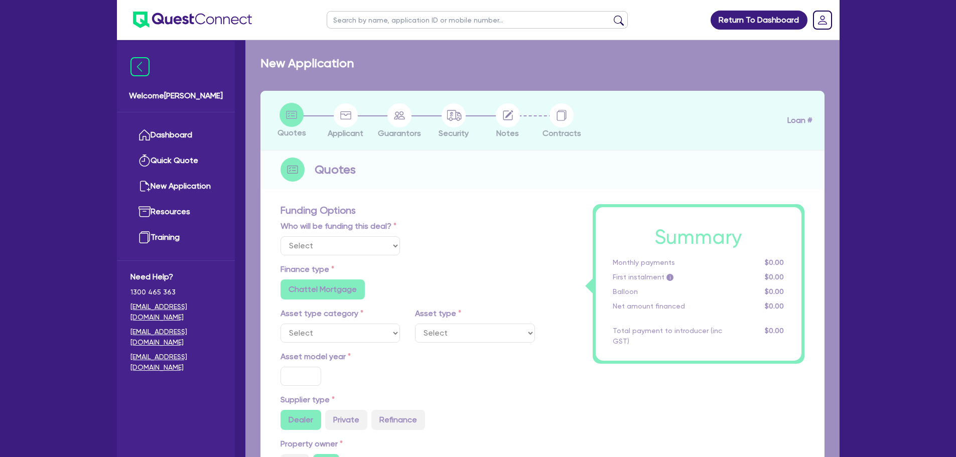
select select "Other"
select select "PRIMARY_ASSETS"
type input "2018"
type input "140,000"
type input "4"
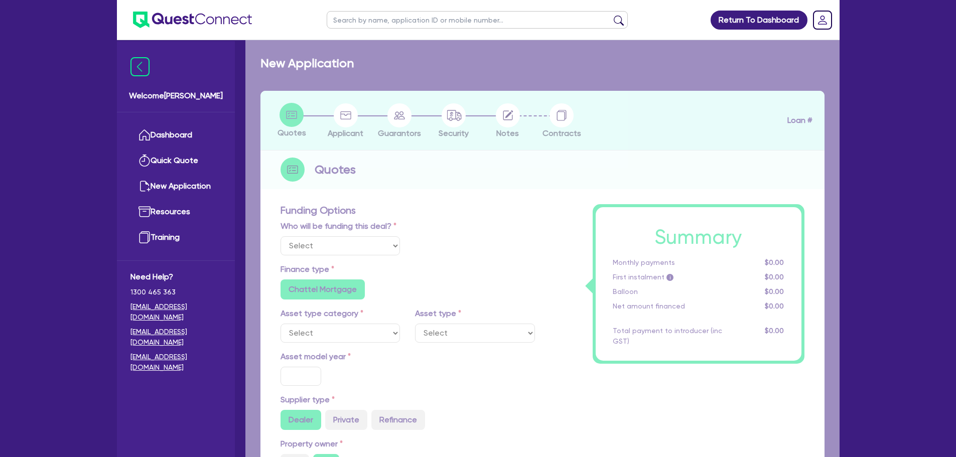
type input "5,626.18"
type input "10"
radio input "true"
select select "YELLOW_GOODS_AND_EXCAVATORS"
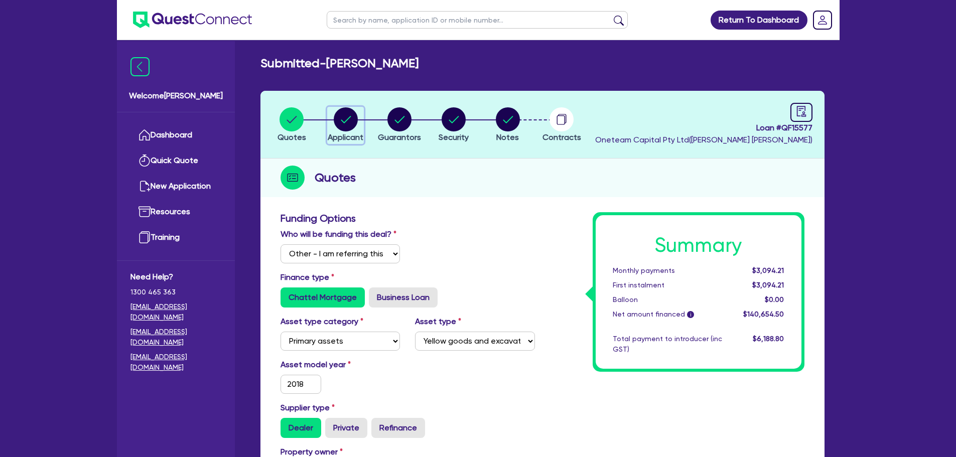
click at [353, 125] on circle "button" at bounding box center [346, 119] width 24 height 24
select select "SOLE_TRADER"
select select "BUILDING_CONSTRUCTION"
select select "TRADES_SERVICES_BUSINESSES_GOVERNMENT"
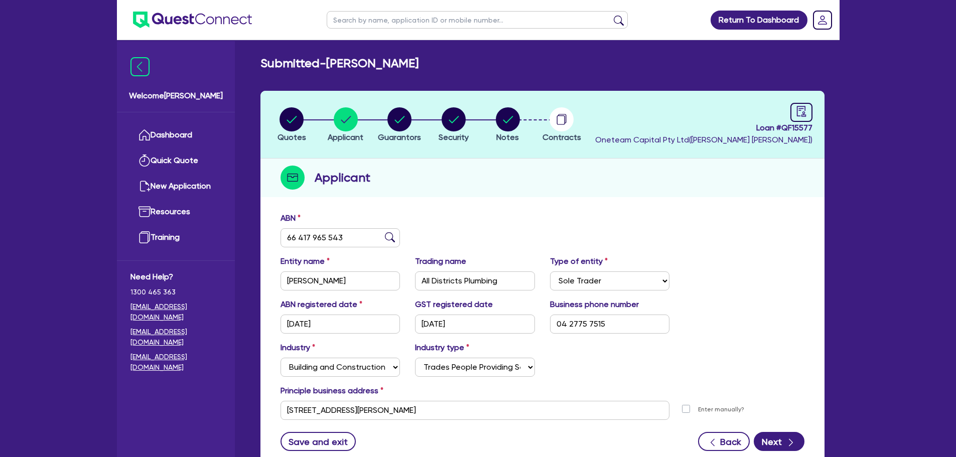
click at [363, 21] on input "text" at bounding box center [477, 20] width 301 height 18
type input "all districts"
click button "submit" at bounding box center [619, 22] width 16 height 14
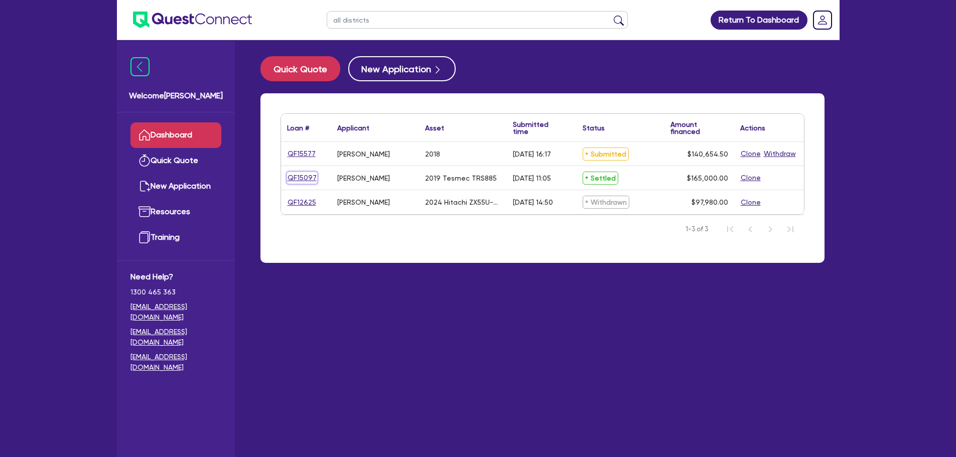
click at [310, 177] on link "QF15097" at bounding box center [302, 178] width 30 height 12
select select "Other"
select select "PRIMARY_ASSETS"
select select "YELLOW_GOODS_AND_EXCAVATORS"
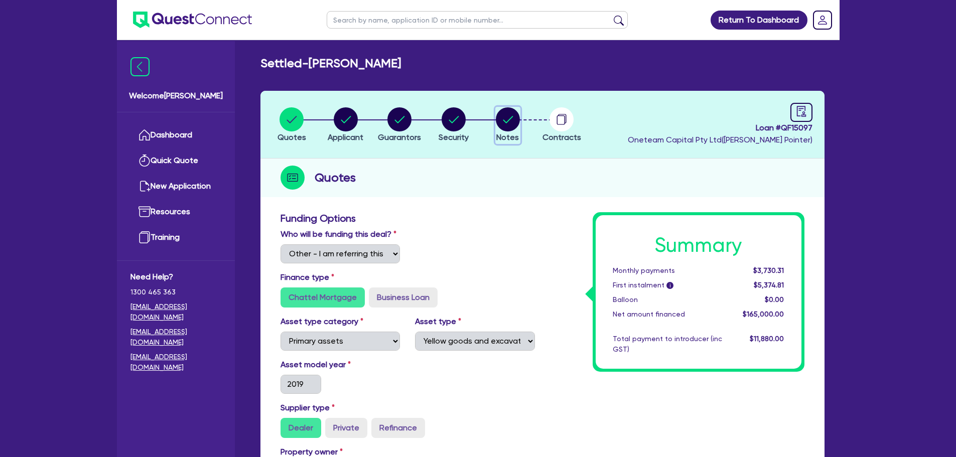
click at [512, 125] on circle "button" at bounding box center [508, 119] width 24 height 24
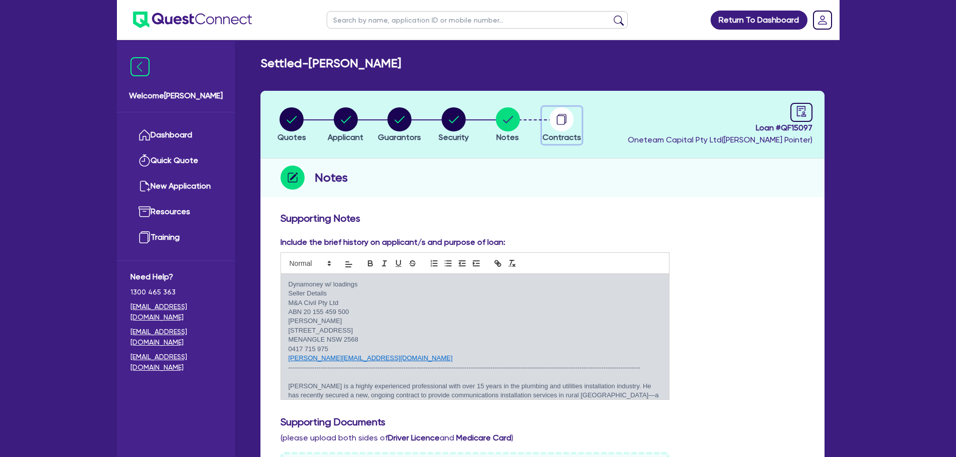
click at [564, 121] on icon "button" at bounding box center [561, 120] width 8 height 10
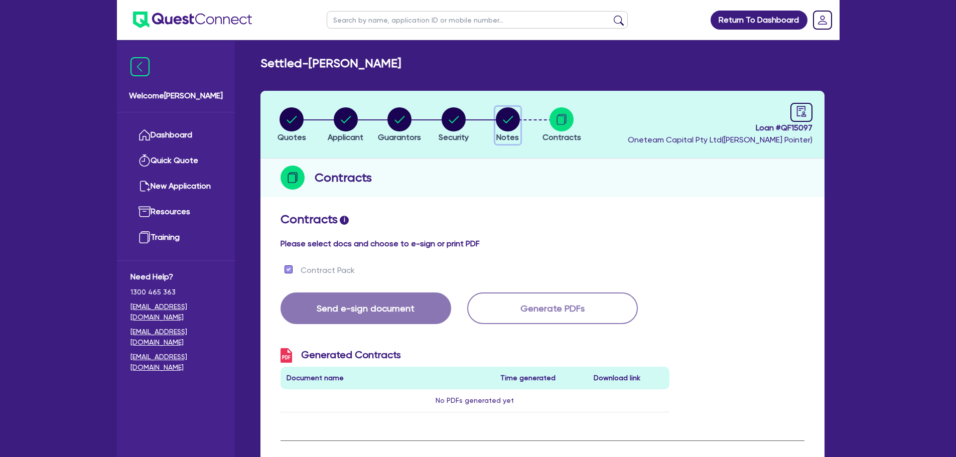
click at [512, 119] on circle "button" at bounding box center [508, 119] width 24 height 24
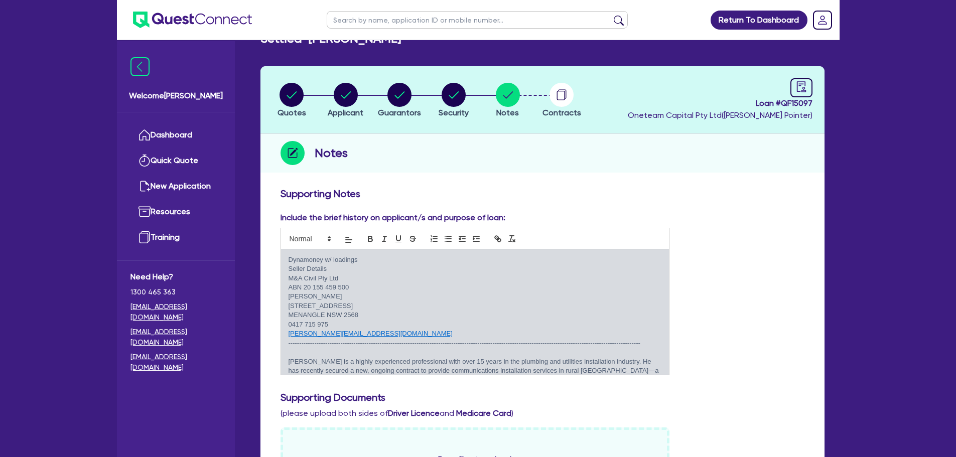
click at [605, 172] on div "Notes" at bounding box center [542, 153] width 564 height 39
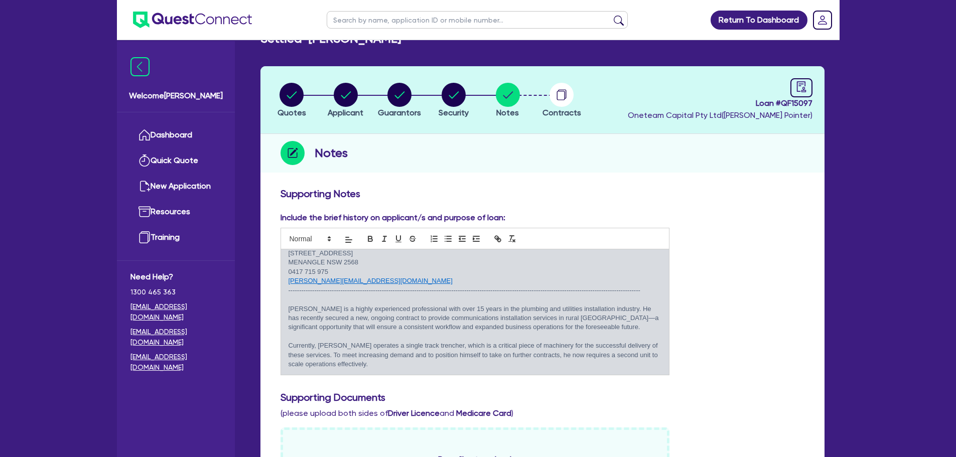
scroll to position [100, 0]
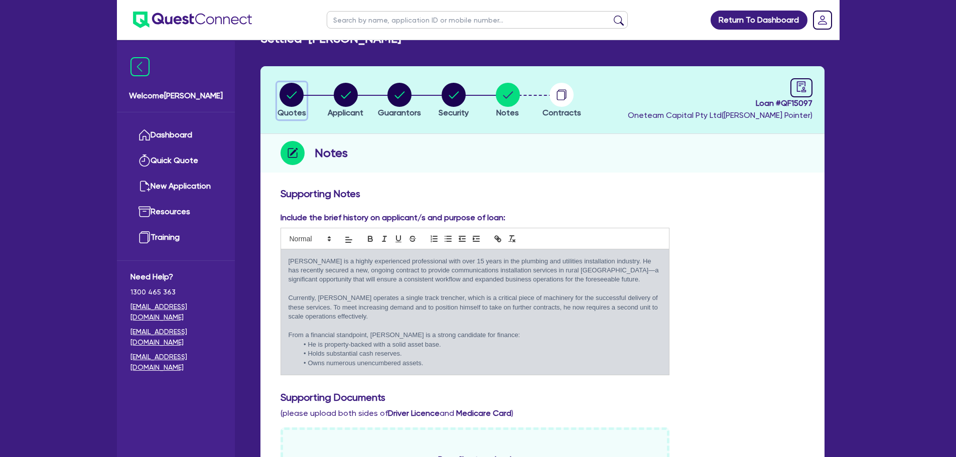
click at [288, 94] on circle "button" at bounding box center [291, 95] width 24 height 24
select select "Other"
select select "PRIMARY_ASSETS"
select select "YELLOW_GOODS_AND_EXCAVATORS"
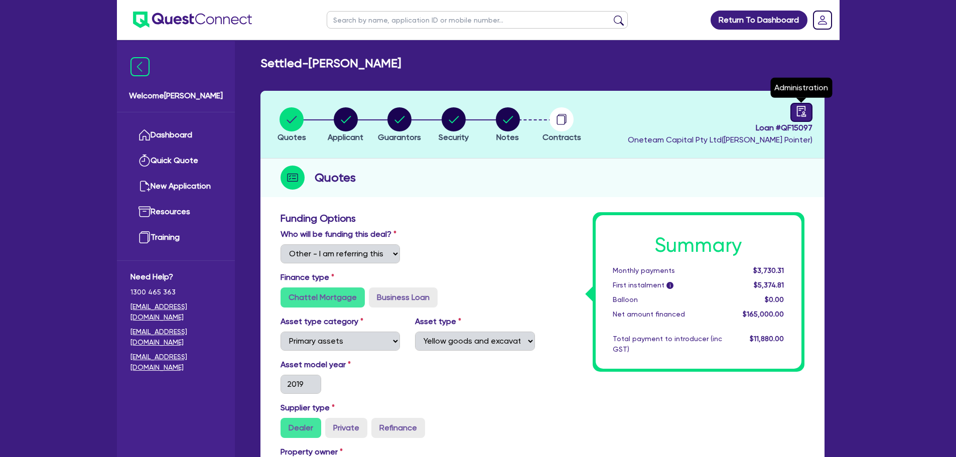
click at [790, 108] on div "Loan # QF15097 Oneteam Capital Pty Ltd ( Jake Pointer ) Administration" at bounding box center [720, 124] width 185 height 43
click at [799, 111] on icon "audit" at bounding box center [801, 111] width 11 height 11
select select "SETTLED"
select select "Dynamoney"
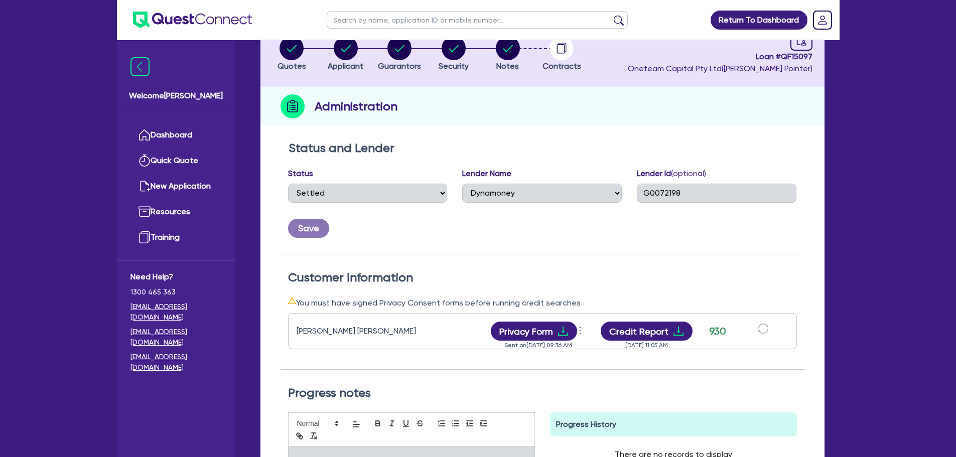
scroll to position [150, 0]
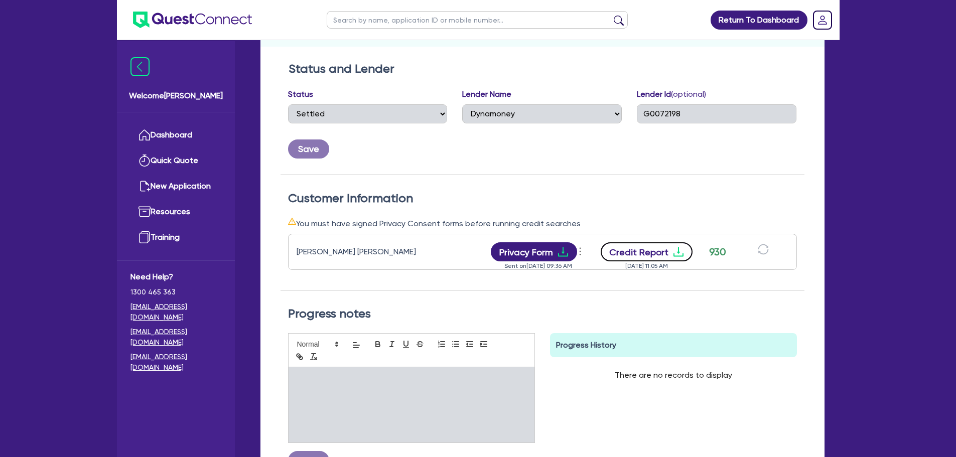
click at [659, 252] on button "Credit Report" at bounding box center [646, 251] width 92 height 19
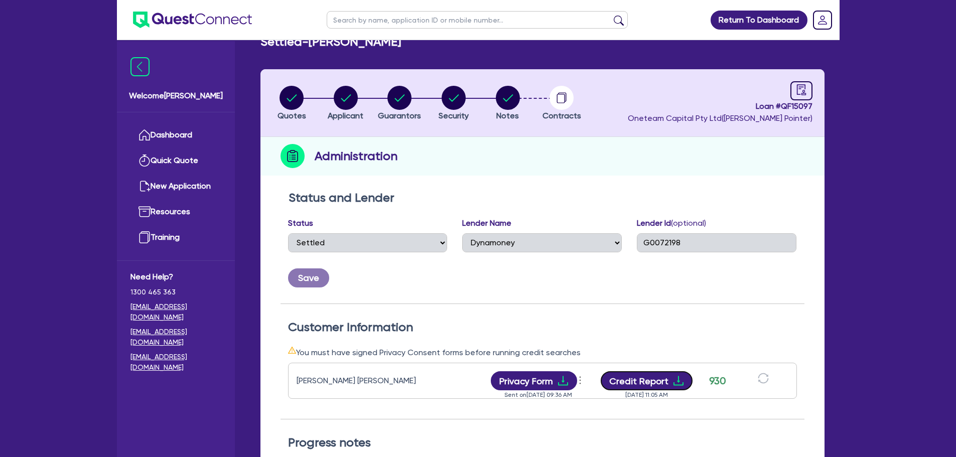
scroll to position [0, 0]
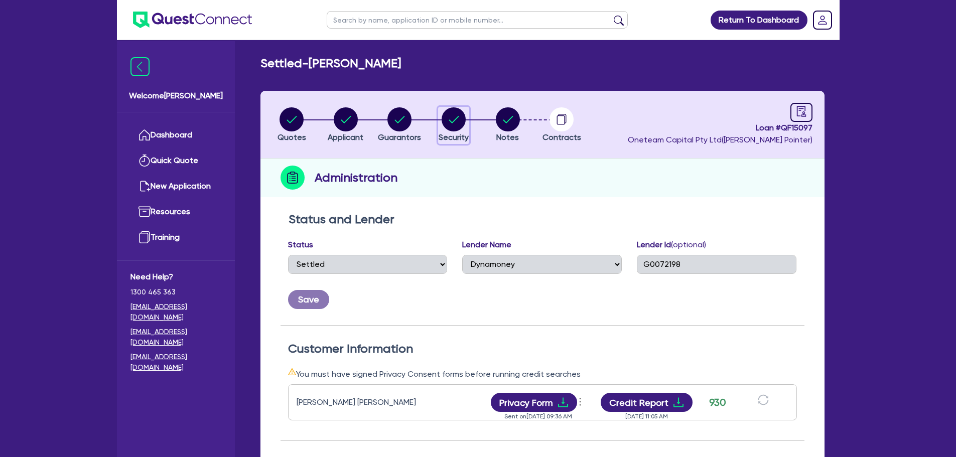
click at [459, 121] on circle "button" at bounding box center [453, 119] width 24 height 24
select select "PRIMARY_ASSETS"
select select "YELLOW_GOODS_AND_EXCAVATORS"
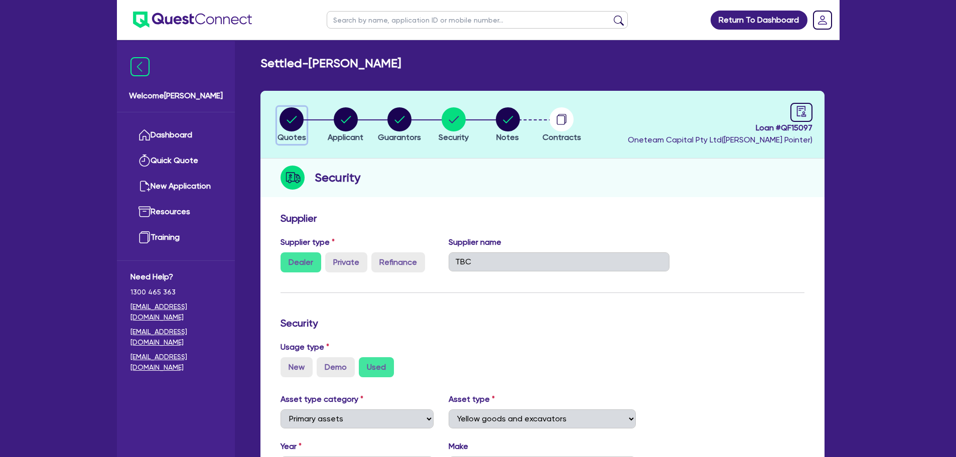
click at [300, 114] on circle "button" at bounding box center [291, 119] width 24 height 24
select select "Other"
select select "PRIMARY_ASSETS"
select select "YELLOW_GOODS_AND_EXCAVATORS"
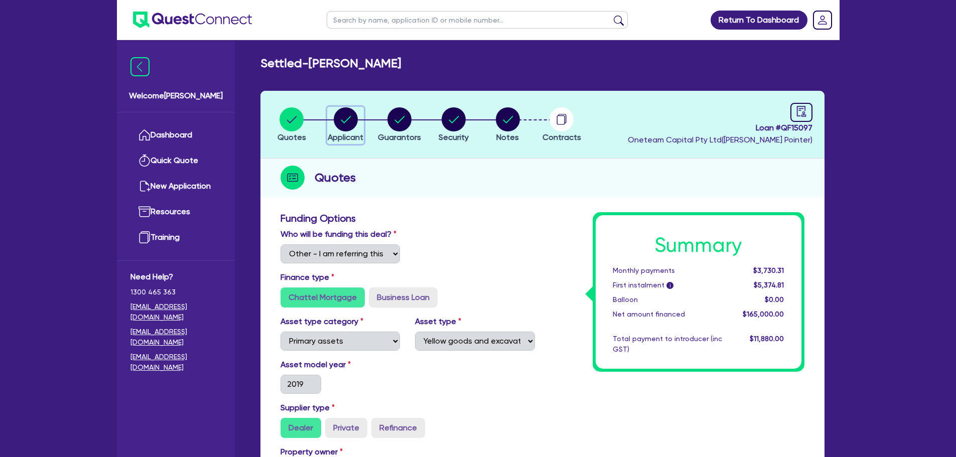
click at [334, 111] on icon "button" at bounding box center [346, 119] width 24 height 24
select select "SOLE_TRADER"
select select "BUILDING_CONSTRUCTION"
select select "TRADES_SERVICES_BUSINESSES_GOVERNMENT"
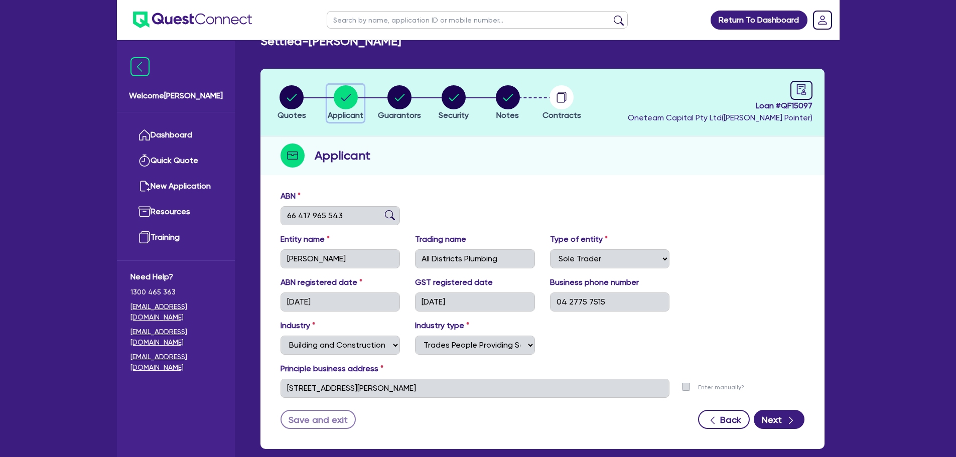
scroll to position [50, 0]
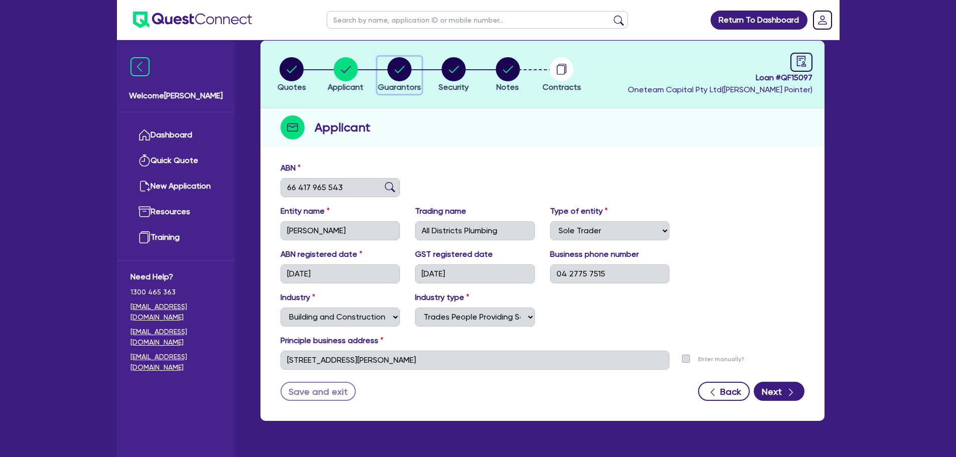
click at [396, 83] on span "Guarantors" at bounding box center [399, 87] width 43 height 10
select select "MR"
select select "[GEOGRAPHIC_DATA]"
select select "MARRIED"
select select "CASH"
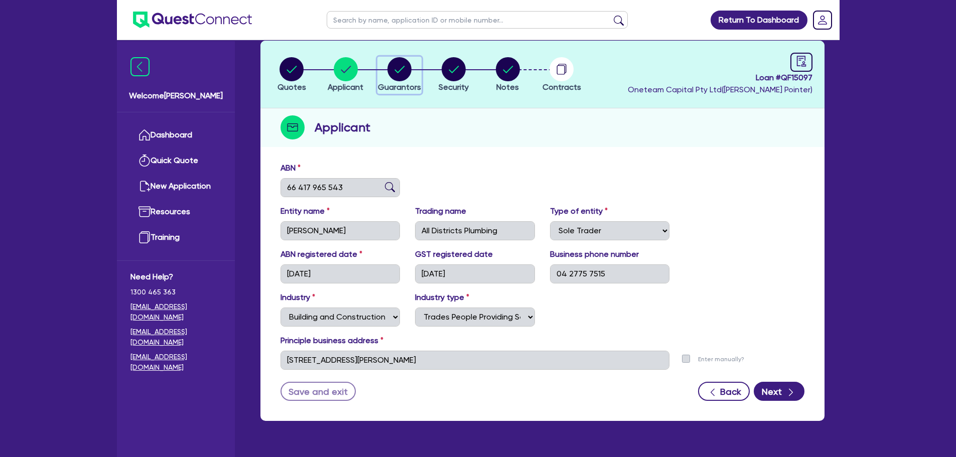
select select "PROPERTY"
select select "VEHICLE"
select select "TRUCK"
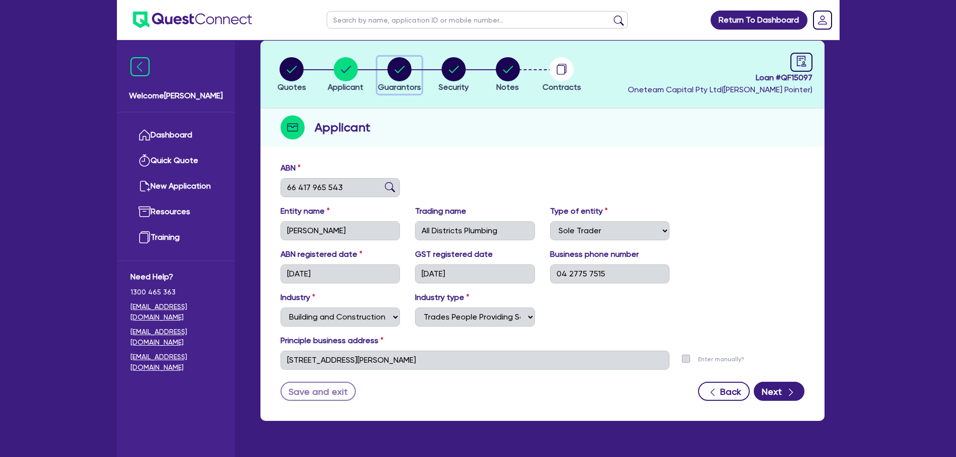
select select "TRUCK"
select select "TRAILER"
select select "EQUIPMENT"
select select "HOUSEHOLD_PERSONAL"
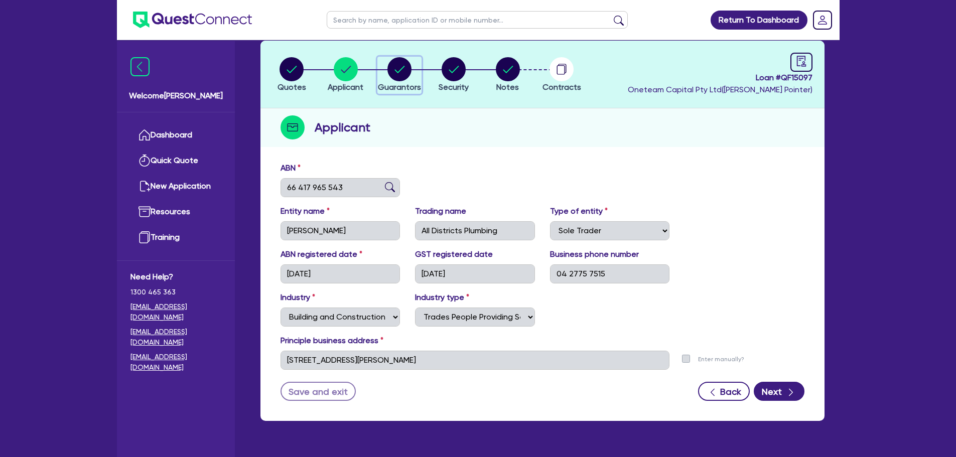
select select "EQUIPMENT"
select select "MORTGAGE"
select select "EQUIPMENT_LOAN"
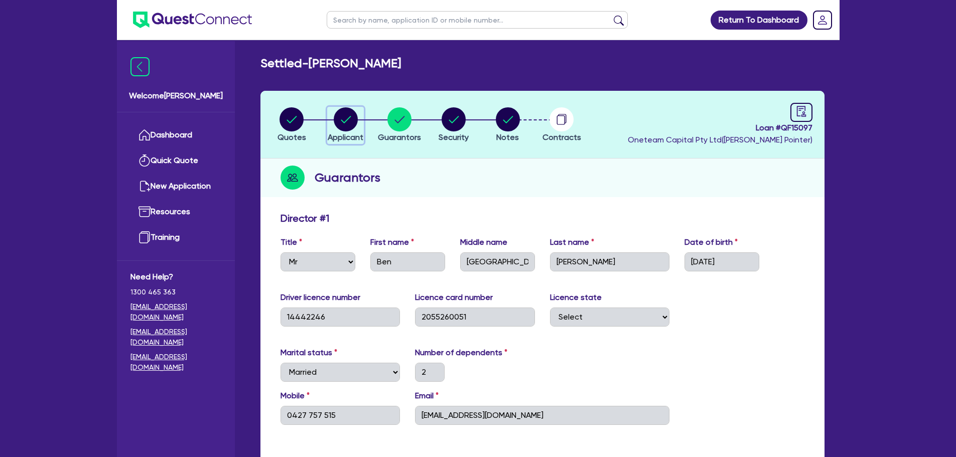
click at [356, 124] on circle "button" at bounding box center [346, 119] width 24 height 24
select select "SOLE_TRADER"
select select "BUILDING_CONSTRUCTION"
select select "TRADES_SERVICES_BUSINESSES_GOVERNMENT"
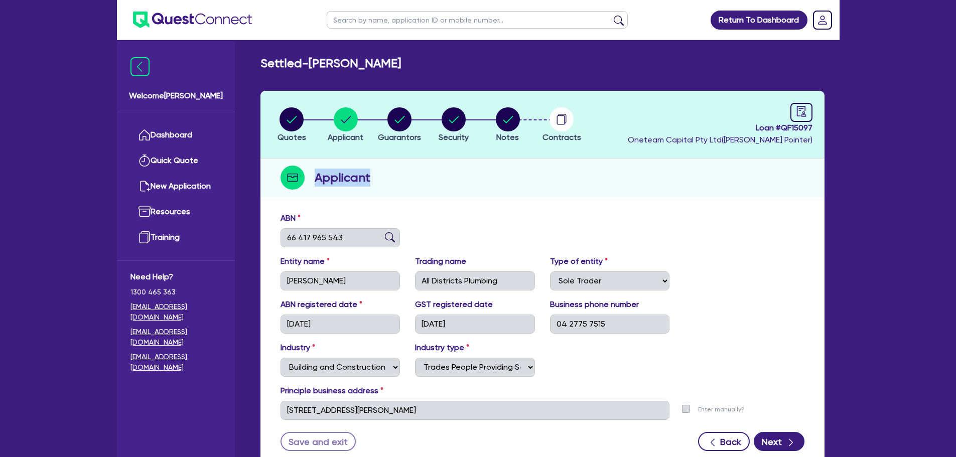
drag, startPoint x: 377, startPoint y: 174, endPoint x: 311, endPoint y: 188, distance: 68.2
click at [311, 188] on div "Applicant" at bounding box center [542, 178] width 564 height 39
click at [337, 206] on div "Quotes Applicant Guarantors Security Notes Contracts Loan # QF15097 Oneteam Cap…" at bounding box center [542, 281] width 564 height 380
click at [168, 130] on link "Dashboard" at bounding box center [175, 135] width 91 height 26
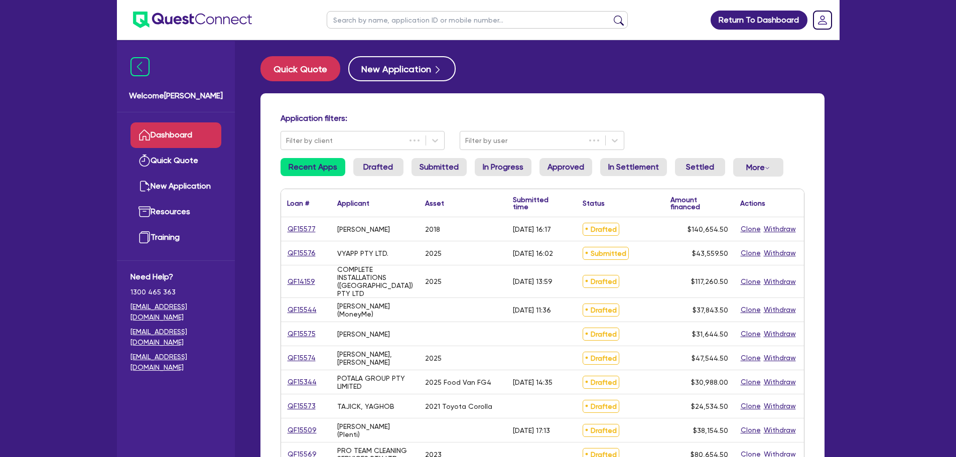
click at [393, 25] on input "text" at bounding box center [477, 20] width 301 height 18
type input "naveed"
click at [611, 15] on button "submit" at bounding box center [619, 22] width 16 height 14
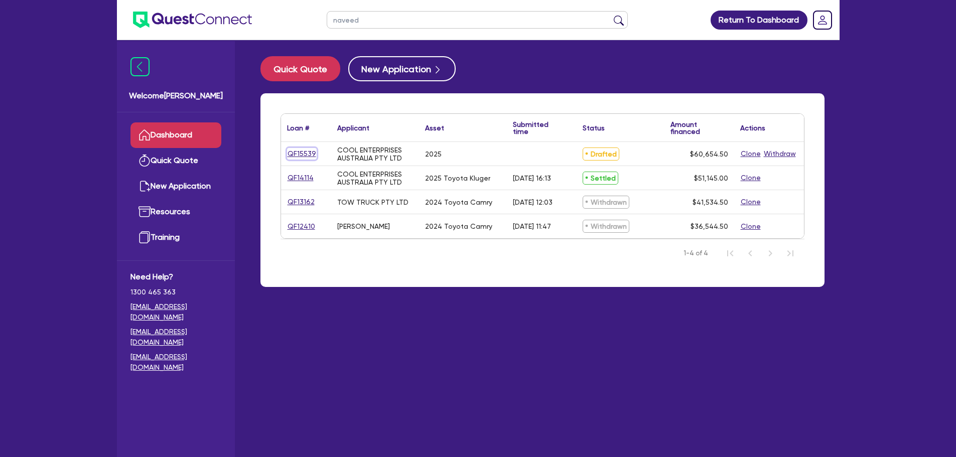
click at [296, 152] on link "QF15539" at bounding box center [302, 154] width 30 height 12
select select "Other"
select select "CARS_AND_LIGHT_TRUCKS"
select select "PASSENGER_VEHICLES"
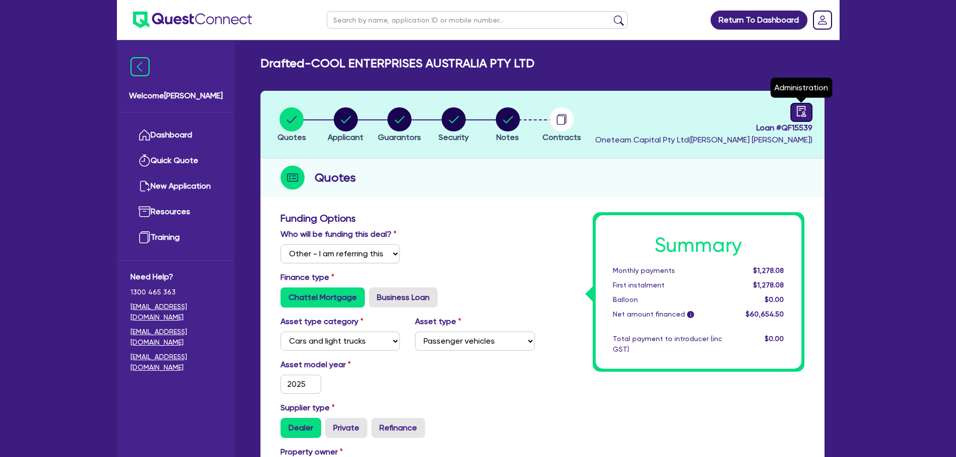
click at [793, 106] on div at bounding box center [801, 112] width 22 height 19
select select "DRAFTED_NEW"
select select "Other"
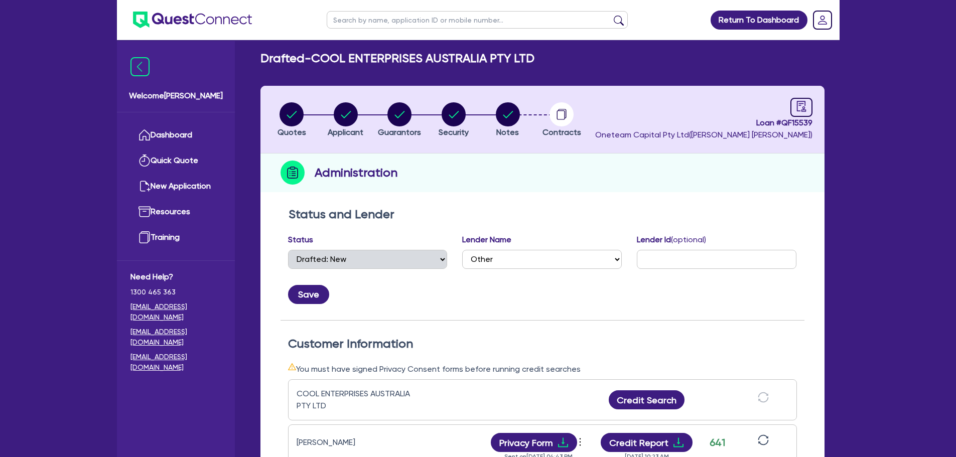
scroll to position [201, 0]
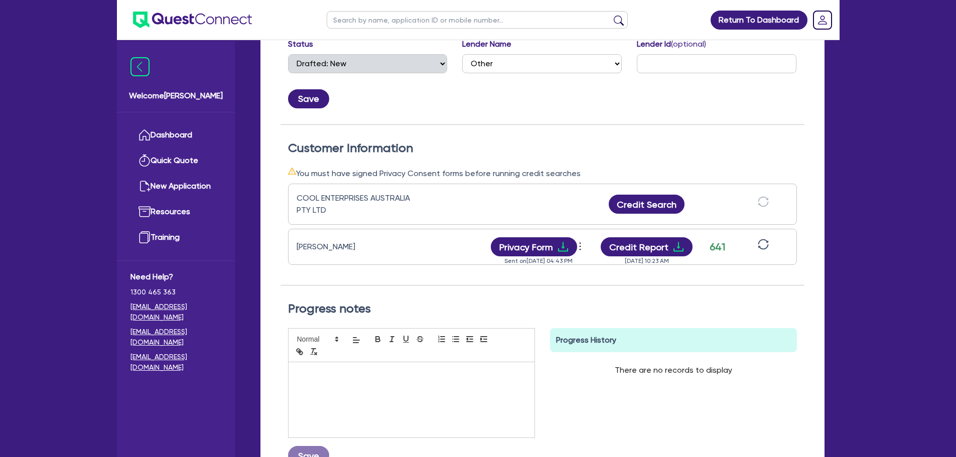
drag, startPoint x: 555, startPoint y: 263, endPoint x: 578, endPoint y: 263, distance: 23.6
click at [578, 256] on div "Sent on Oct 08, 2025 04:43 PM" at bounding box center [538, 256] width 100 height 0
click at [580, 283] on div "COOL ENTERPRISES AUSTRALIA PTY LTD Credit Search Naveed Akram Privacy Form View…" at bounding box center [542, 232] width 509 height 105
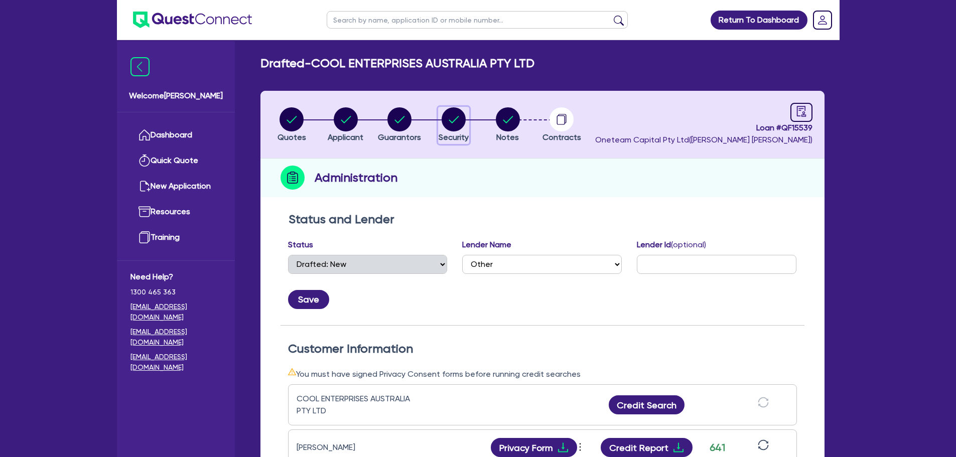
click at [449, 120] on icon "button" at bounding box center [454, 119] width 10 height 7
select select "CARS_AND_LIGHT_TRUCKS"
select select "PASSENGER_VEHICLES"
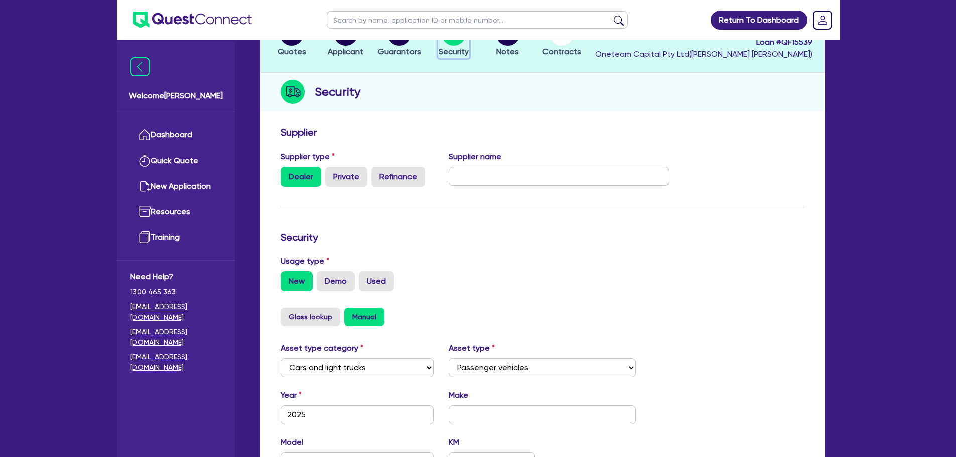
scroll to position [50, 0]
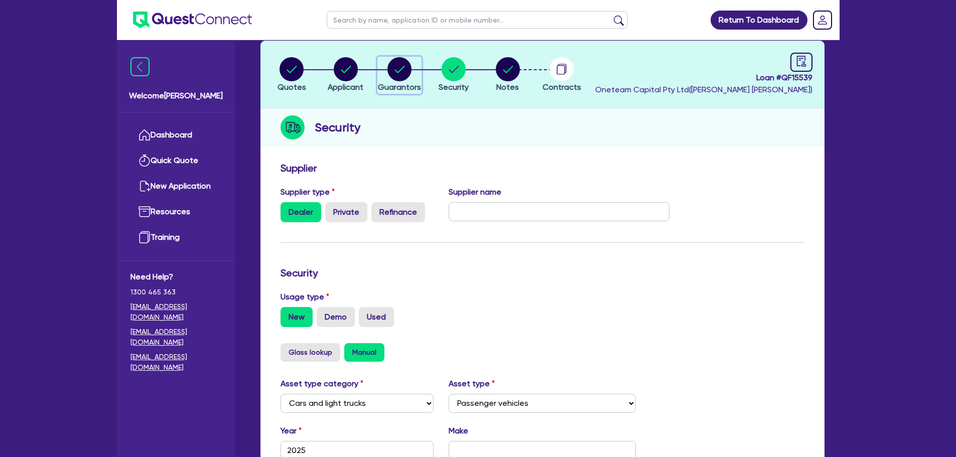
click at [397, 71] on icon "button" at bounding box center [400, 69] width 10 height 7
select select "MR"
select select "[GEOGRAPHIC_DATA]"
select select "SINGLE"
select select "VEHICLE"
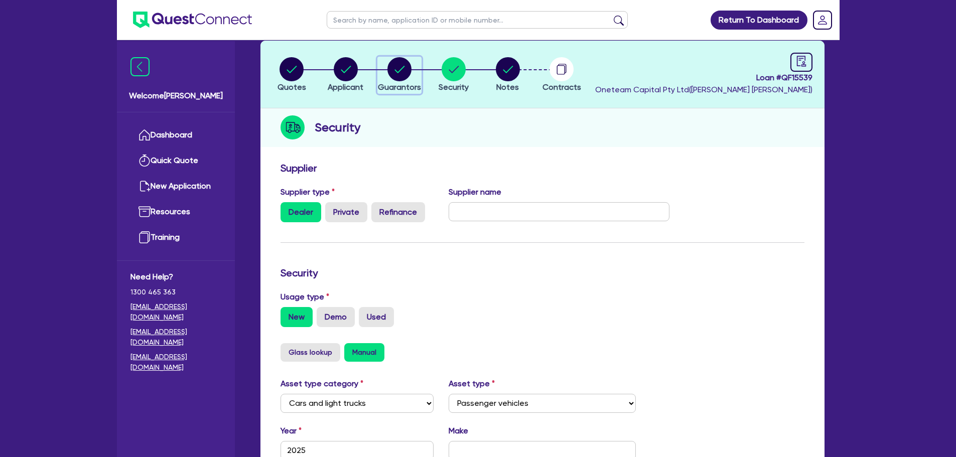
select select "VEHICLE"
select select "CASH"
select select "HOUSEHOLD_PERSONAL"
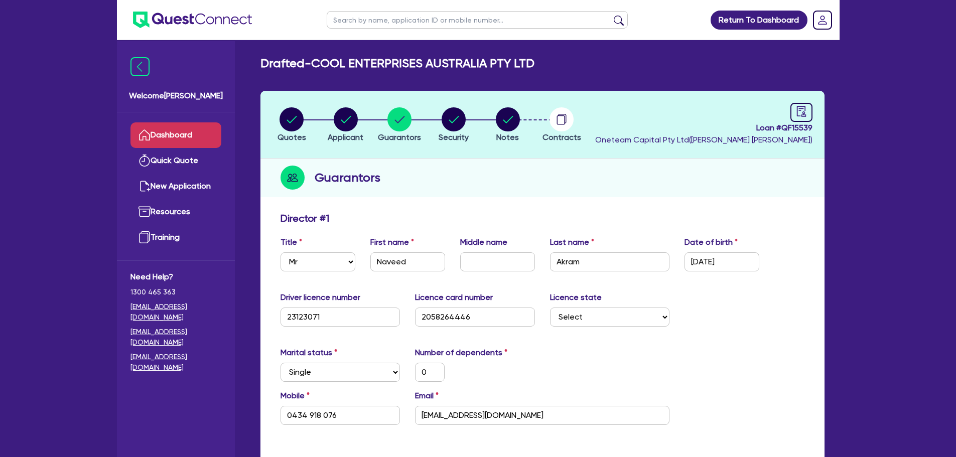
click at [173, 133] on link "Dashboard" at bounding box center [175, 135] width 91 height 26
